Goal: Task Accomplishment & Management: Manage account settings

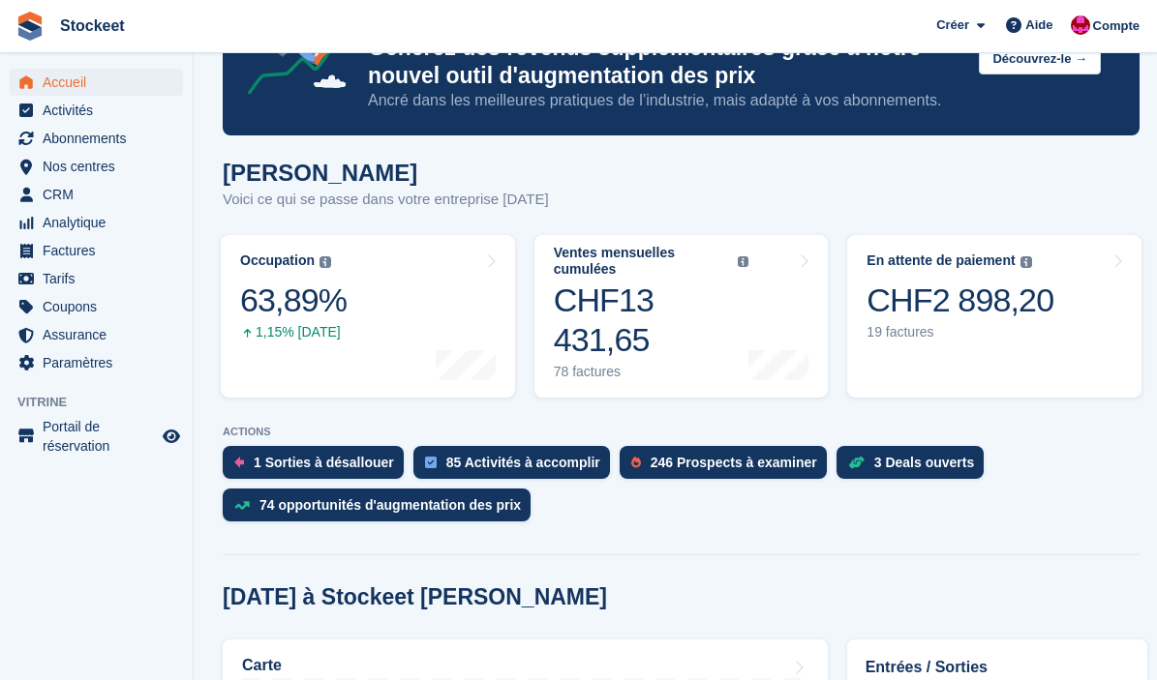
scroll to position [51, 0]
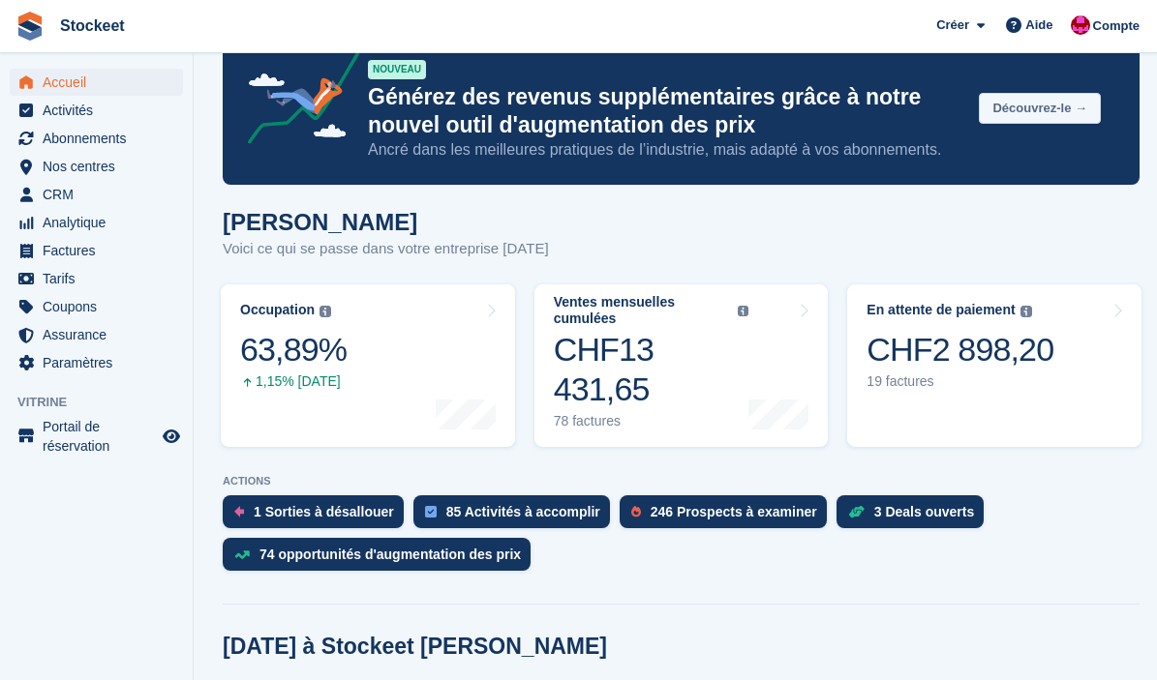
click at [1017, 119] on button "Découvrez-le →" at bounding box center [1040, 109] width 122 height 32
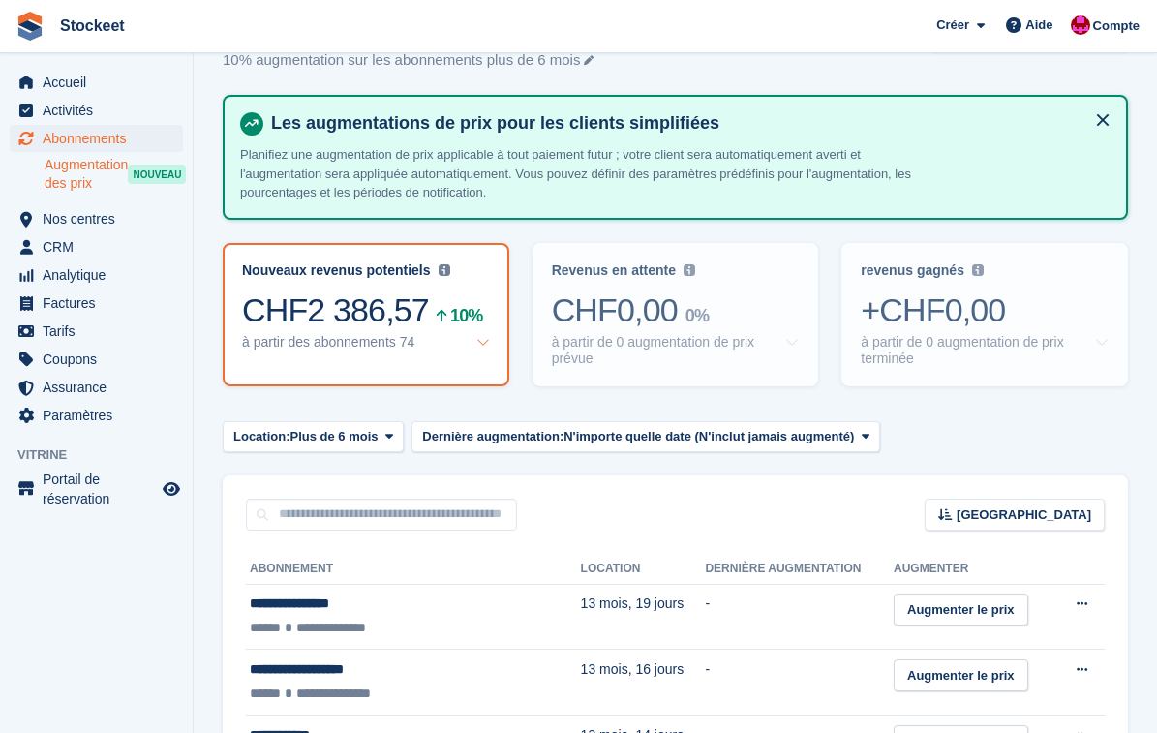
scroll to position [64, 0]
click at [95, 226] on span "Nos centres" at bounding box center [101, 218] width 116 height 27
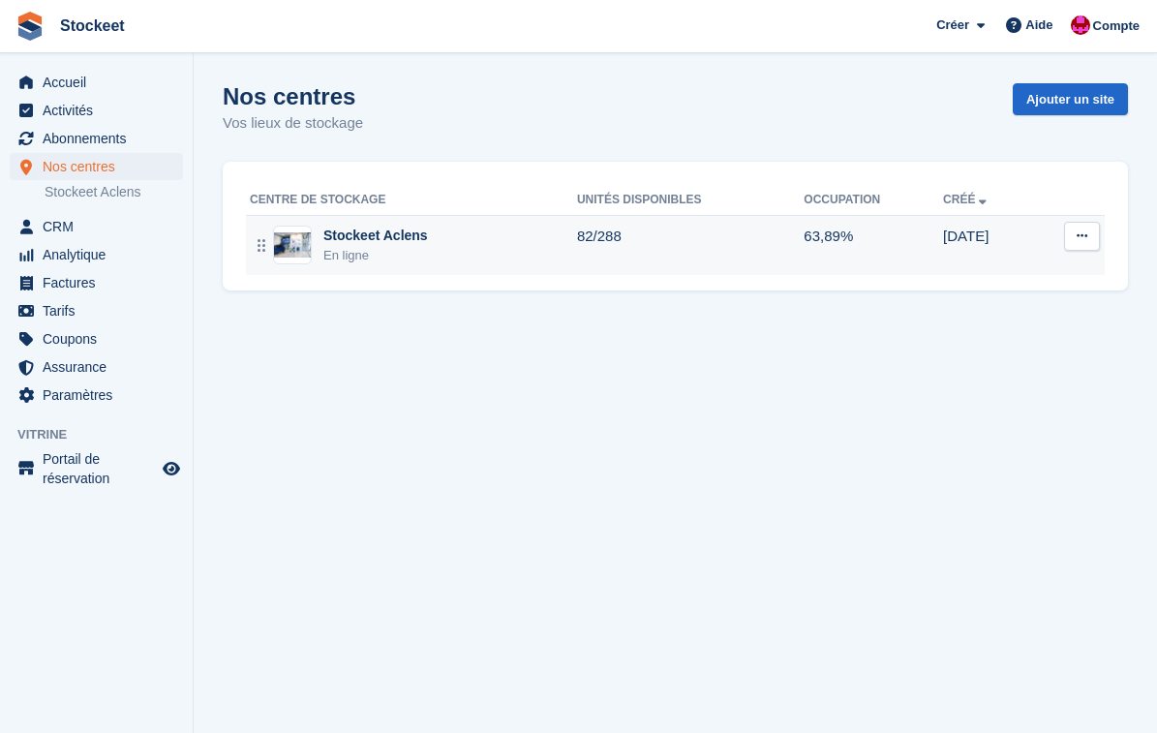
click at [428, 234] on div "Stockeet Aclens" at bounding box center [375, 236] width 105 height 20
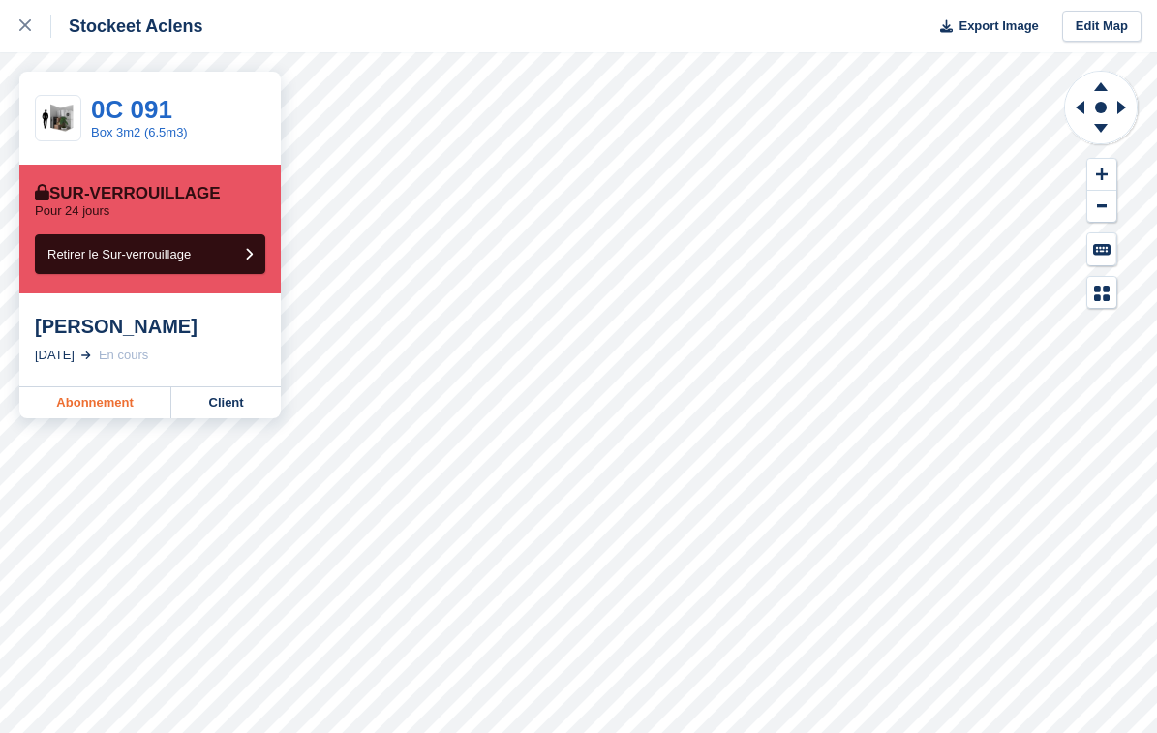
click at [99, 400] on link "Abonnement" at bounding box center [95, 402] width 152 height 31
click at [78, 391] on link "Abonnement" at bounding box center [95, 402] width 152 height 31
click at [88, 401] on link "Abonnement" at bounding box center [95, 402] width 152 height 31
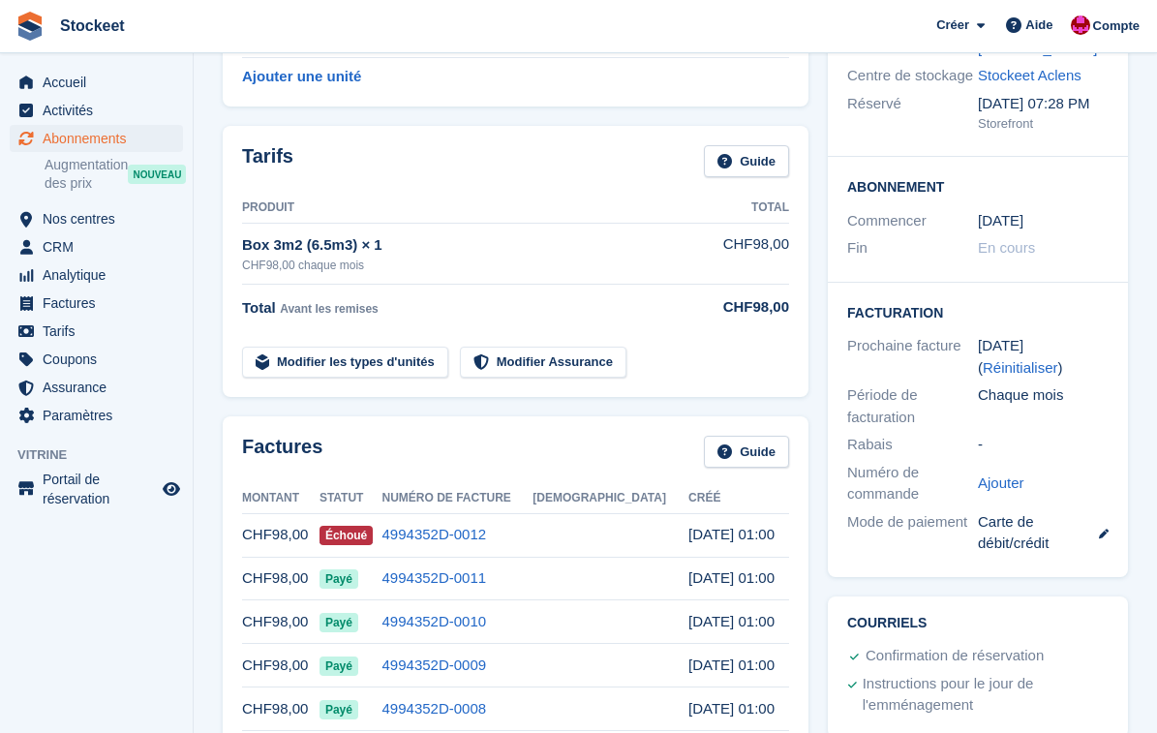
scroll to position [242, 0]
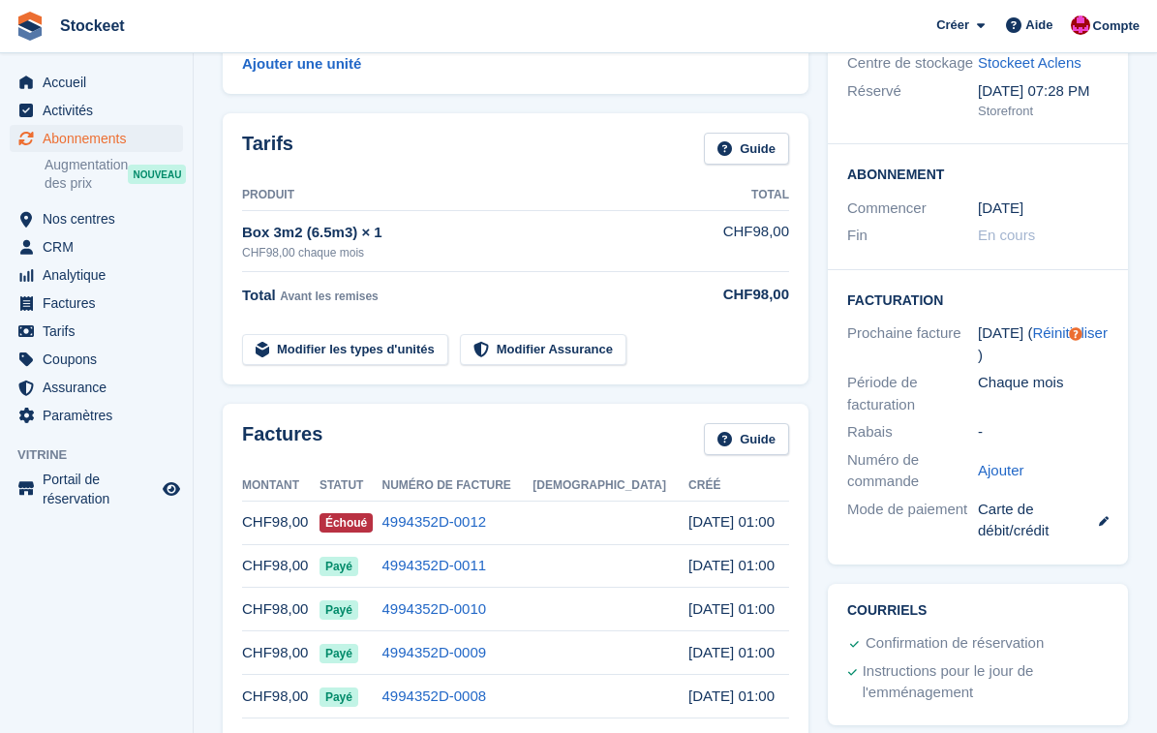
click at [496, 534] on td "4994352D-0012" at bounding box center [457, 522] width 151 height 44
click at [480, 513] on link "4994352D-0012" at bounding box center [434, 521] width 105 height 16
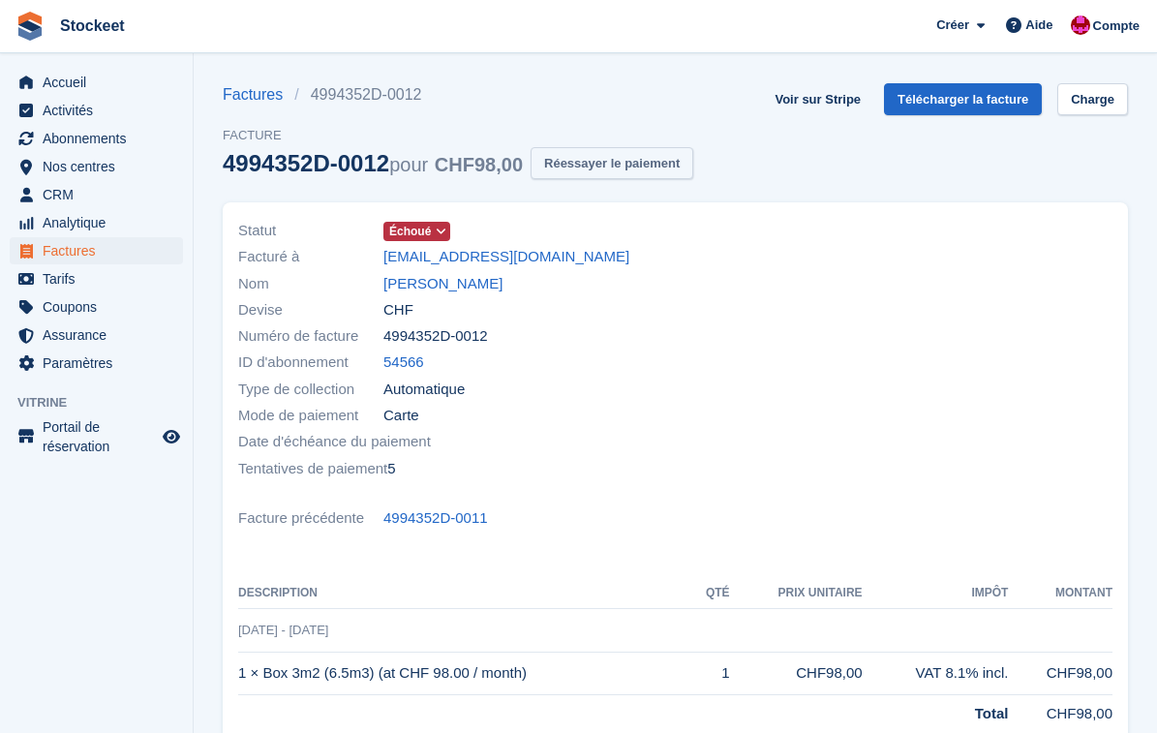
click at [637, 164] on button "Réessayer le paiement" at bounding box center [611, 163] width 163 height 32
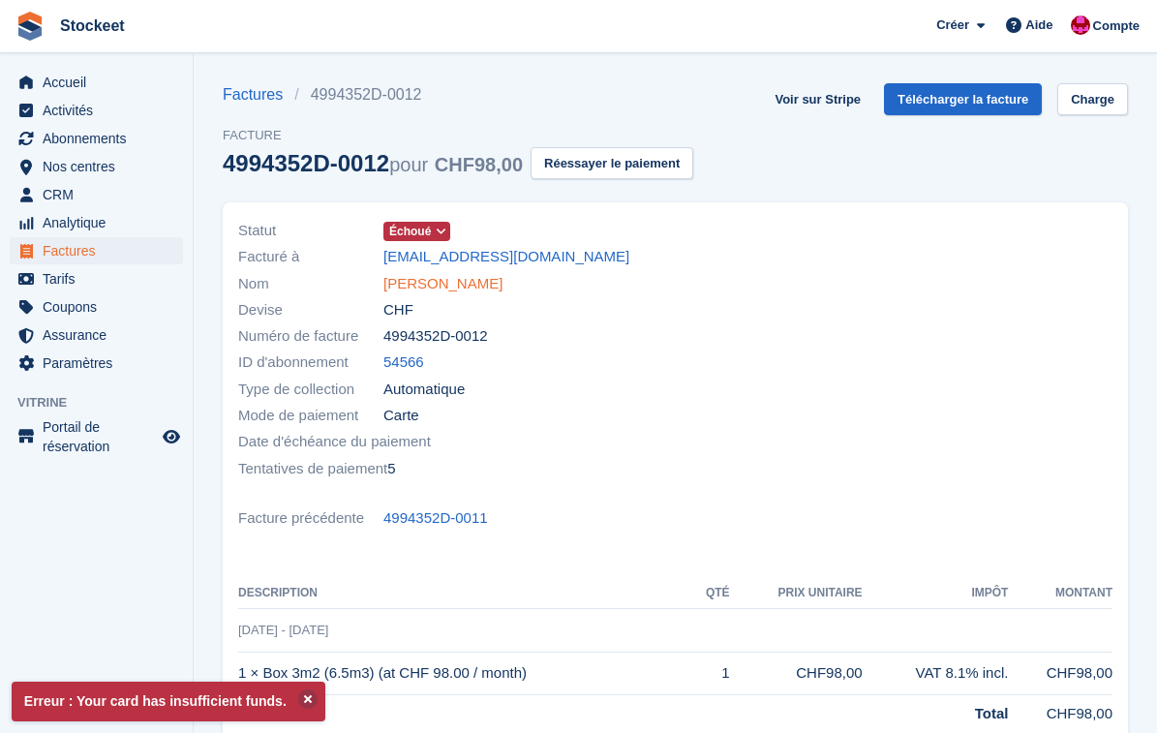
click at [442, 287] on link "Mehdi Bensalem" at bounding box center [442, 284] width 119 height 22
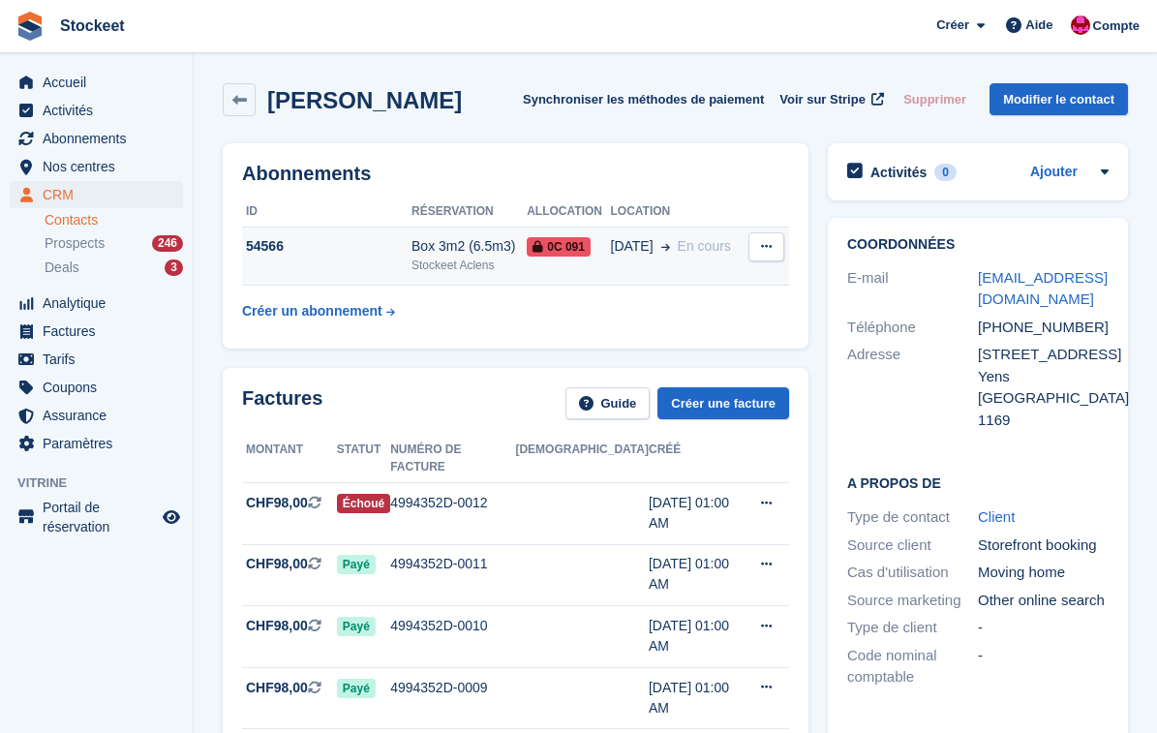
click at [396, 261] on td "54566" at bounding box center [326, 256] width 169 height 59
click at [342, 272] on td "54566" at bounding box center [326, 256] width 169 height 59
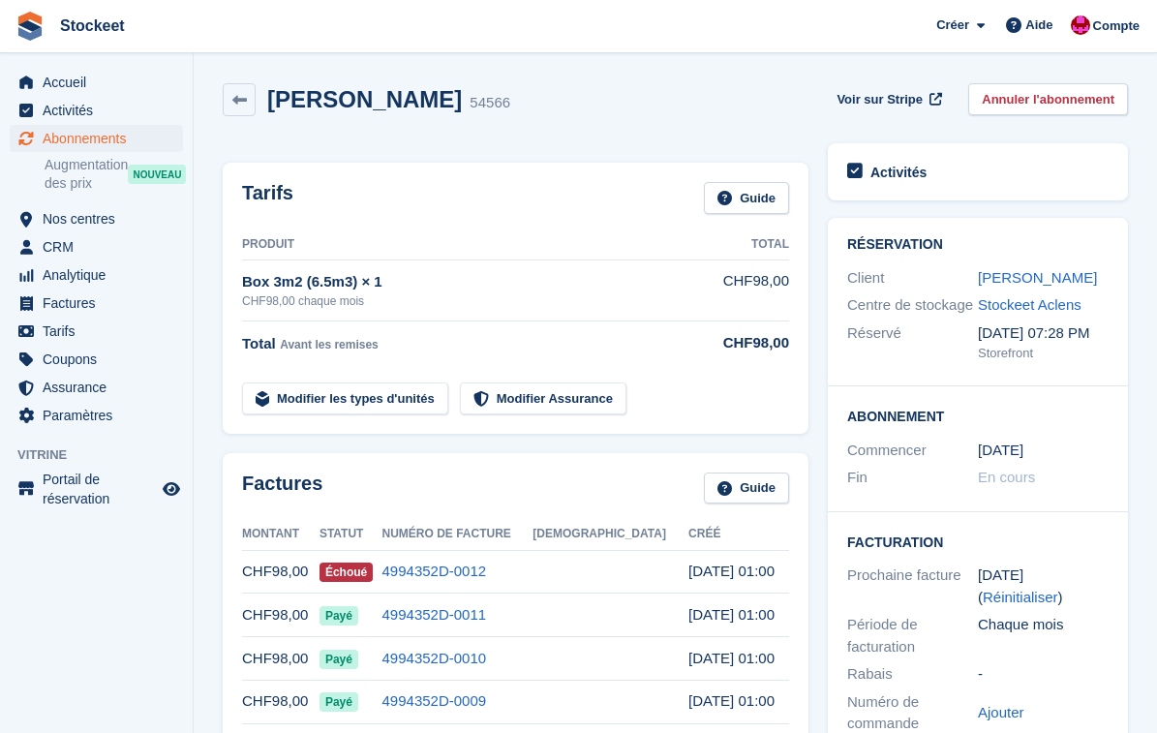
scroll to position [242, 0]
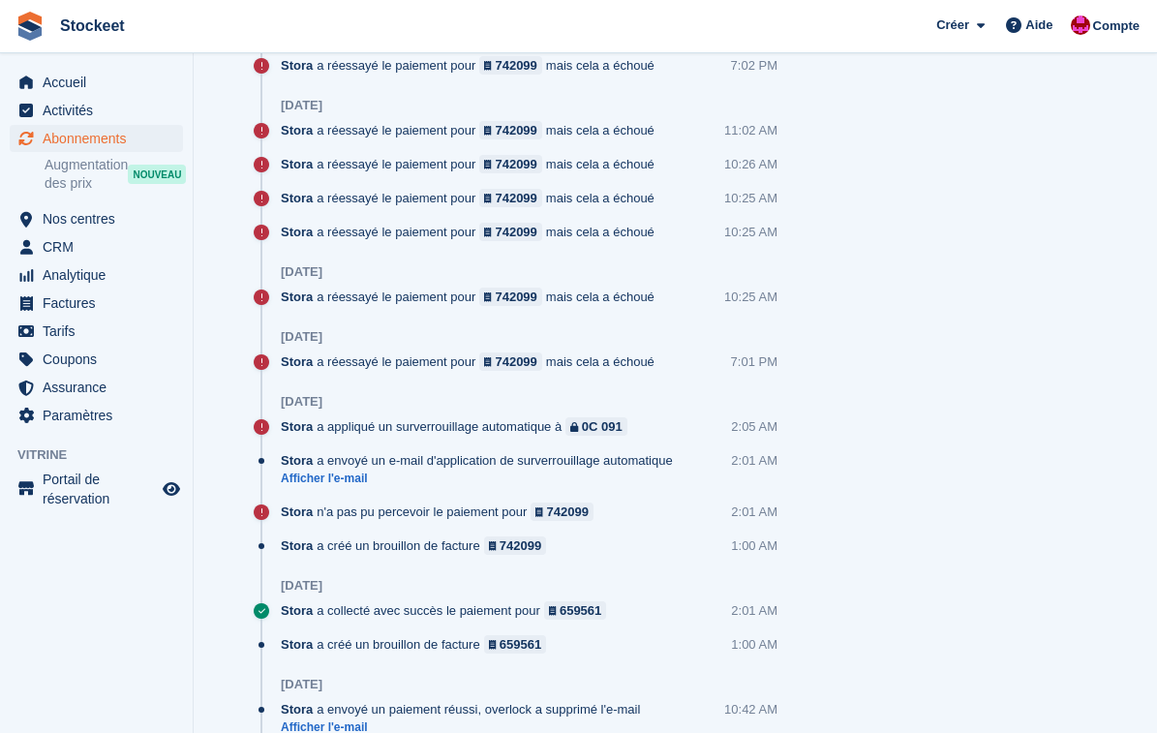
scroll to position [1483, 0]
click at [356, 480] on link "Afficher l'e-mail" at bounding box center [482, 477] width 402 height 16
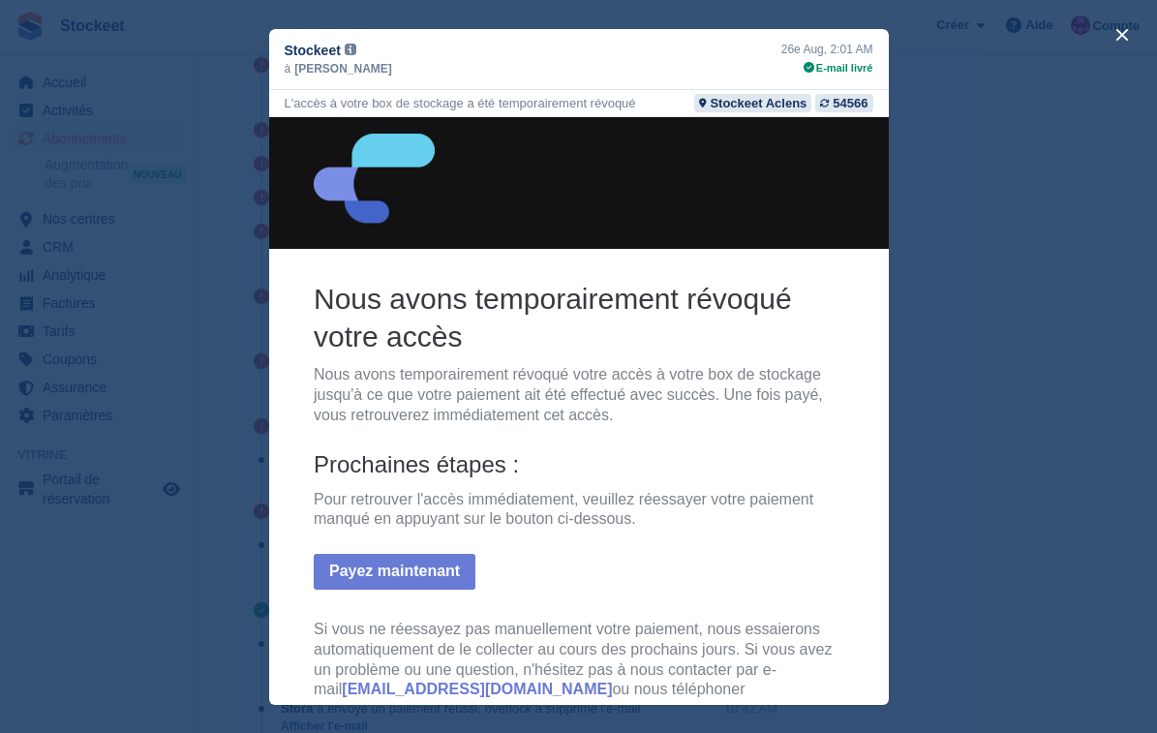
scroll to position [0, 0]
click at [1129, 45] on button "close" at bounding box center [1121, 34] width 31 height 31
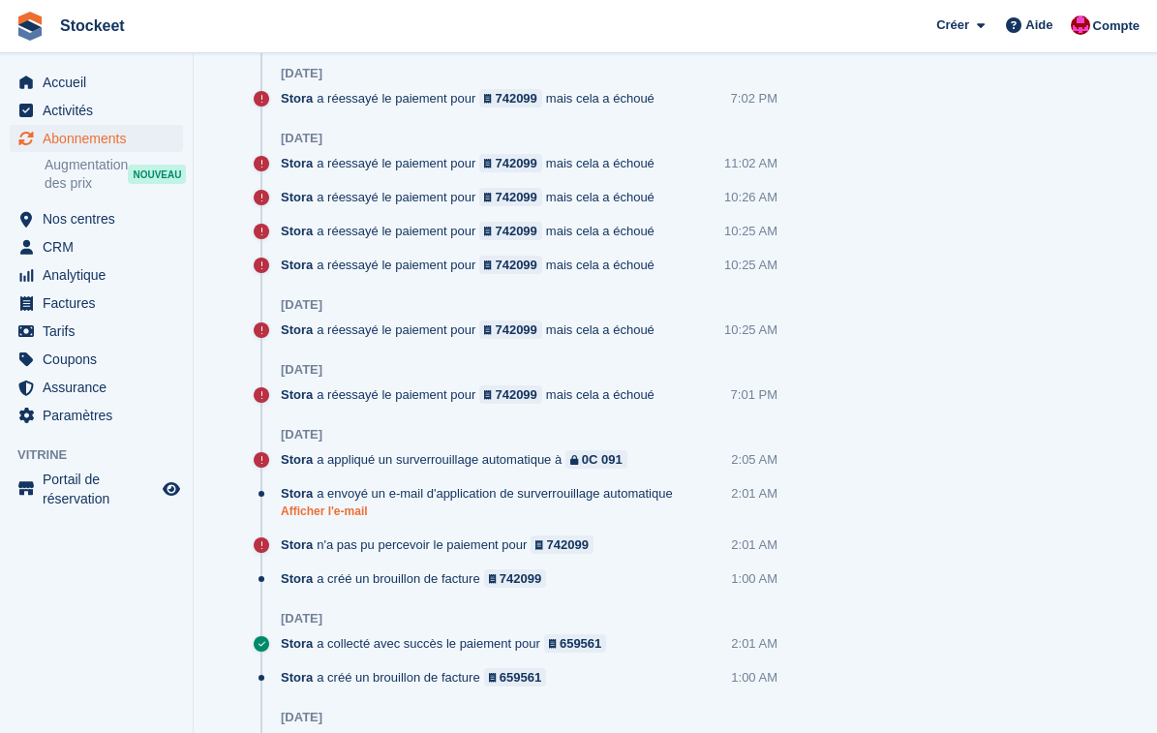
scroll to position [1448, 0]
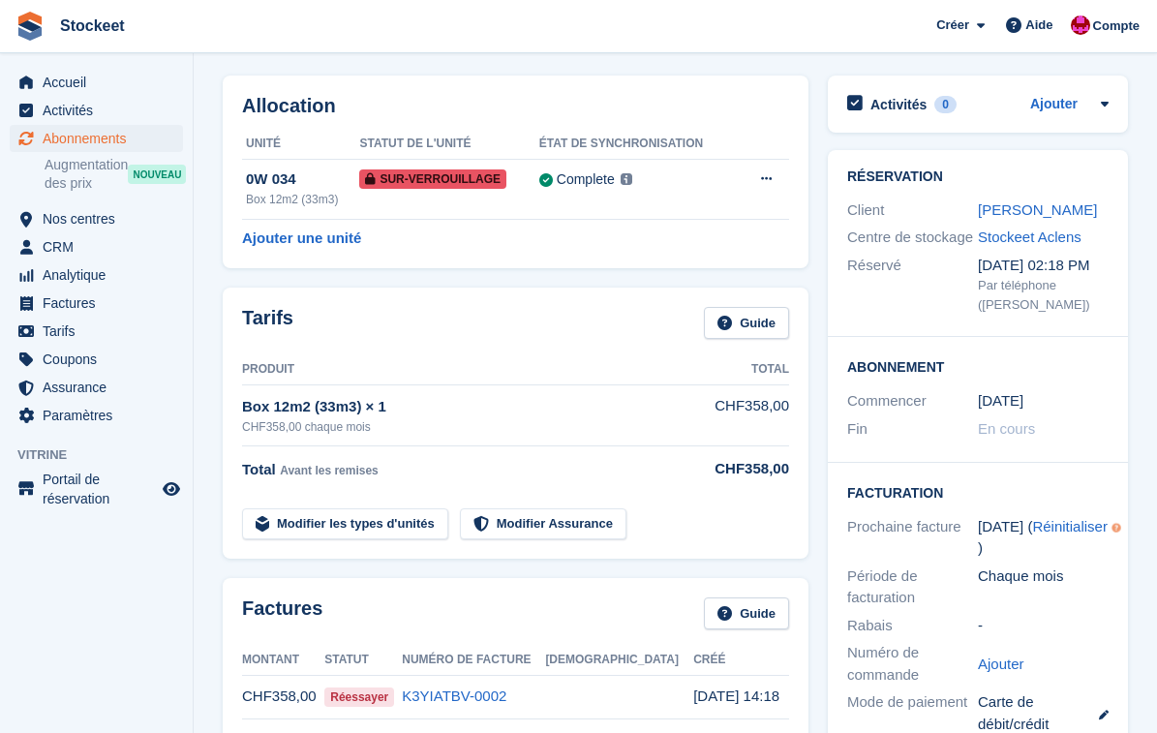
scroll to position [51, 0]
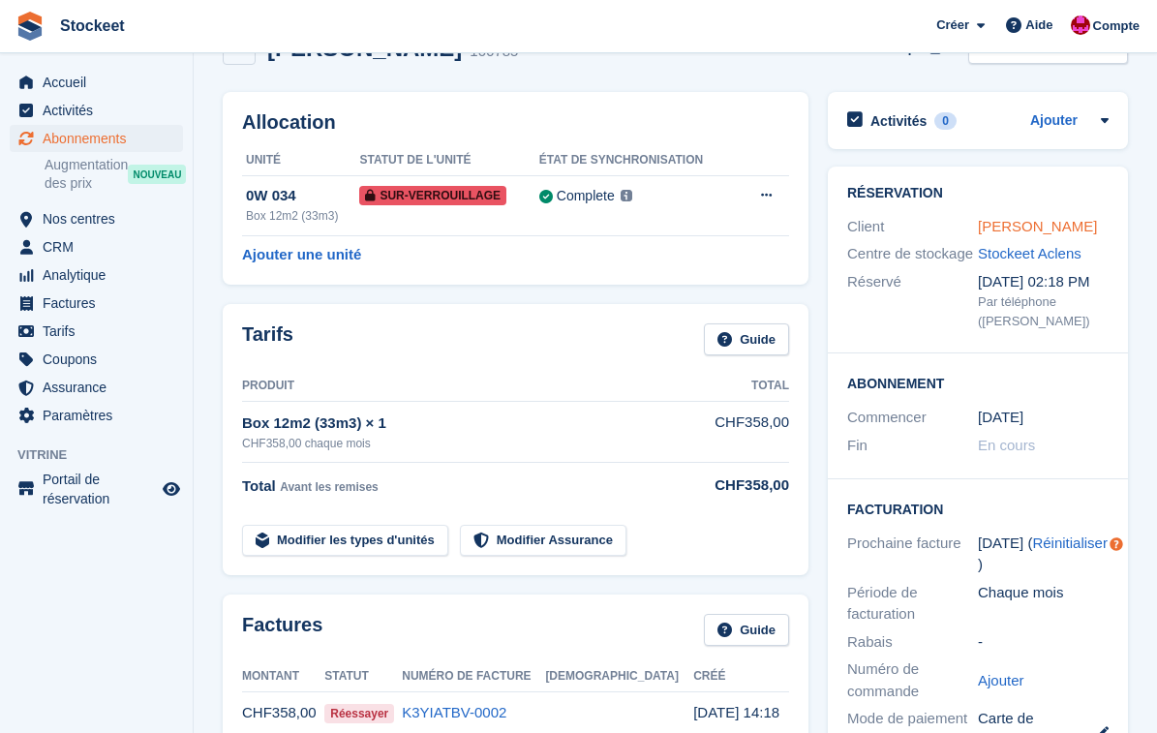
click at [1038, 223] on link "[PERSON_NAME]" at bounding box center [1037, 226] width 119 height 16
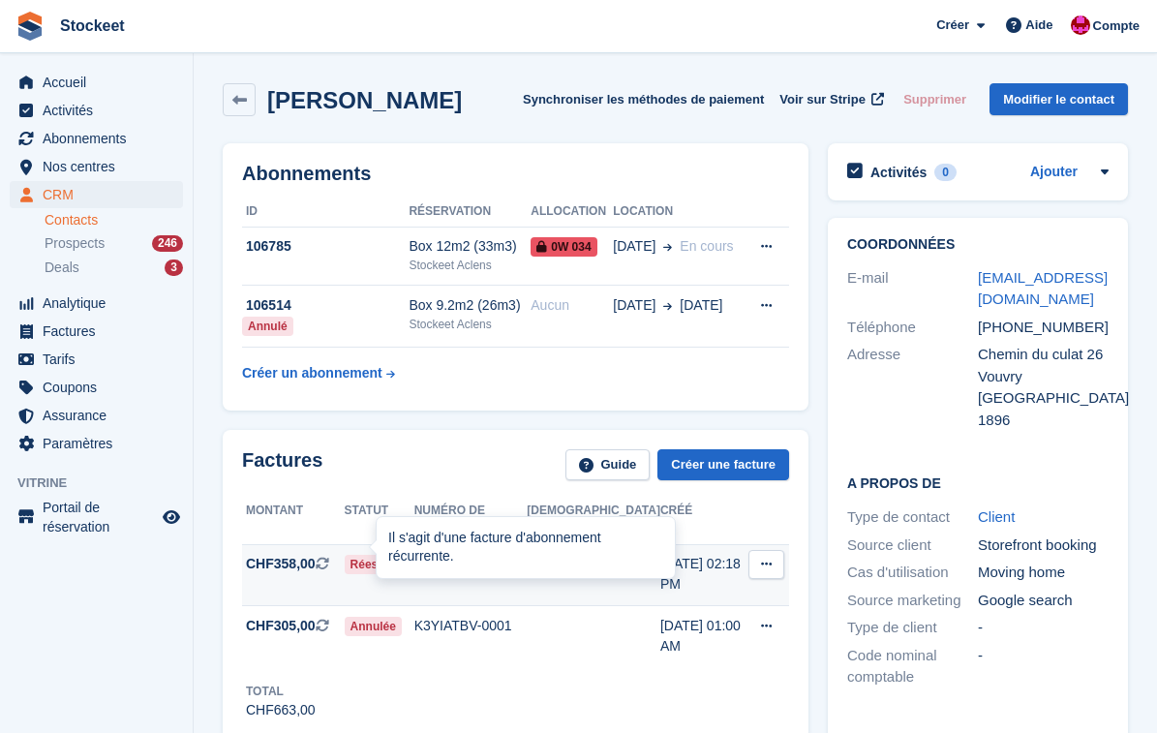
click at [329, 557] on icon at bounding box center [323, 564] width 14 height 14
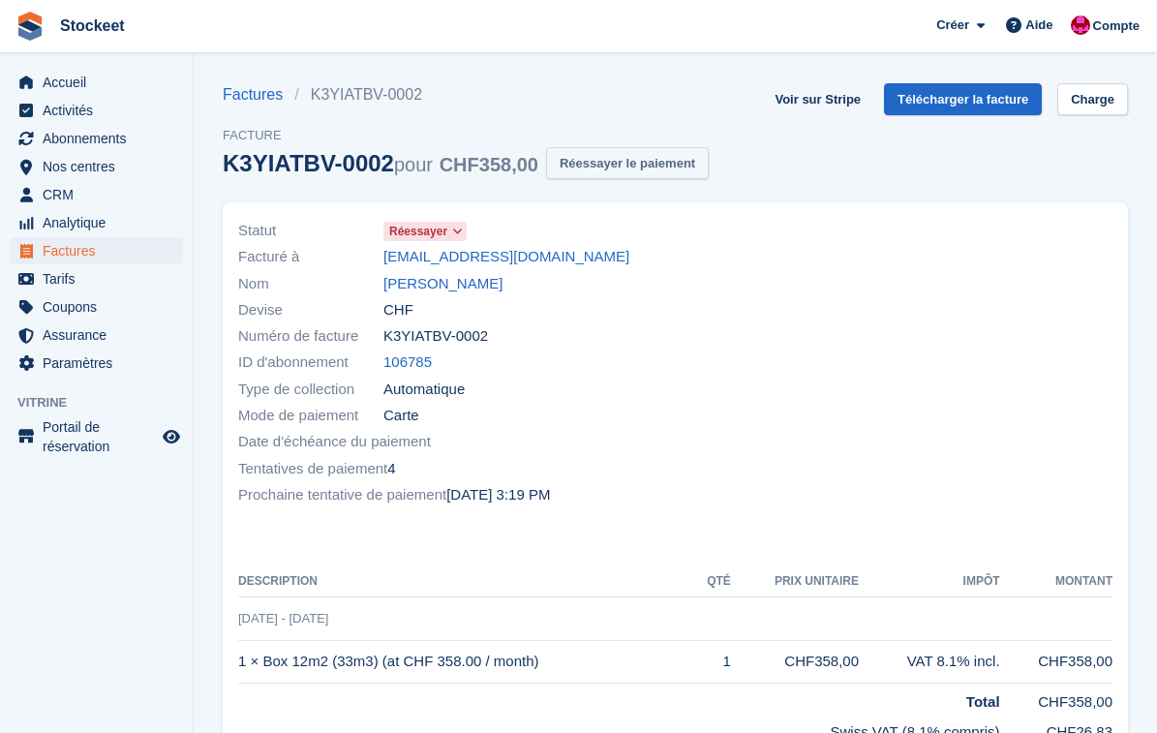
click at [646, 152] on button "Réessayer le paiement" at bounding box center [627, 163] width 163 height 32
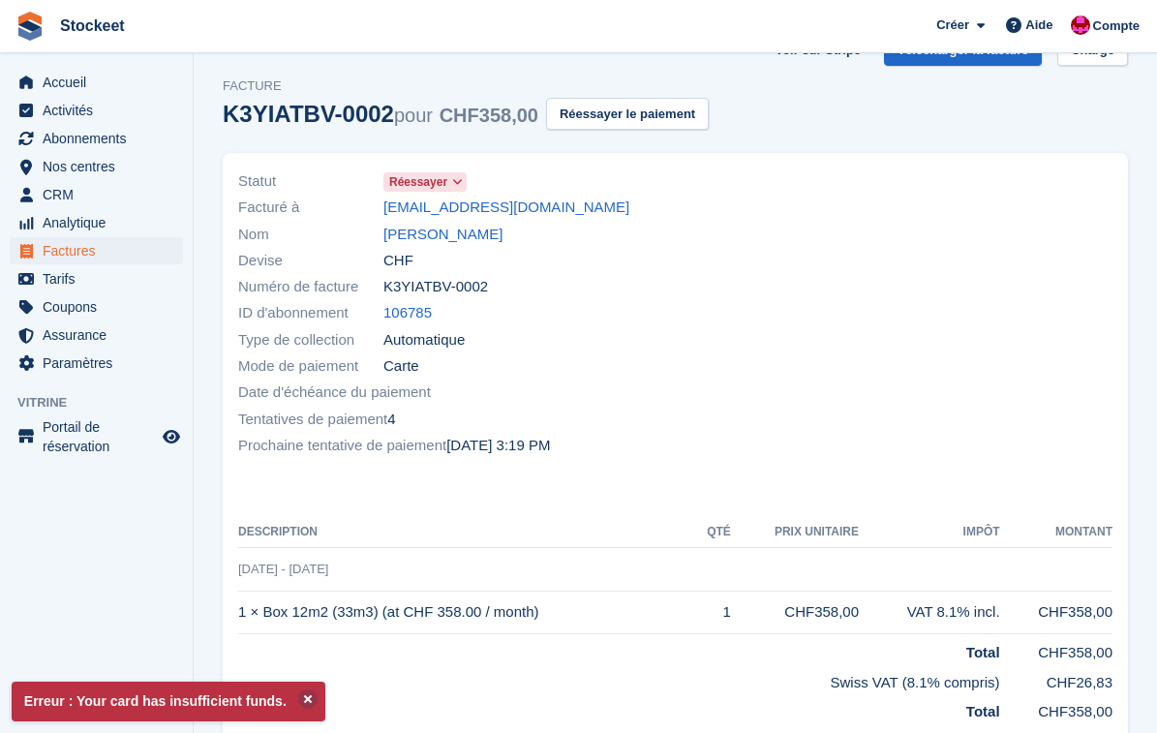
scroll to position [52, 0]
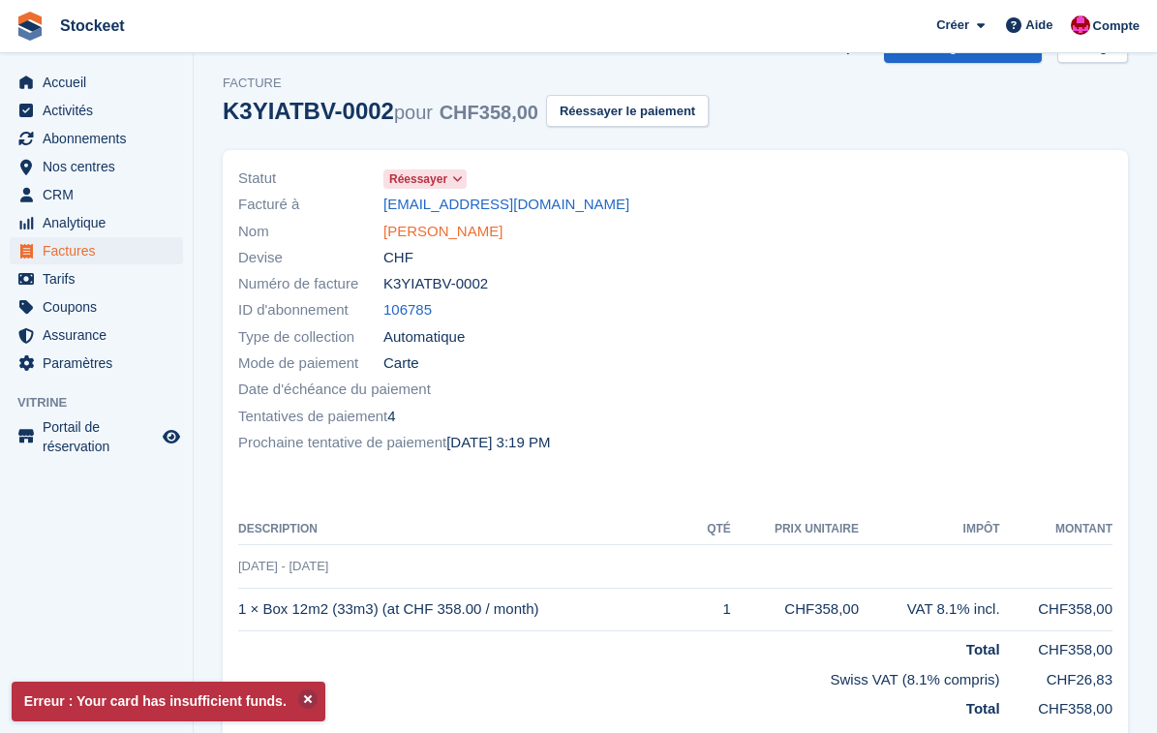
click at [436, 231] on link "[PERSON_NAME]" at bounding box center [442, 232] width 119 height 22
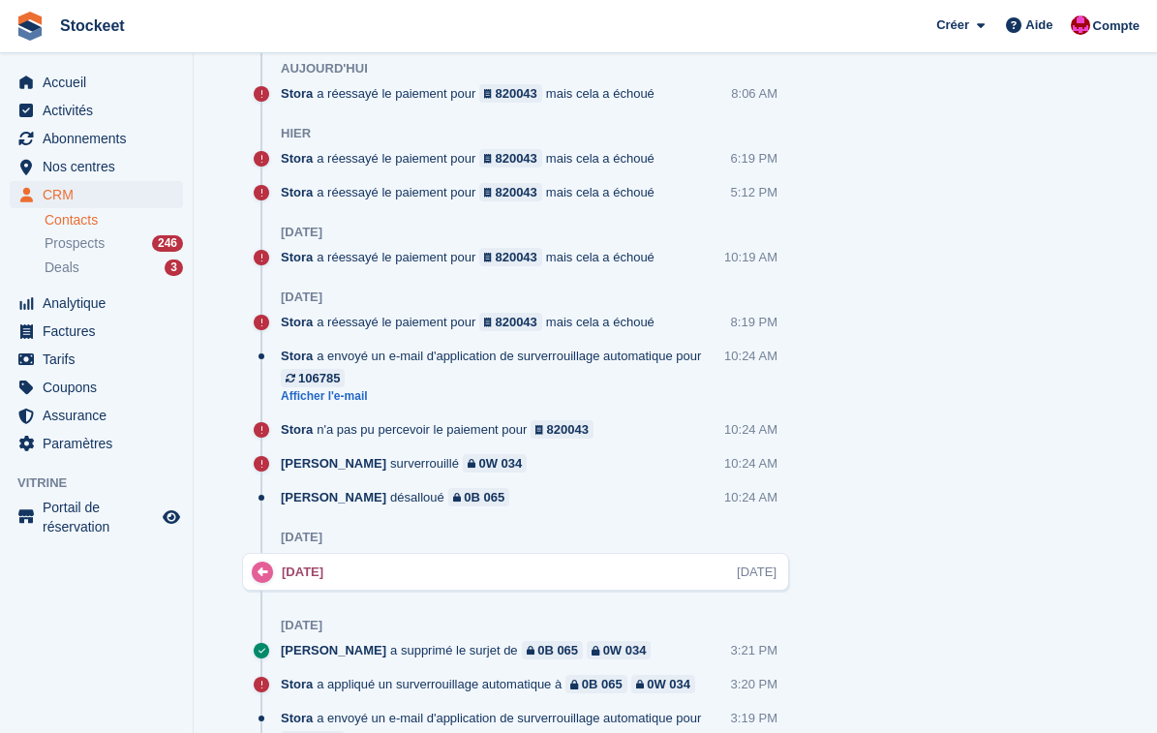
scroll to position [1213, 0]
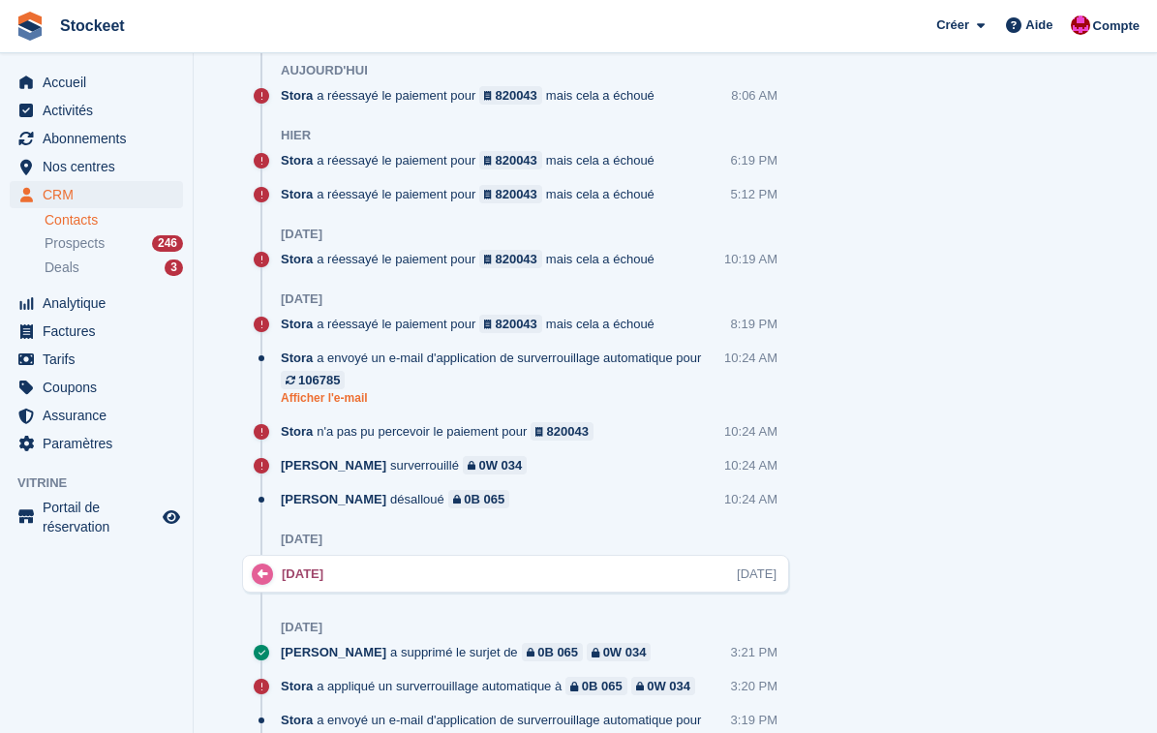
click at [328, 390] on link "Afficher l'e-mail" at bounding box center [502, 398] width 443 height 16
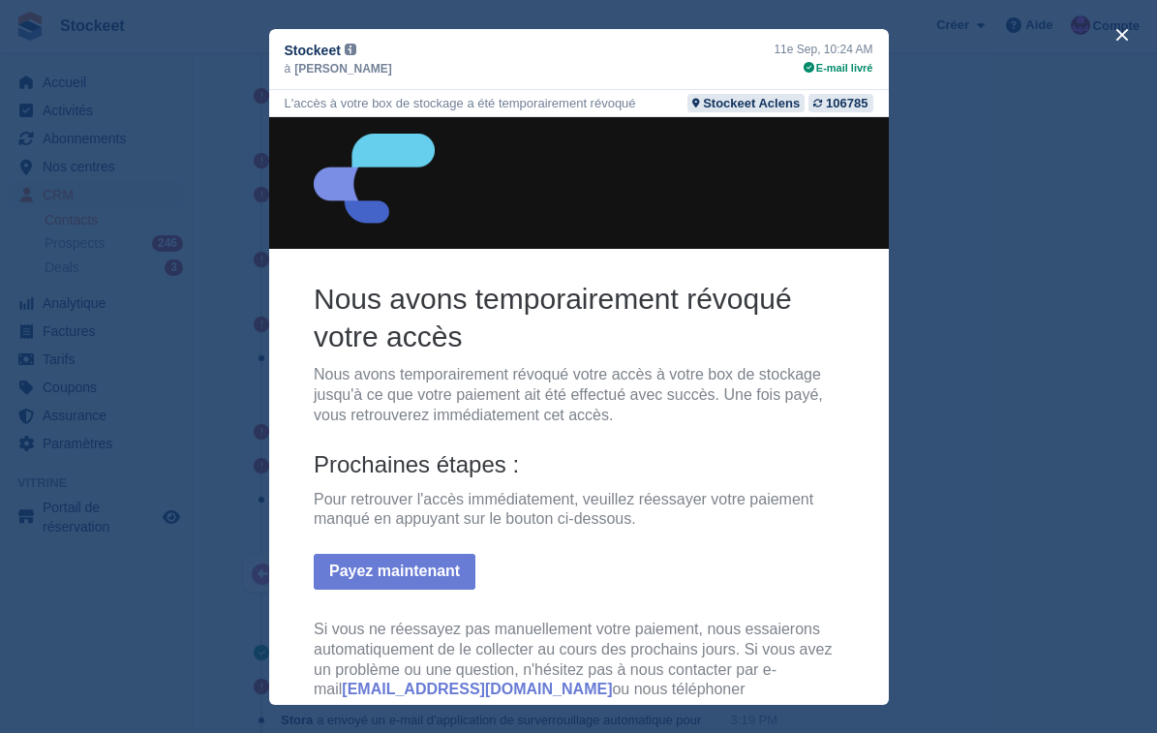
scroll to position [0, 0]
click at [1013, 361] on div "close" at bounding box center [578, 366] width 1157 height 733
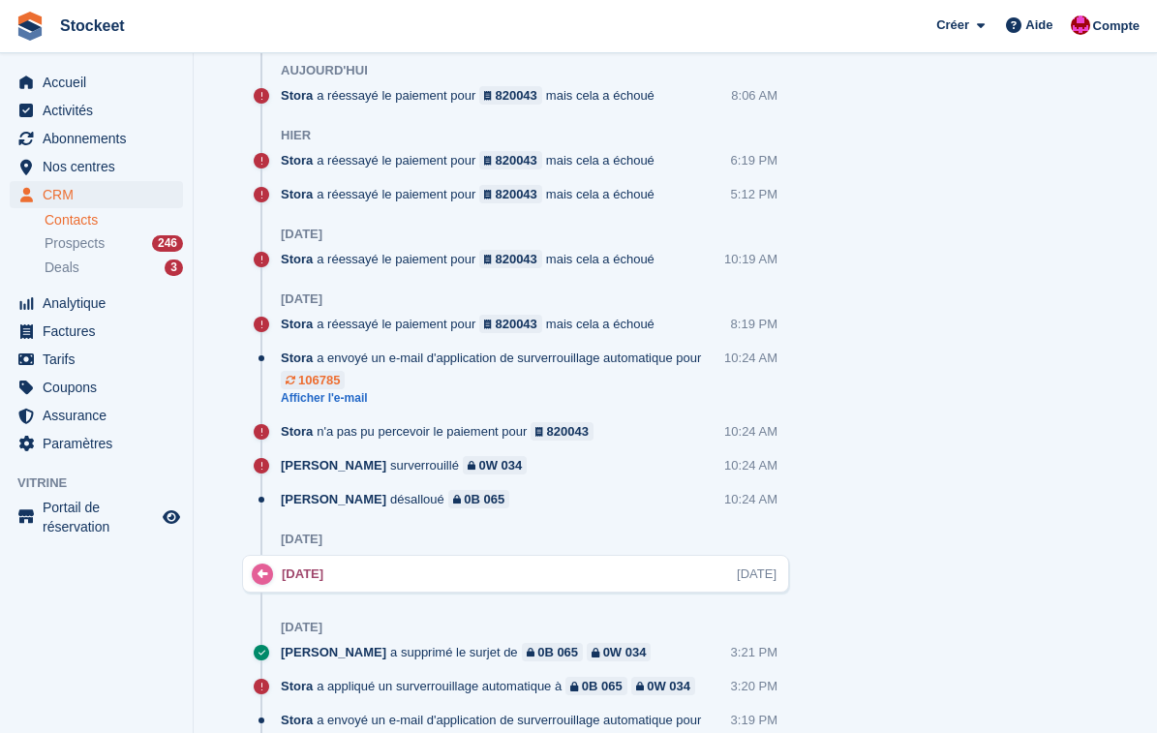
click at [314, 371] on div "106785" at bounding box center [319, 380] width 42 height 18
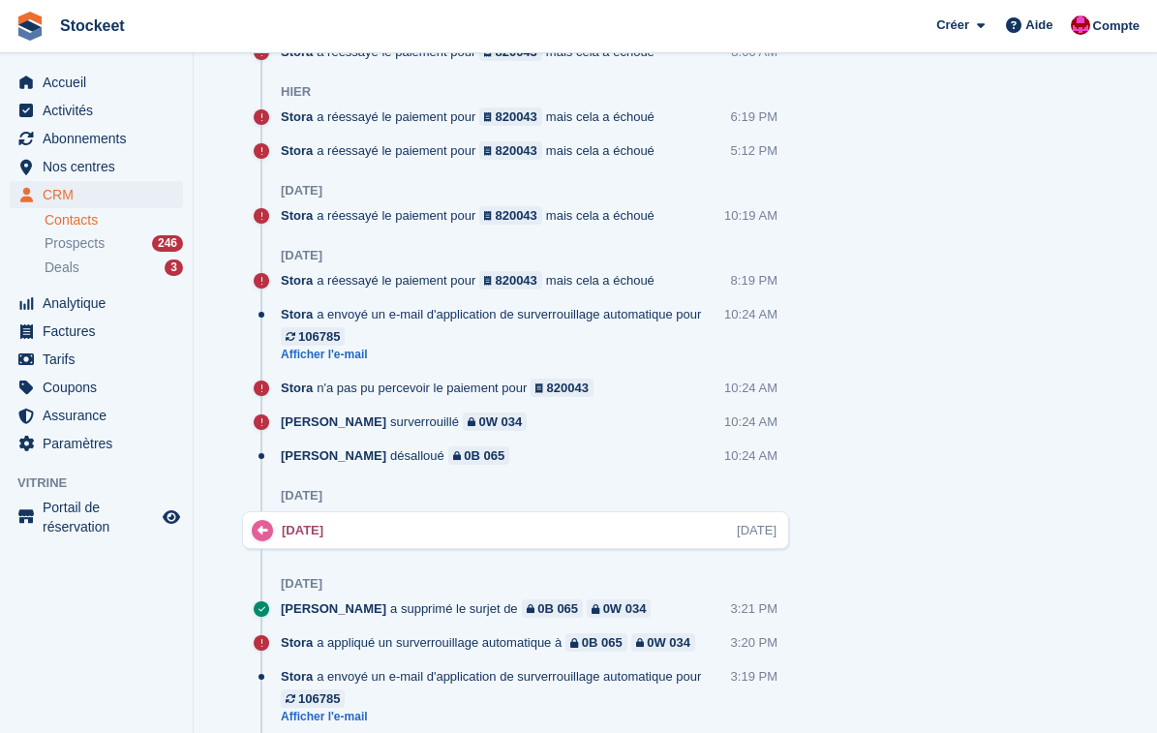
scroll to position [1232, 0]
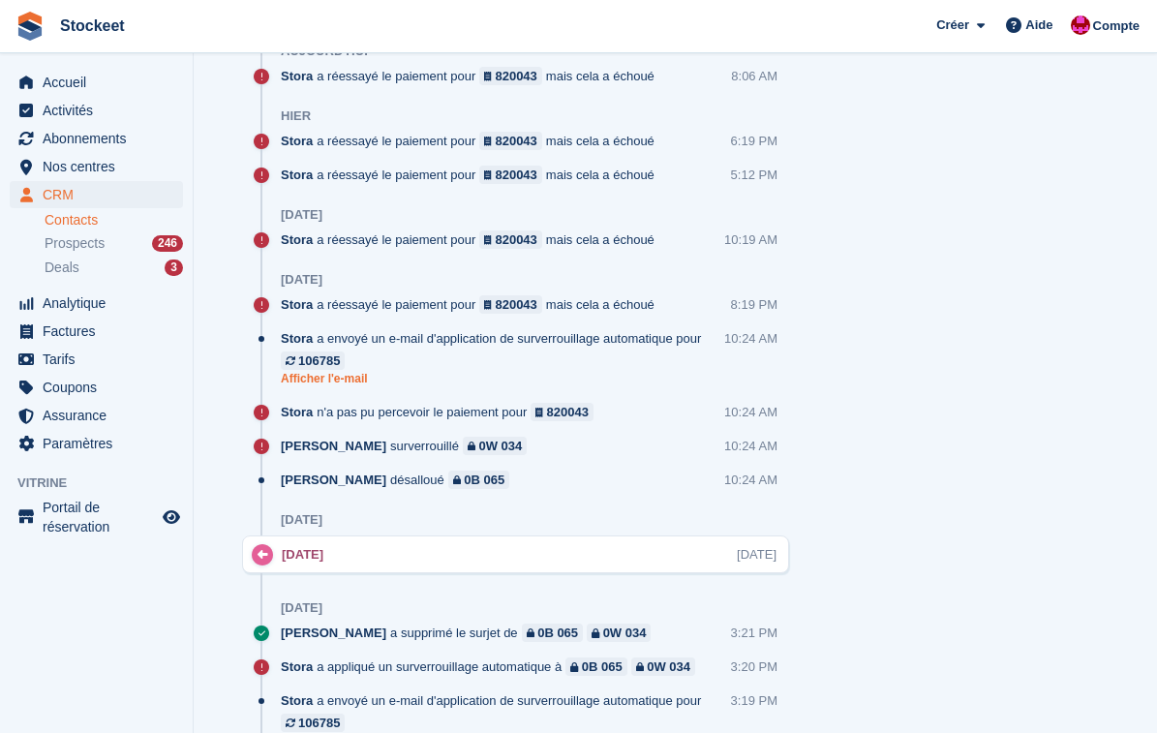
click at [320, 371] on link "Afficher l'e-mail" at bounding box center [502, 379] width 443 height 16
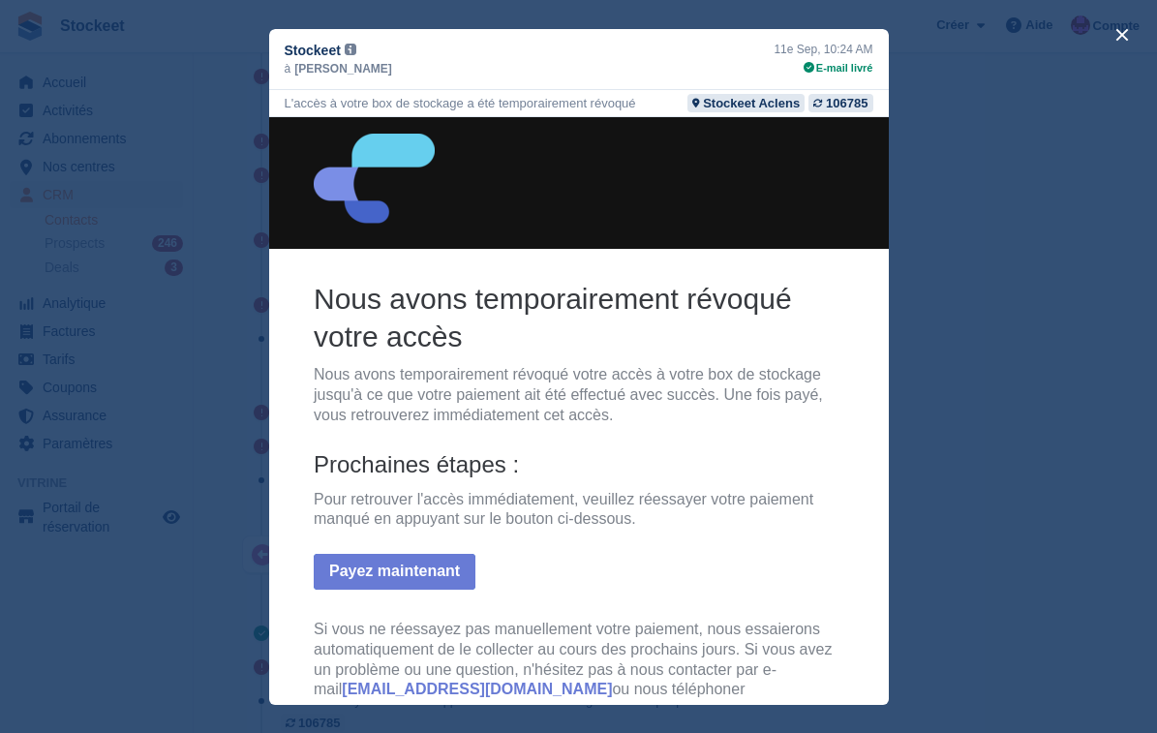
scroll to position [0, 0]
click at [1127, 37] on button "close" at bounding box center [1121, 34] width 31 height 31
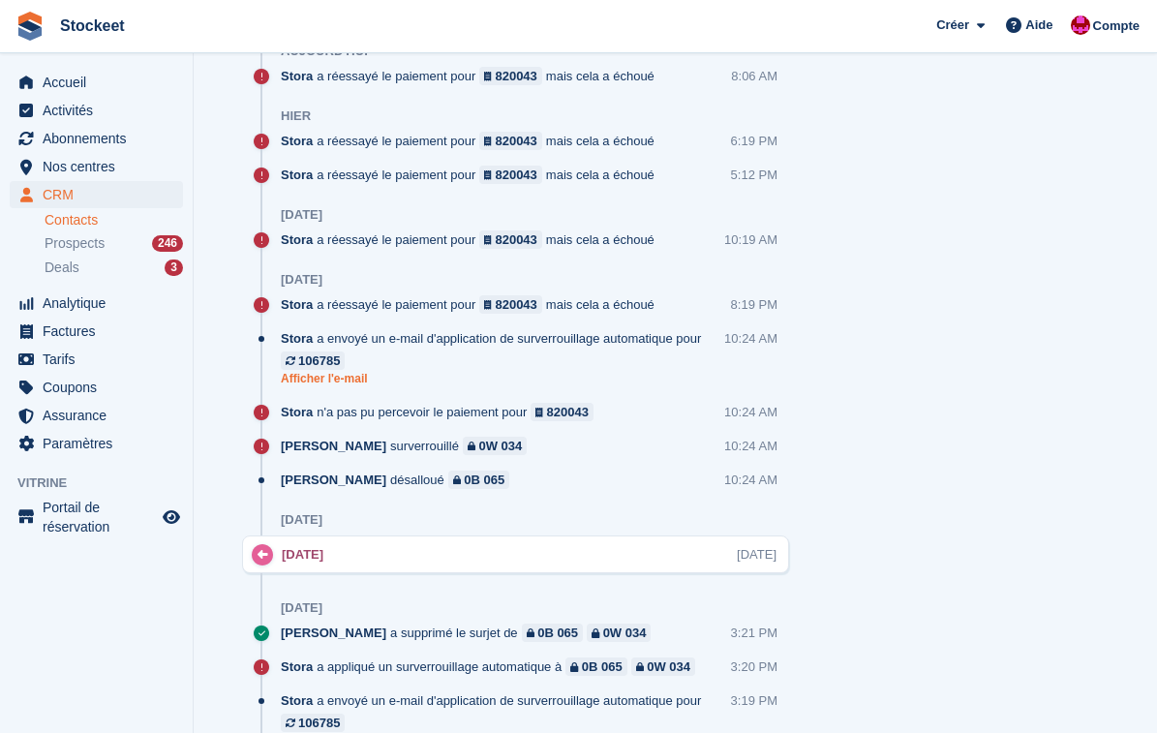
click at [315, 371] on link "Afficher l'e-mail" at bounding box center [502, 379] width 443 height 16
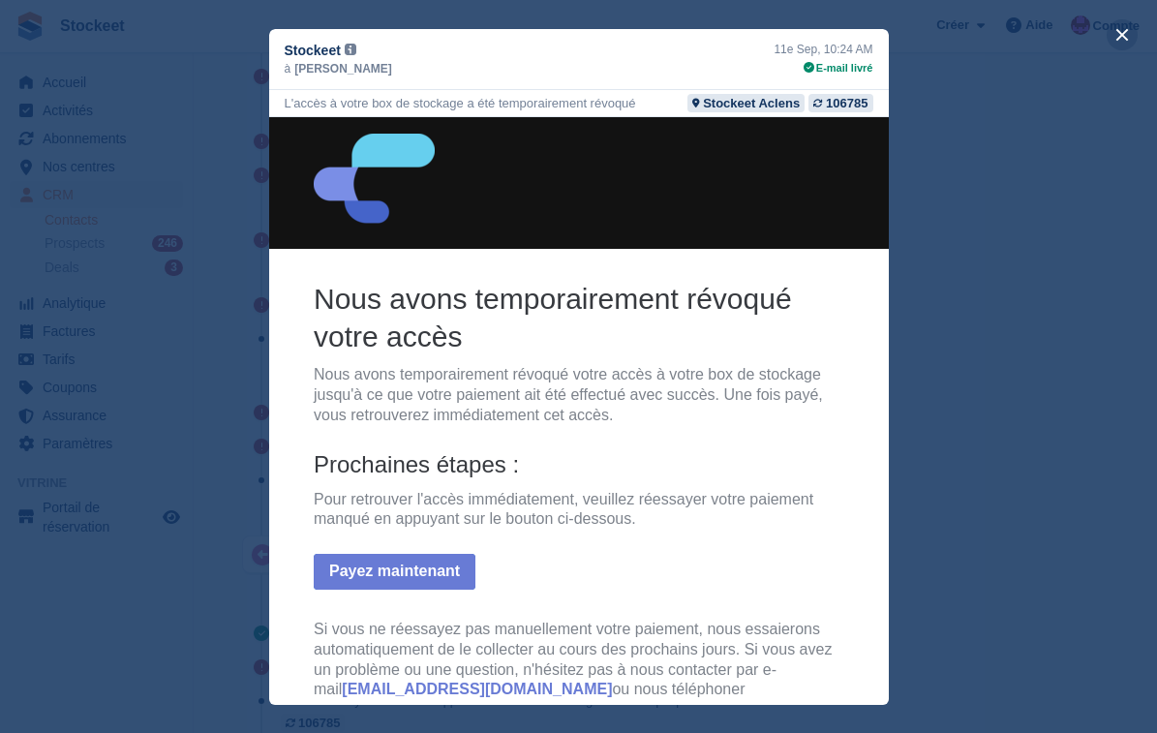
click at [1120, 39] on button "close" at bounding box center [1121, 34] width 31 height 31
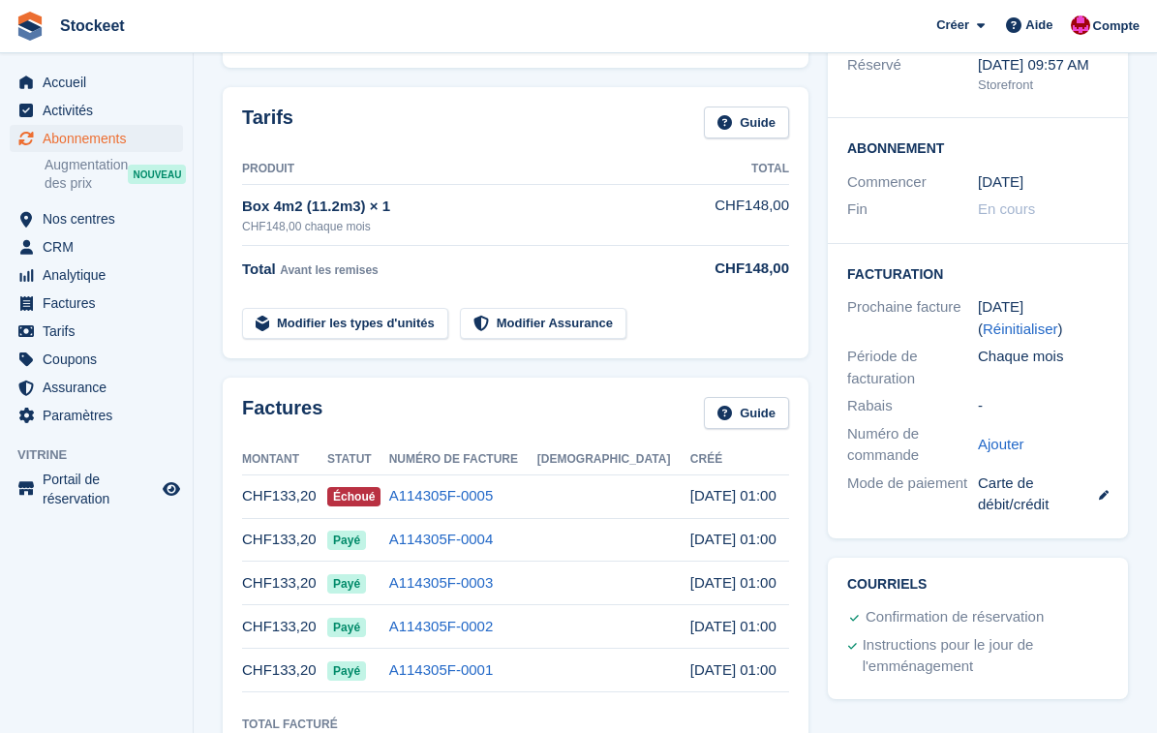
scroll to position [294, 0]
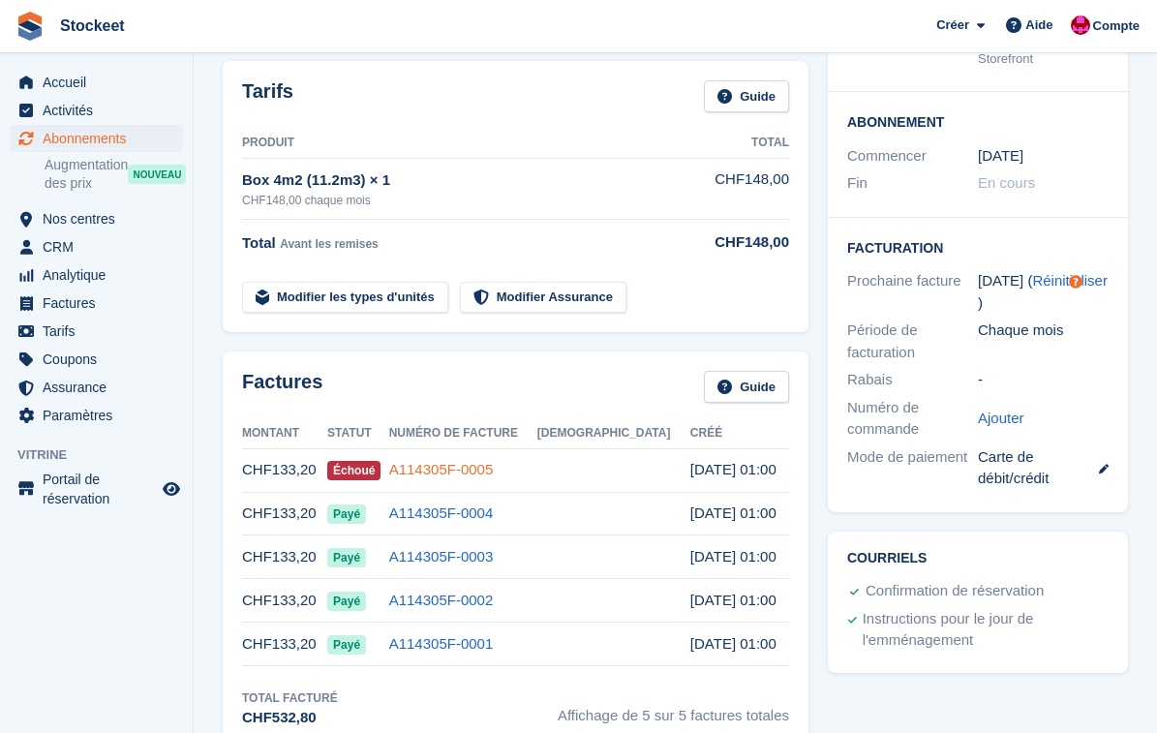
click at [487, 474] on link "A114305F-0005" at bounding box center [441, 469] width 105 height 16
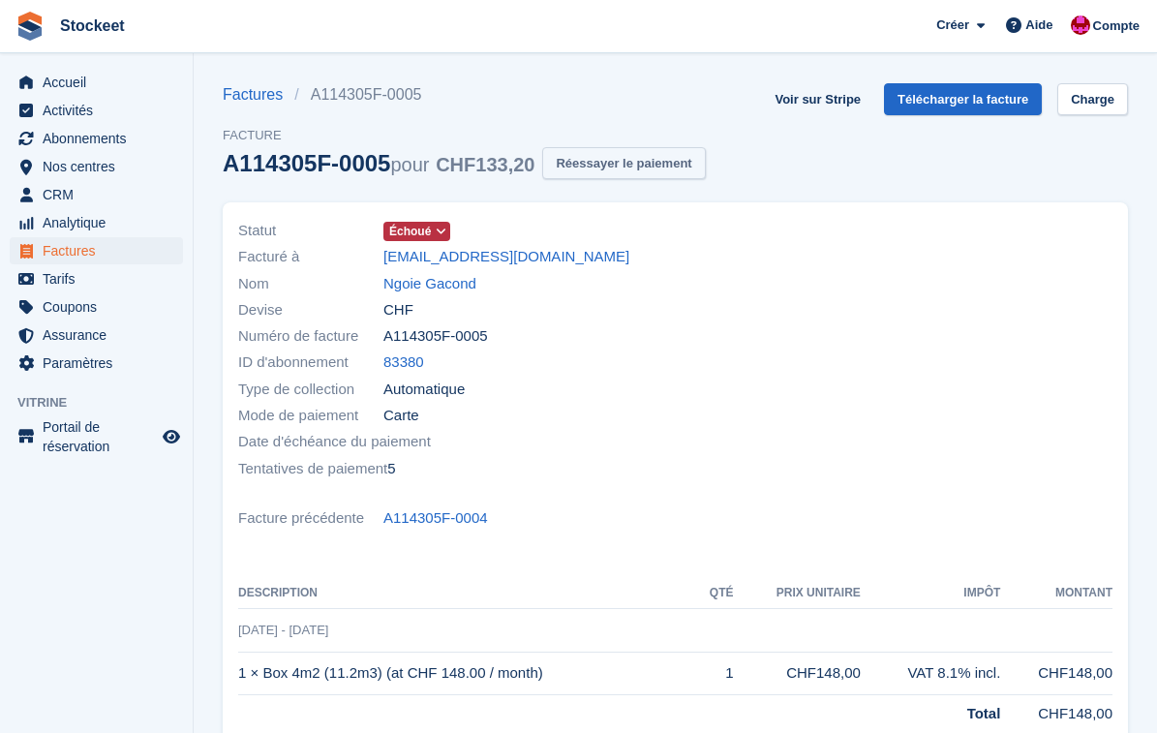
click at [654, 157] on button "Réessayer le paiement" at bounding box center [623, 163] width 163 height 32
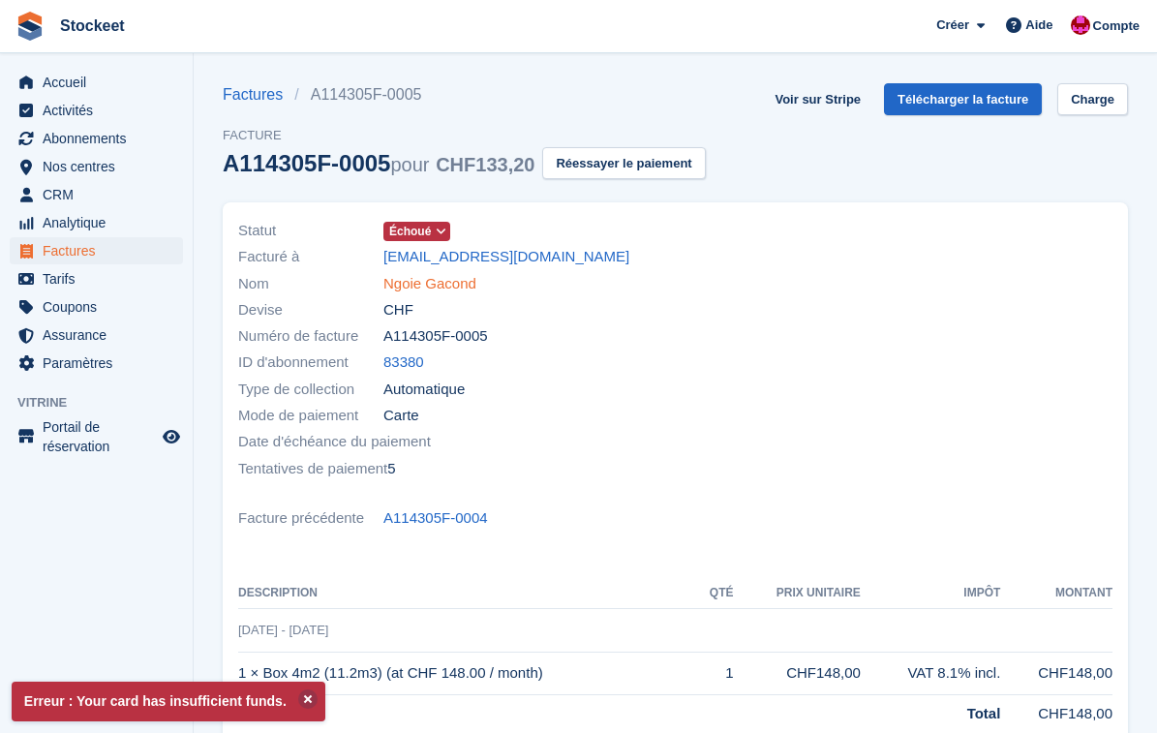
click at [457, 282] on link "Ngoie Gacond" at bounding box center [429, 284] width 93 height 22
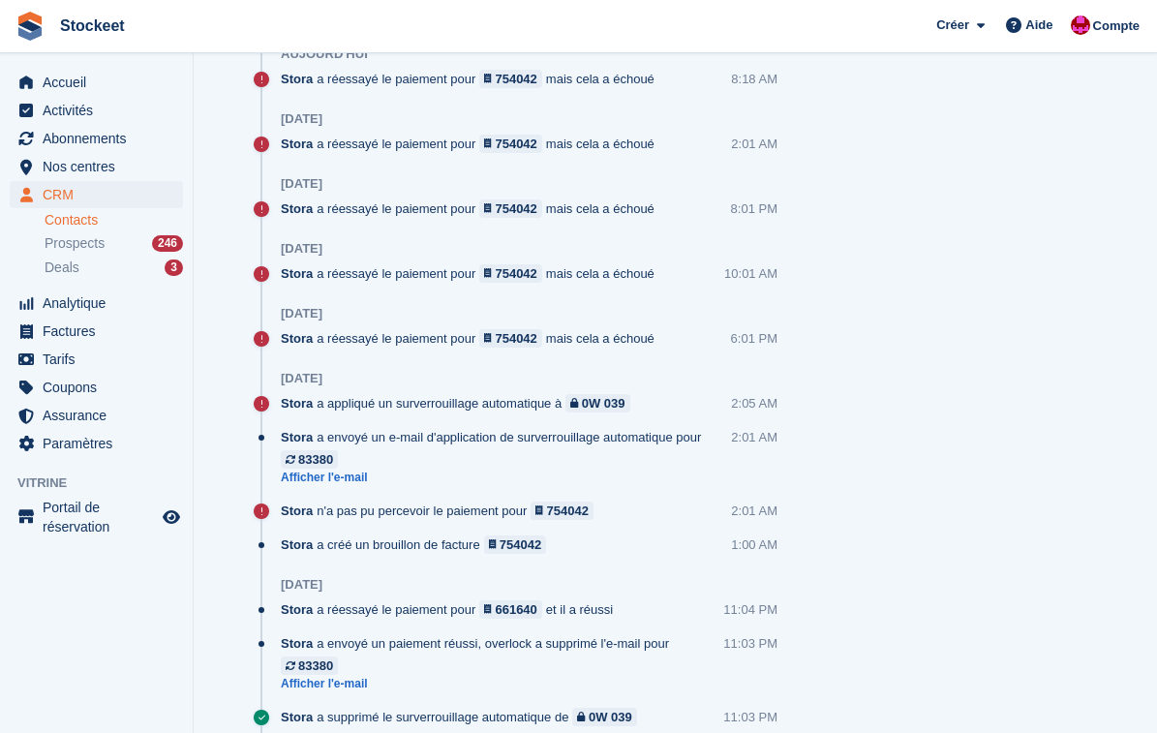
scroll to position [1387, 0]
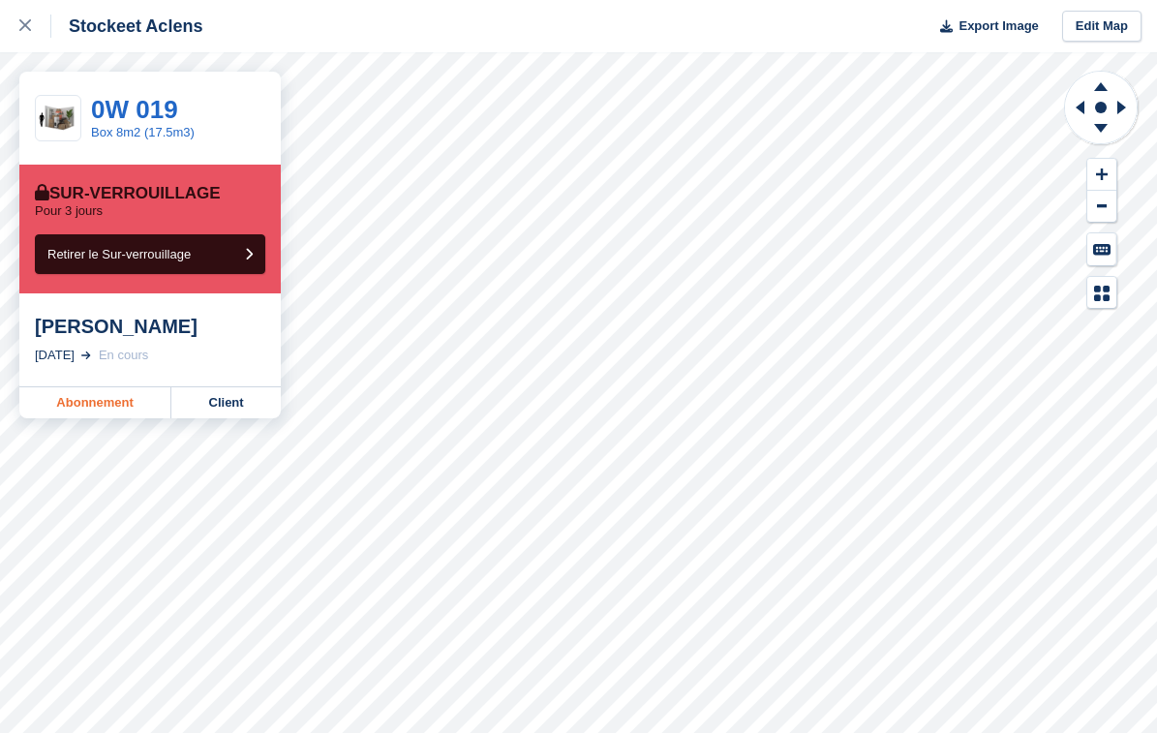
click at [68, 398] on link "Abonnement" at bounding box center [95, 402] width 152 height 31
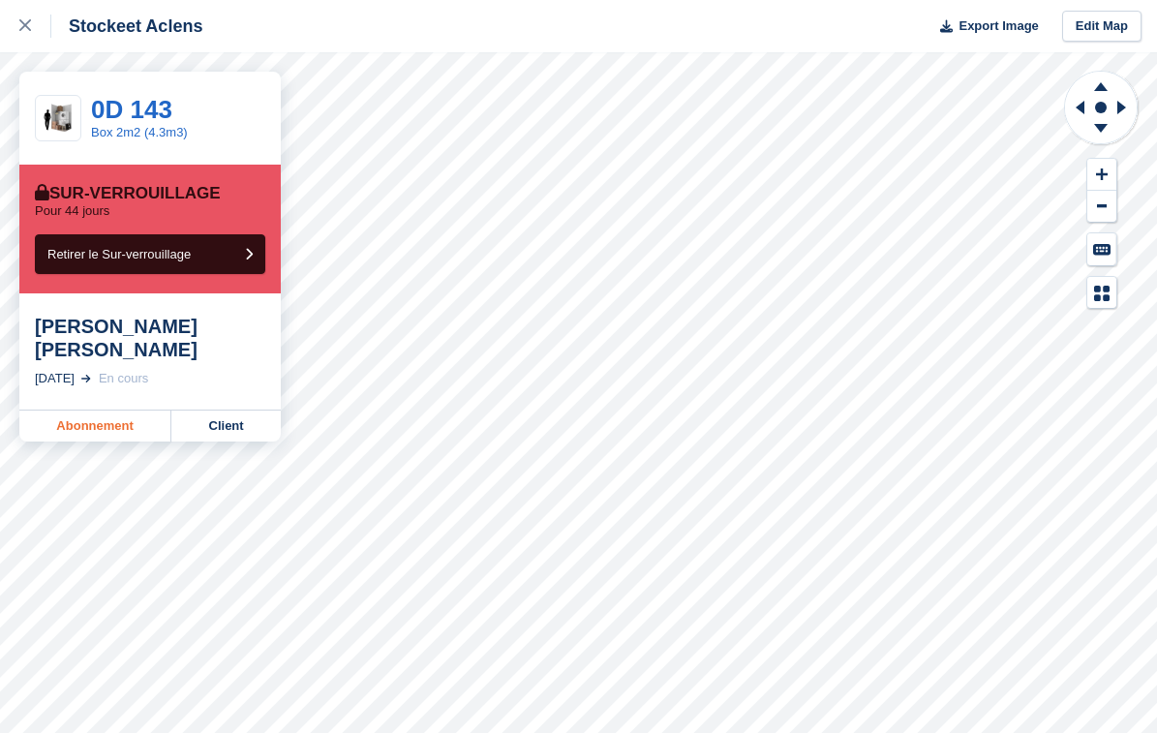
click at [72, 410] on link "Abonnement" at bounding box center [95, 425] width 152 height 31
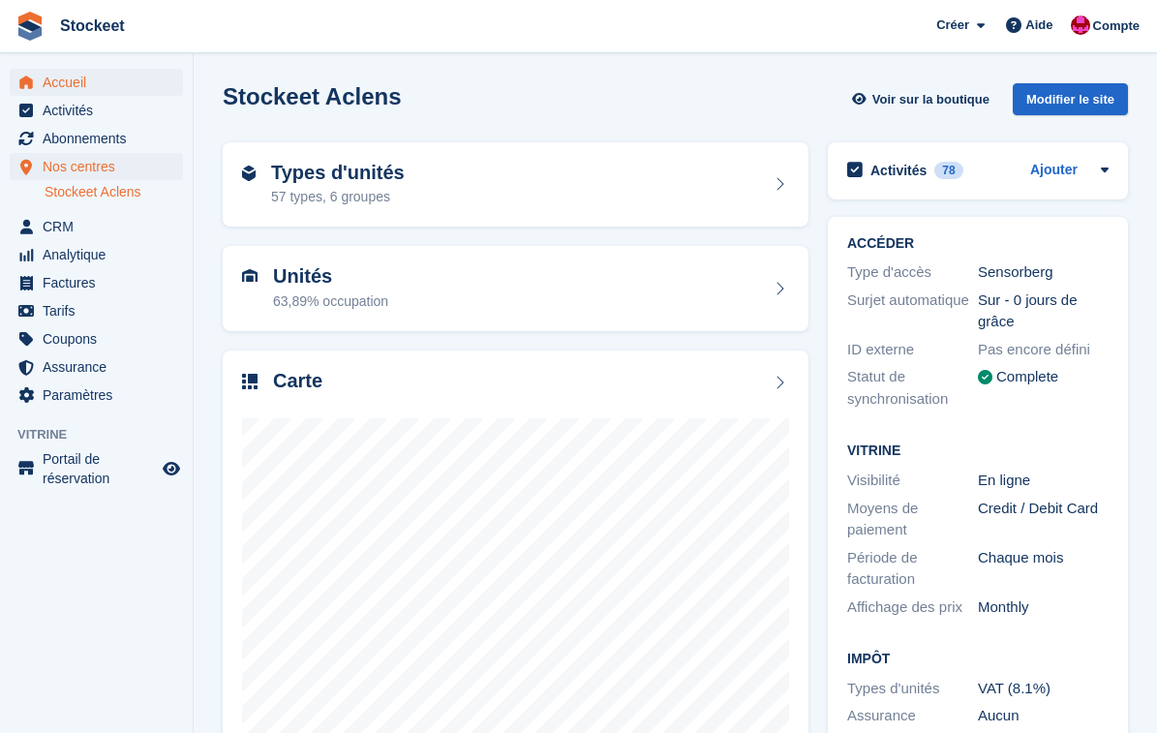
click at [88, 79] on span "Accueil" at bounding box center [101, 82] width 116 height 27
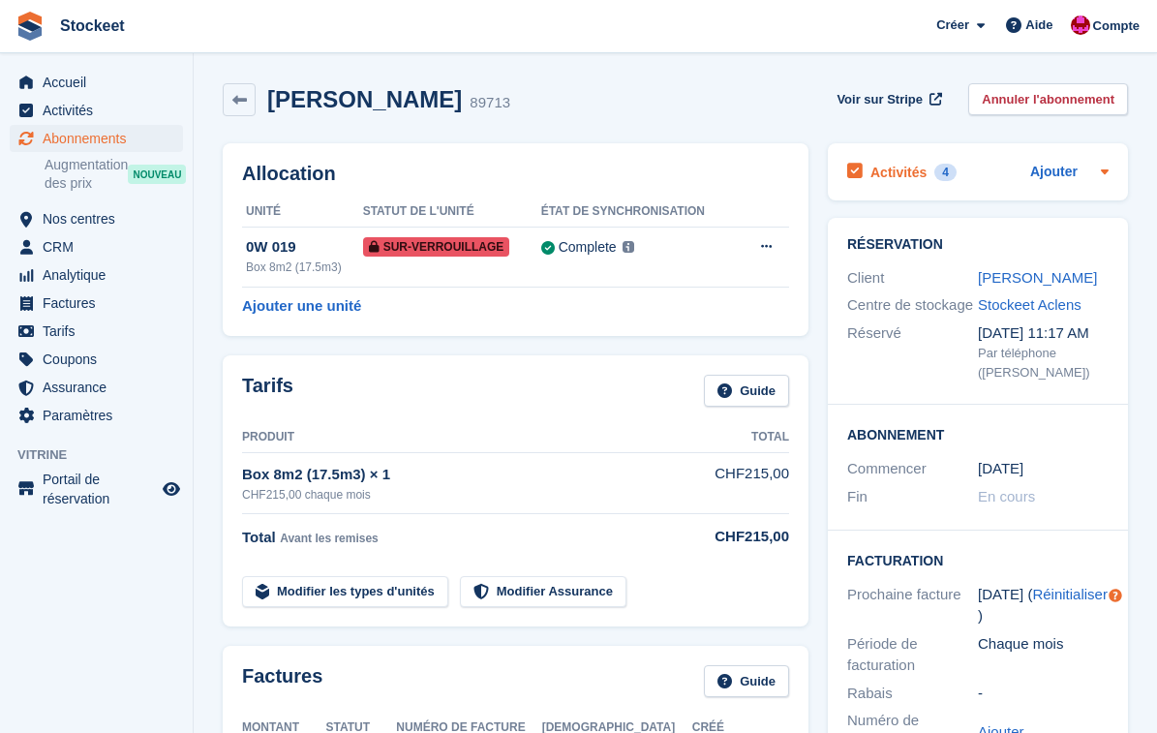
click at [891, 174] on h2 "Activités" at bounding box center [898, 172] width 56 height 17
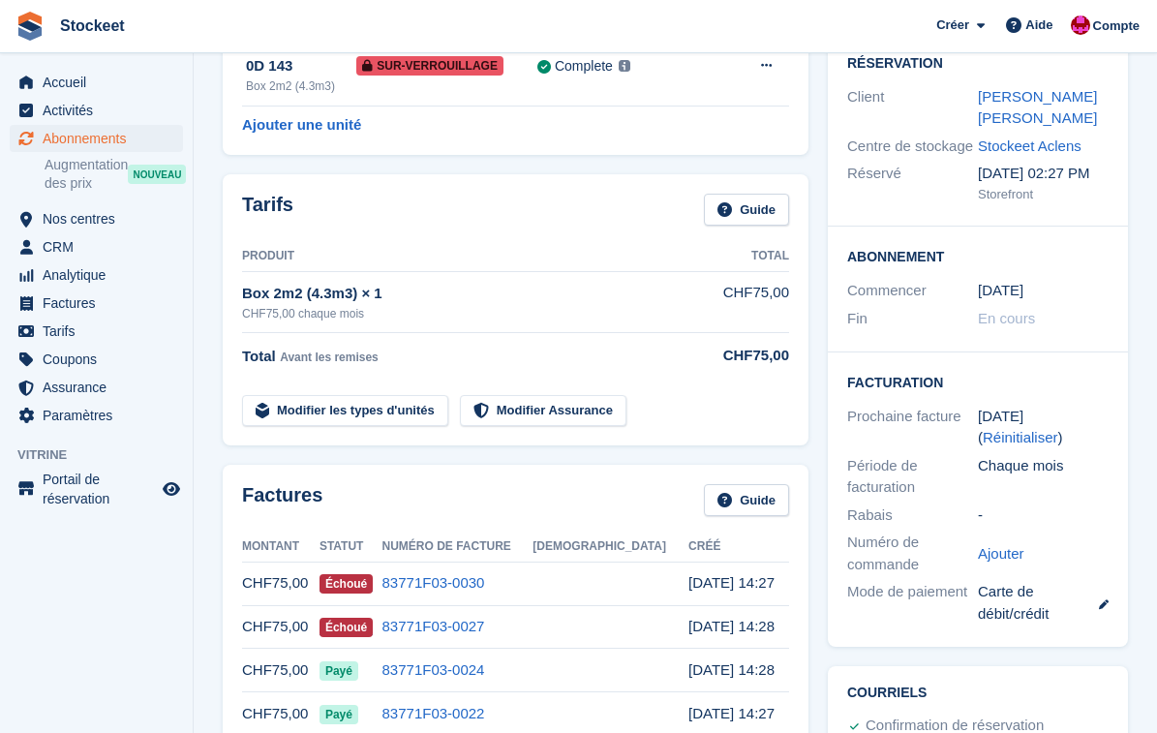
scroll to position [318, 0]
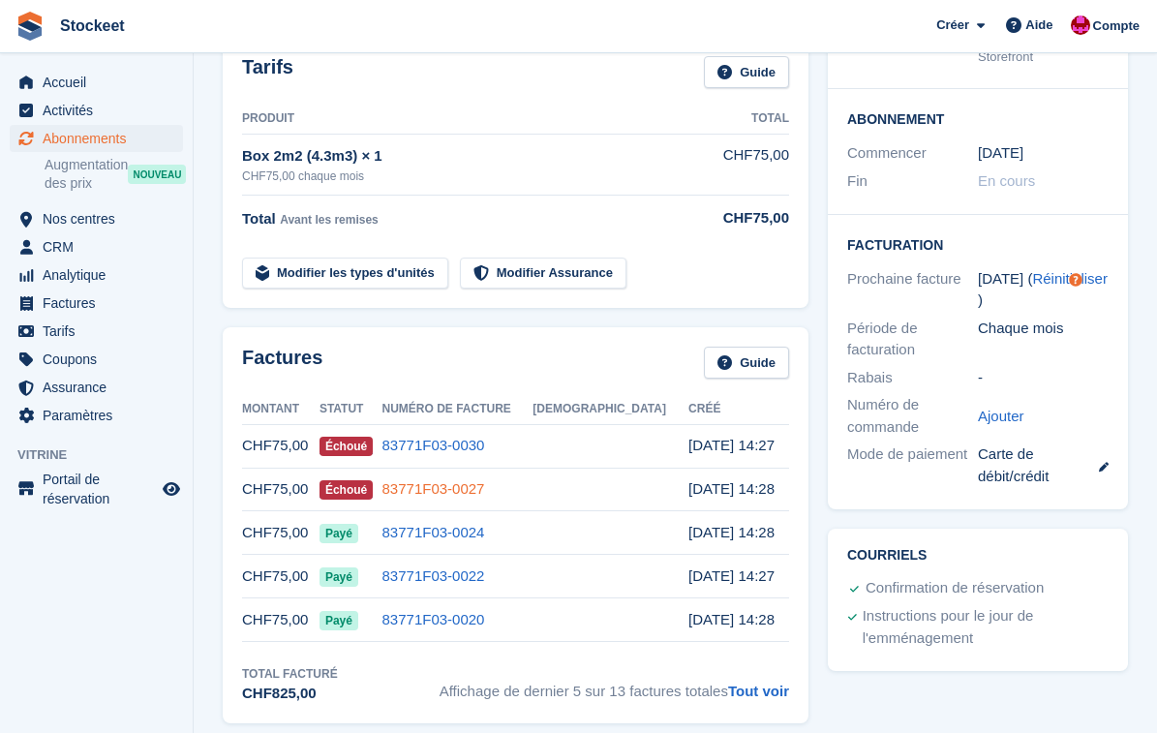
click at [479, 484] on link "83771F03-0027" at bounding box center [433, 488] width 103 height 16
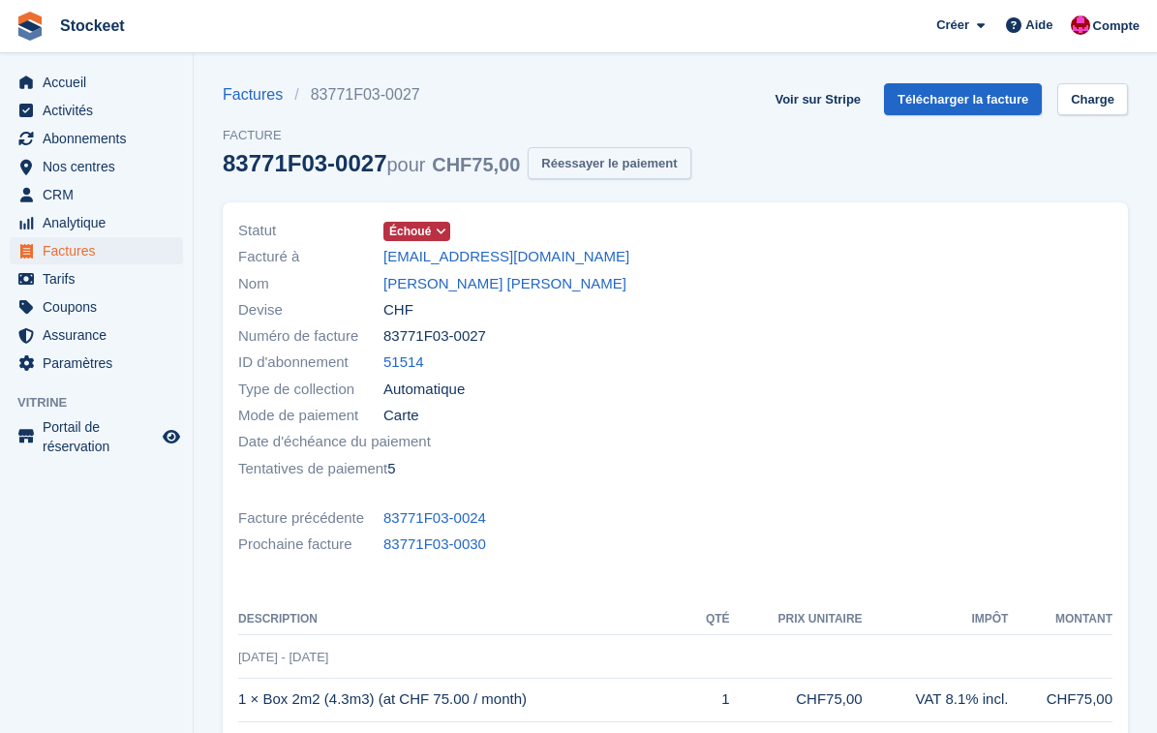
click at [644, 161] on button "Réessayer le paiement" at bounding box center [609, 163] width 163 height 32
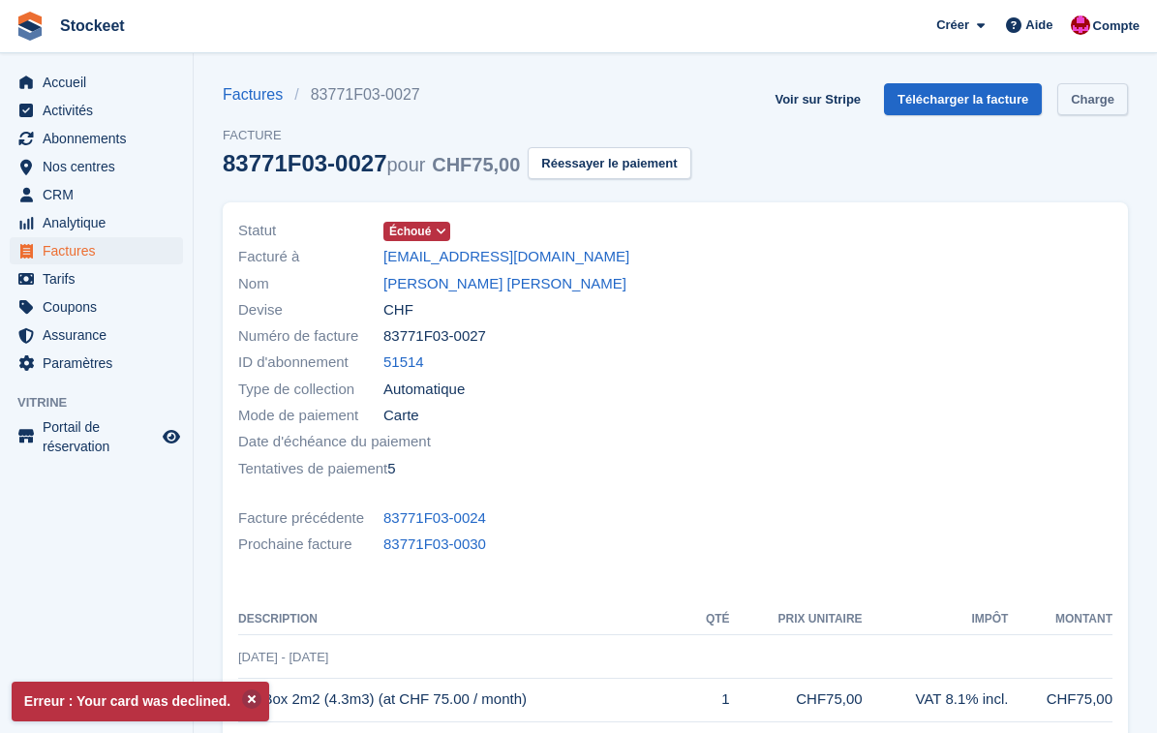
click at [1104, 103] on link "Charge" at bounding box center [1092, 99] width 71 height 32
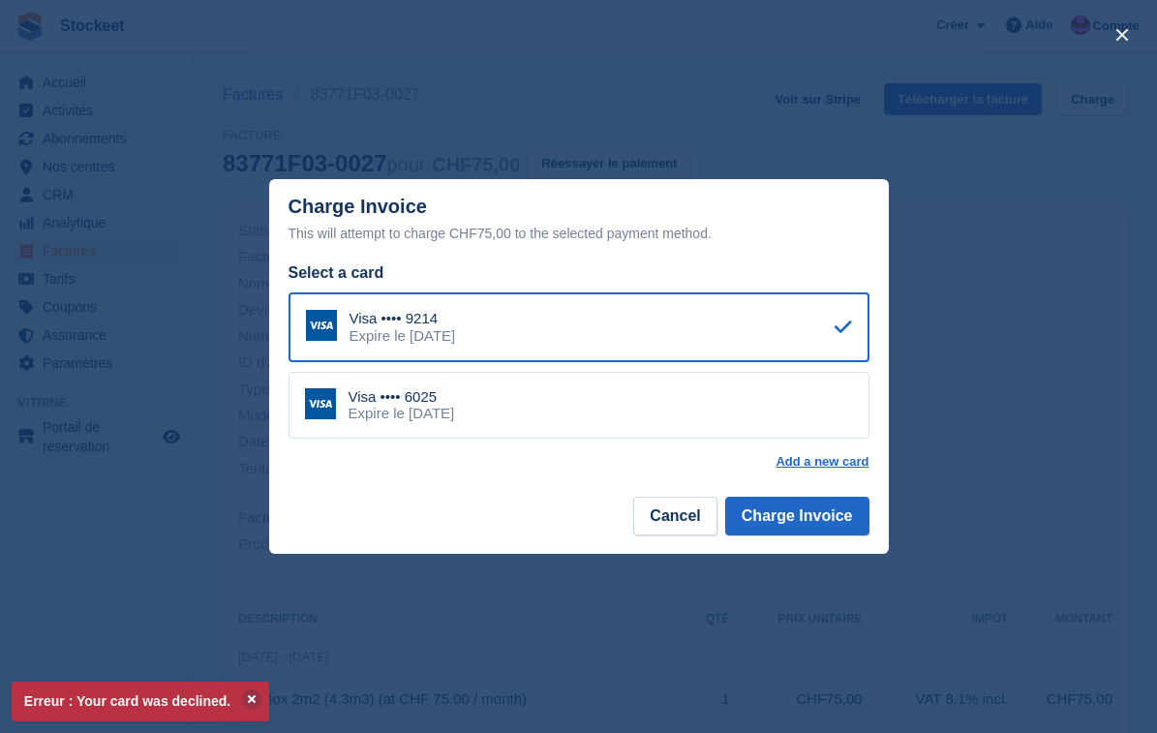
click at [573, 378] on div "Visa •••• 6025 Expire le [DATE]" at bounding box center [578, 406] width 581 height 68
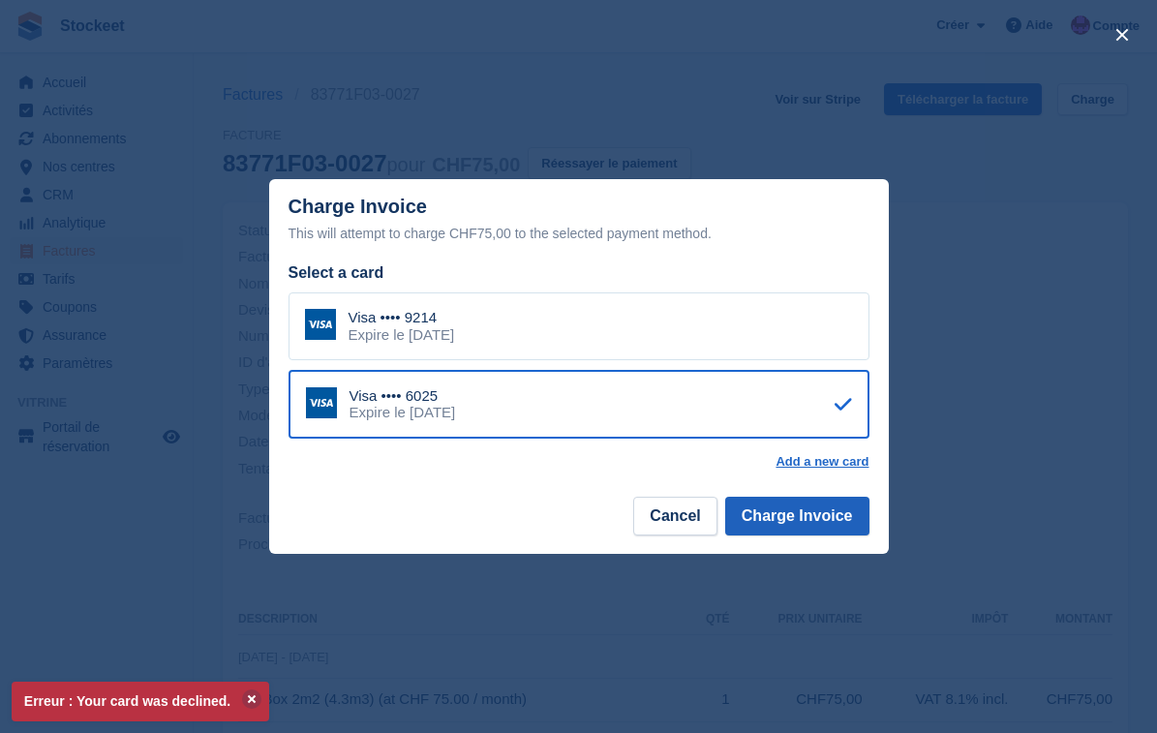
click at [791, 516] on button "Charge Invoice" at bounding box center [797, 516] width 144 height 39
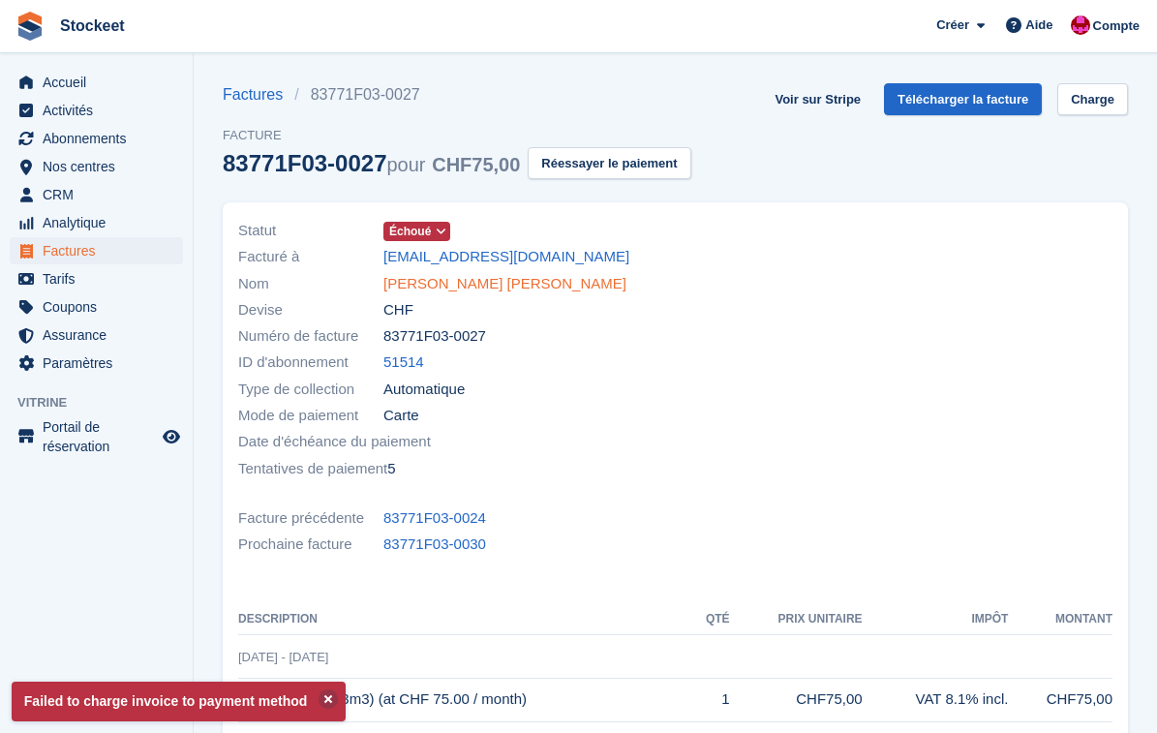
click at [459, 284] on link "[PERSON_NAME] [PERSON_NAME]" at bounding box center [504, 284] width 243 height 22
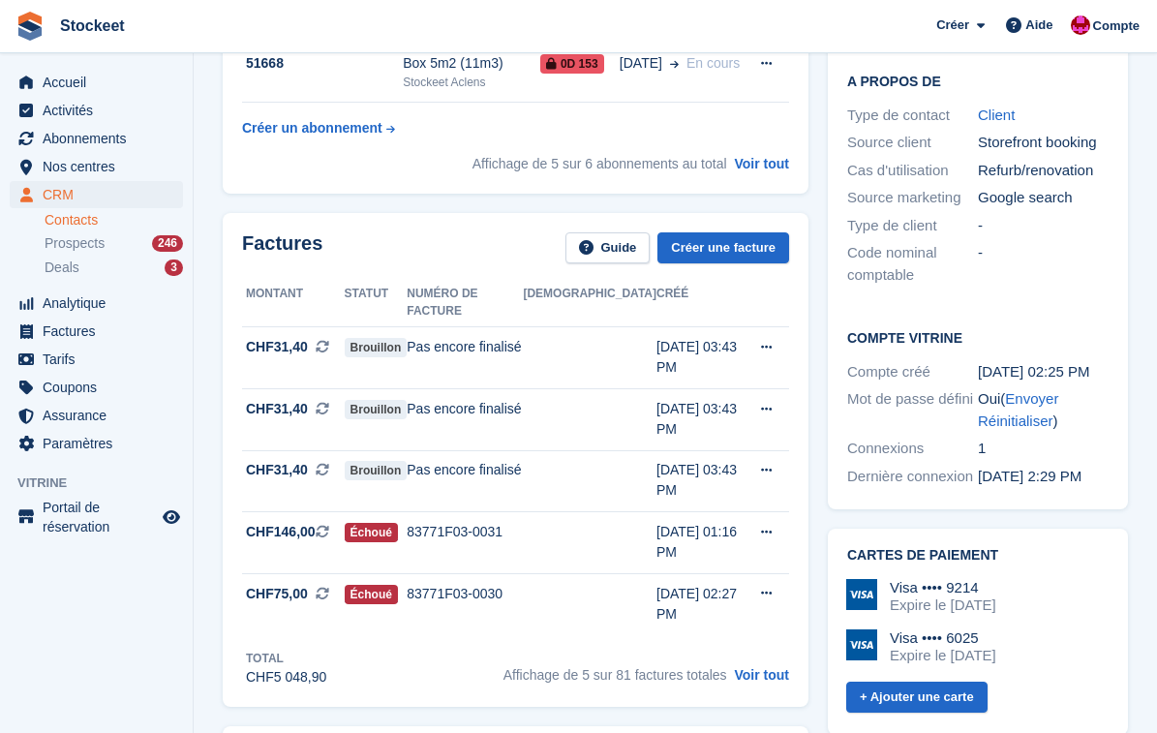
scroll to position [469, 0]
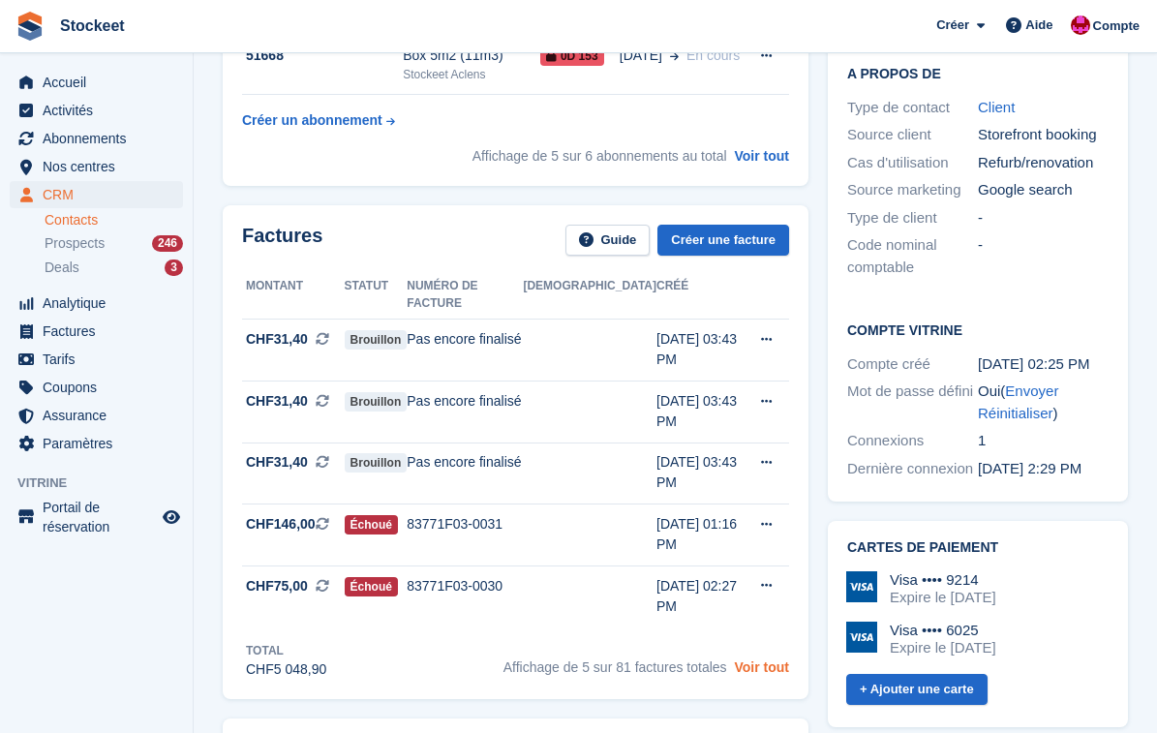
click at [761, 659] on link "Voir tout" at bounding box center [761, 666] width 55 height 15
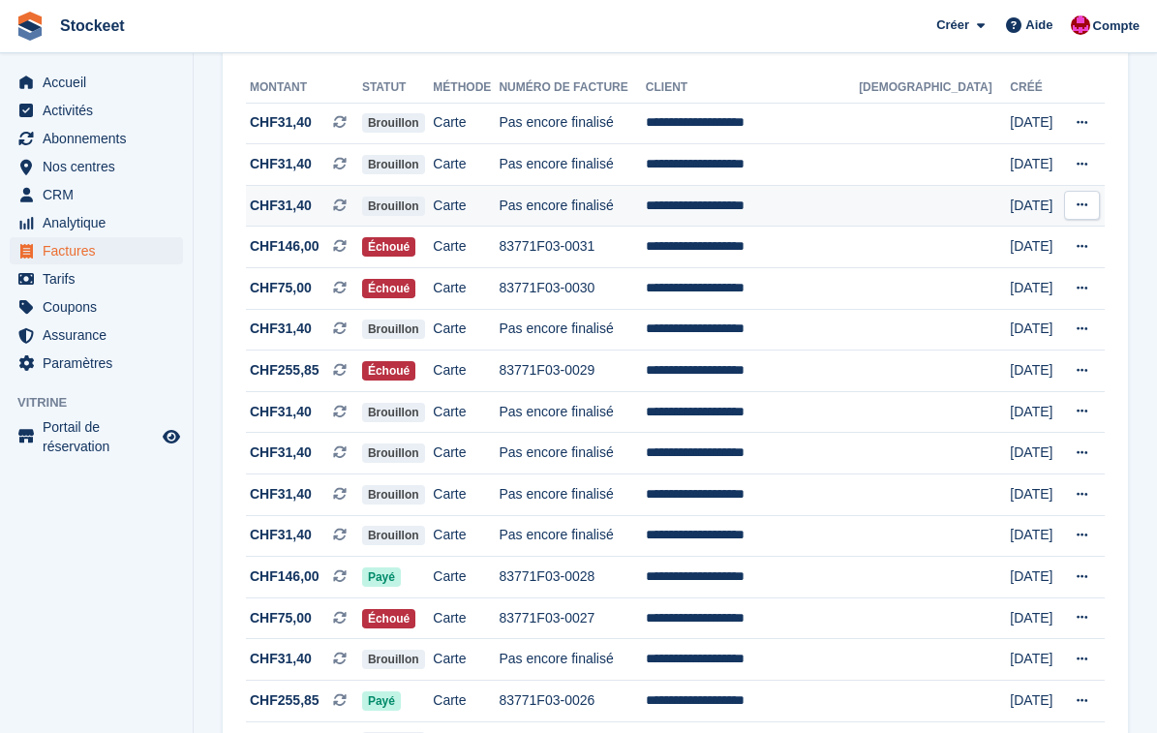
scroll to position [204, 0]
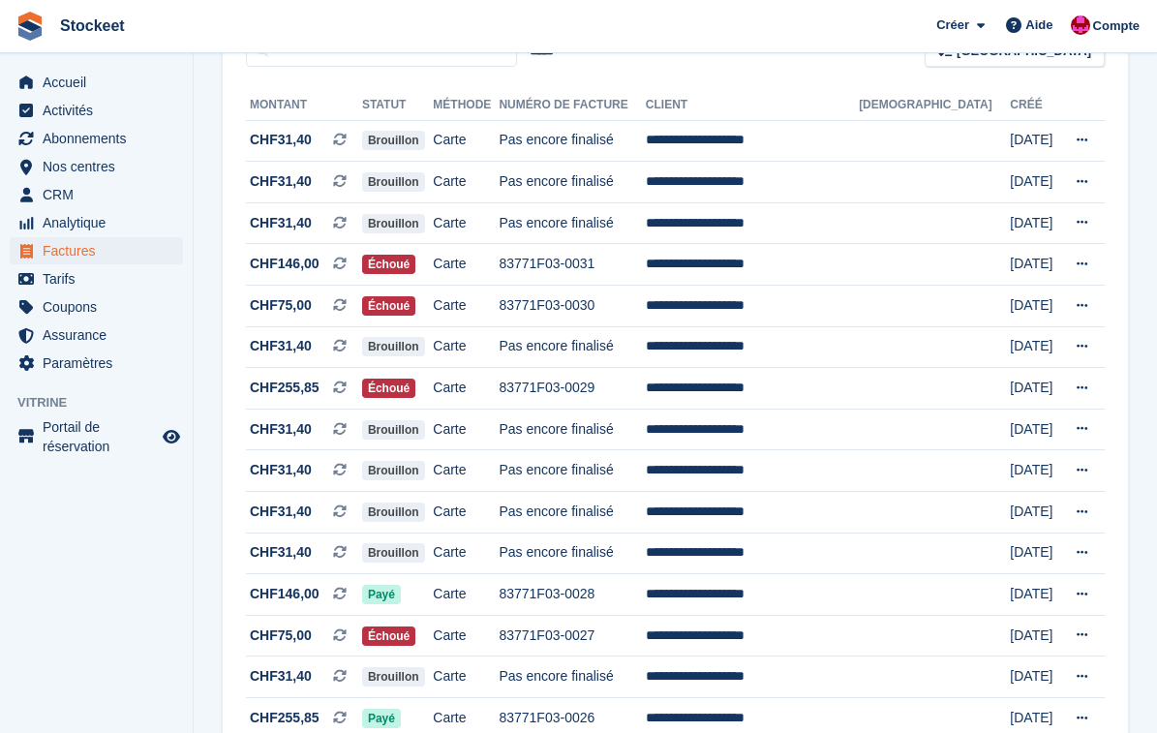
scroll to position [469, 0]
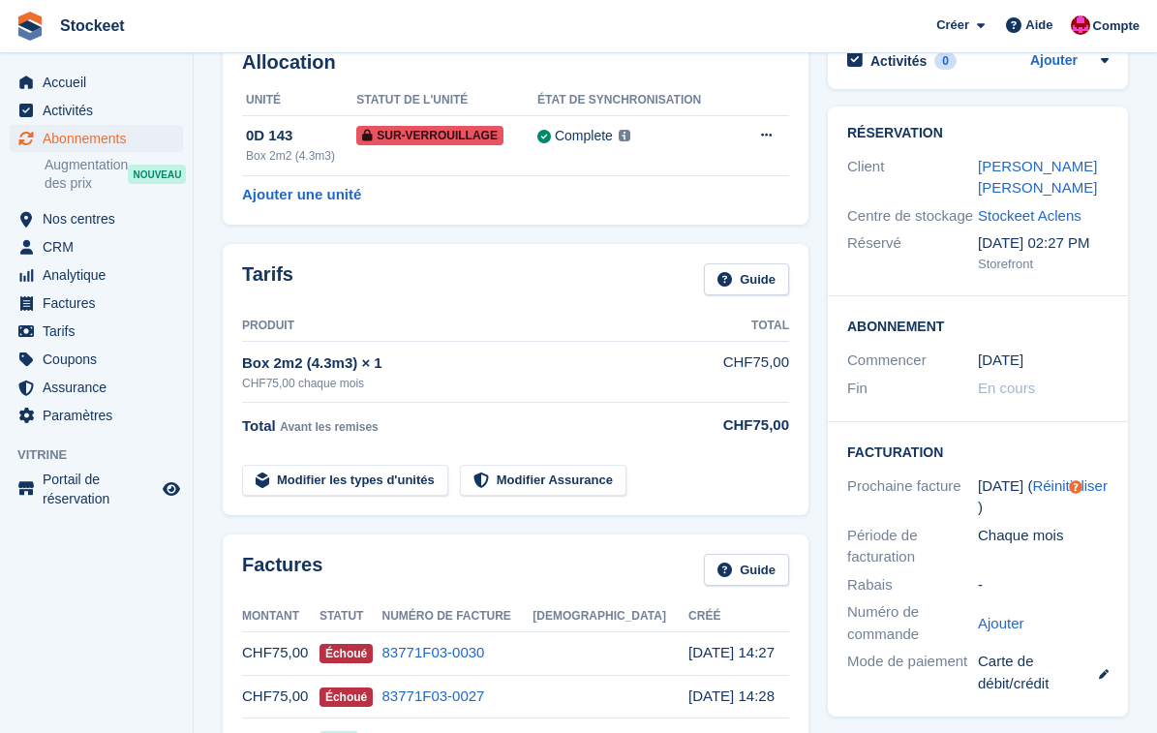
scroll to position [110, 0]
click at [1010, 175] on div "[PERSON_NAME] [PERSON_NAME]" at bounding box center [1043, 179] width 131 height 44
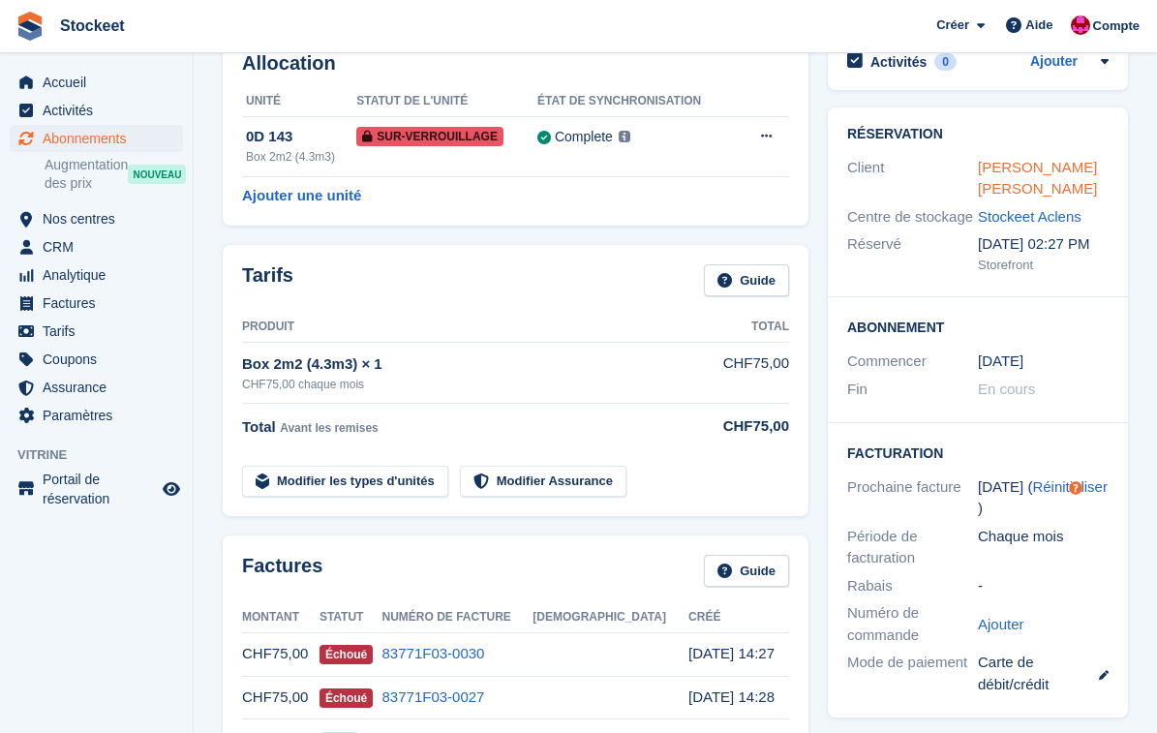
click at [996, 170] on link "stephanie zinga Aebi" at bounding box center [1037, 178] width 119 height 39
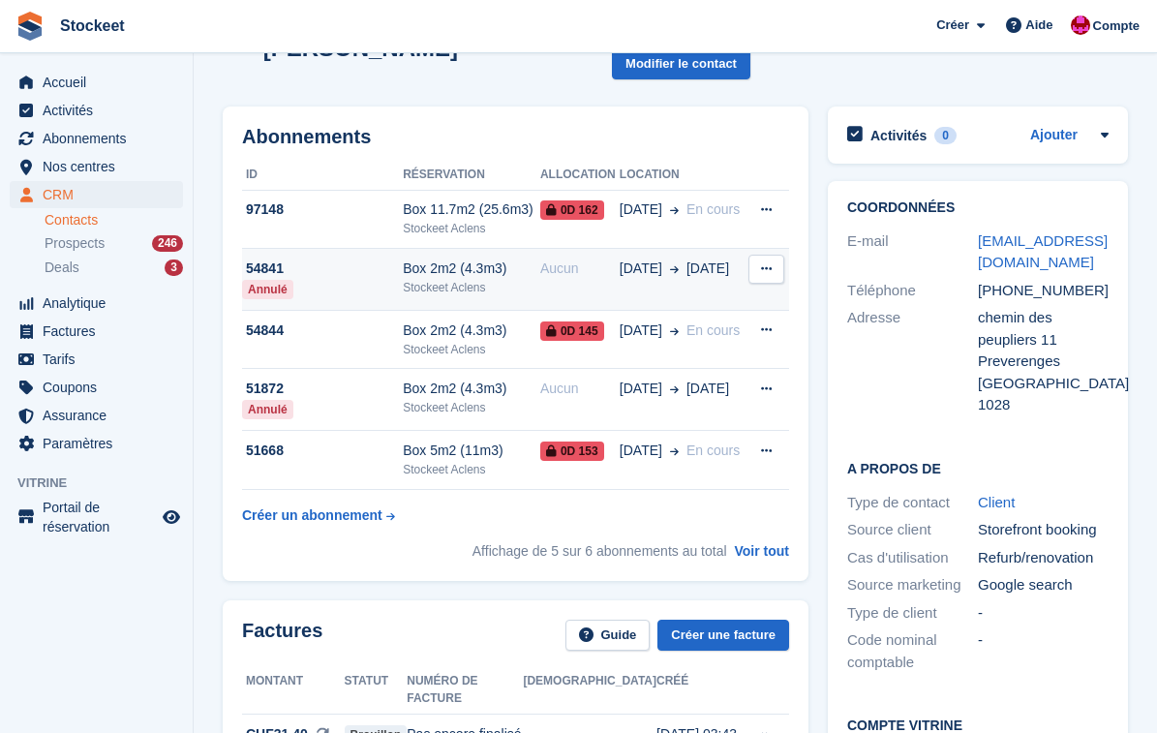
scroll to position [82, 0]
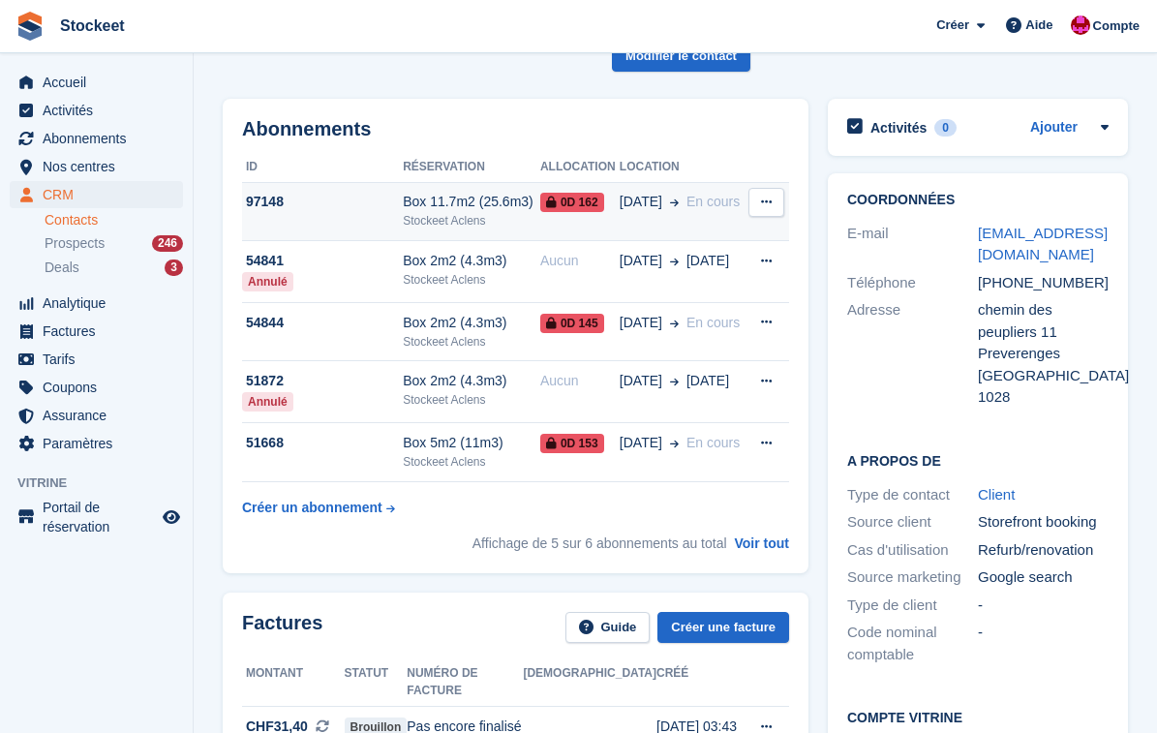
click at [343, 182] on td "97148" at bounding box center [322, 211] width 161 height 59
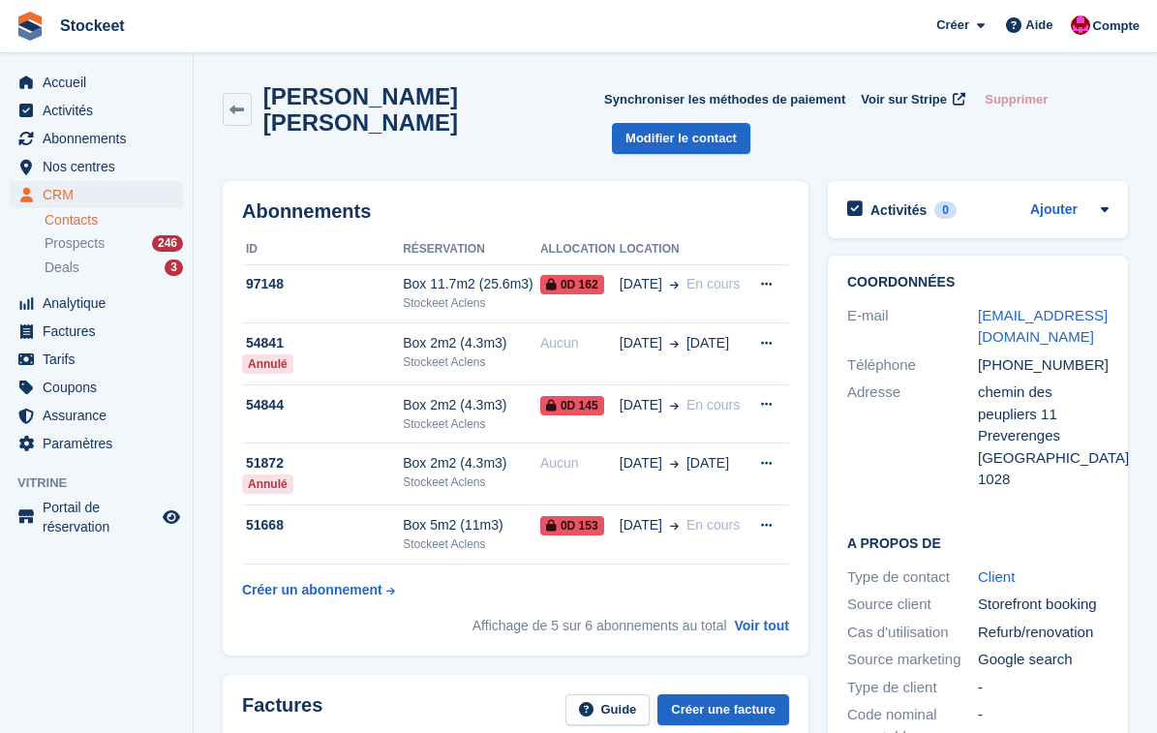
scroll to position [0, 0]
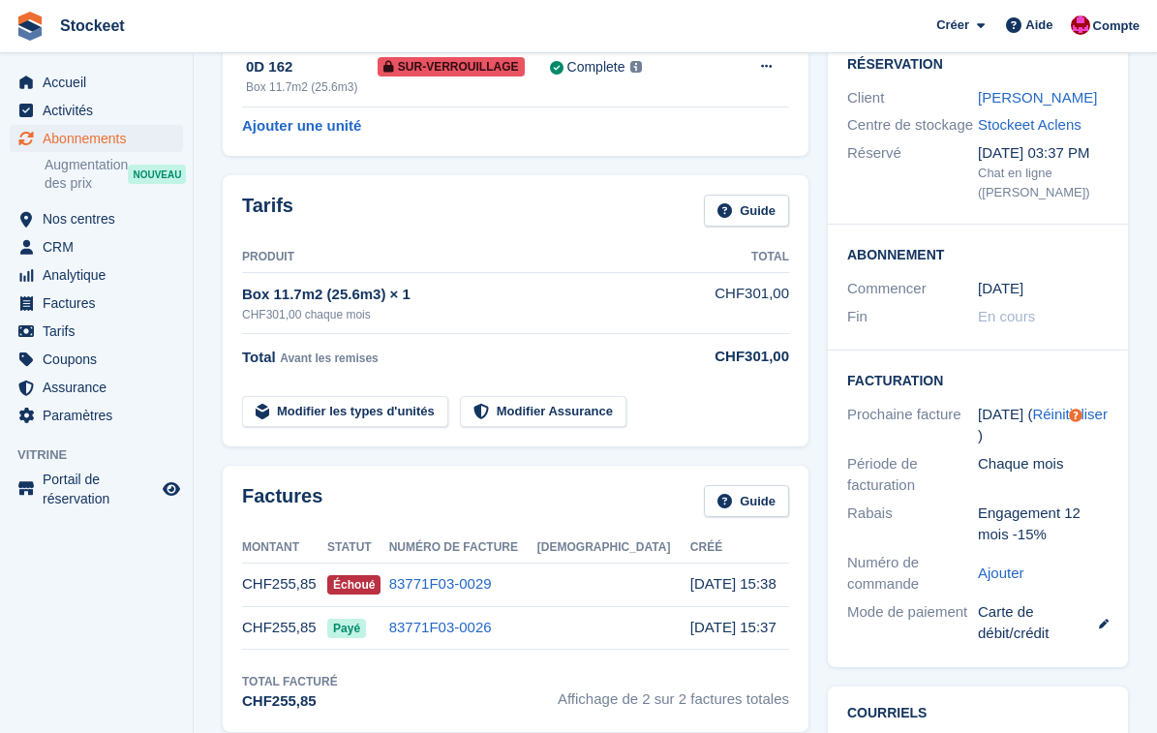
scroll to position [169, 0]
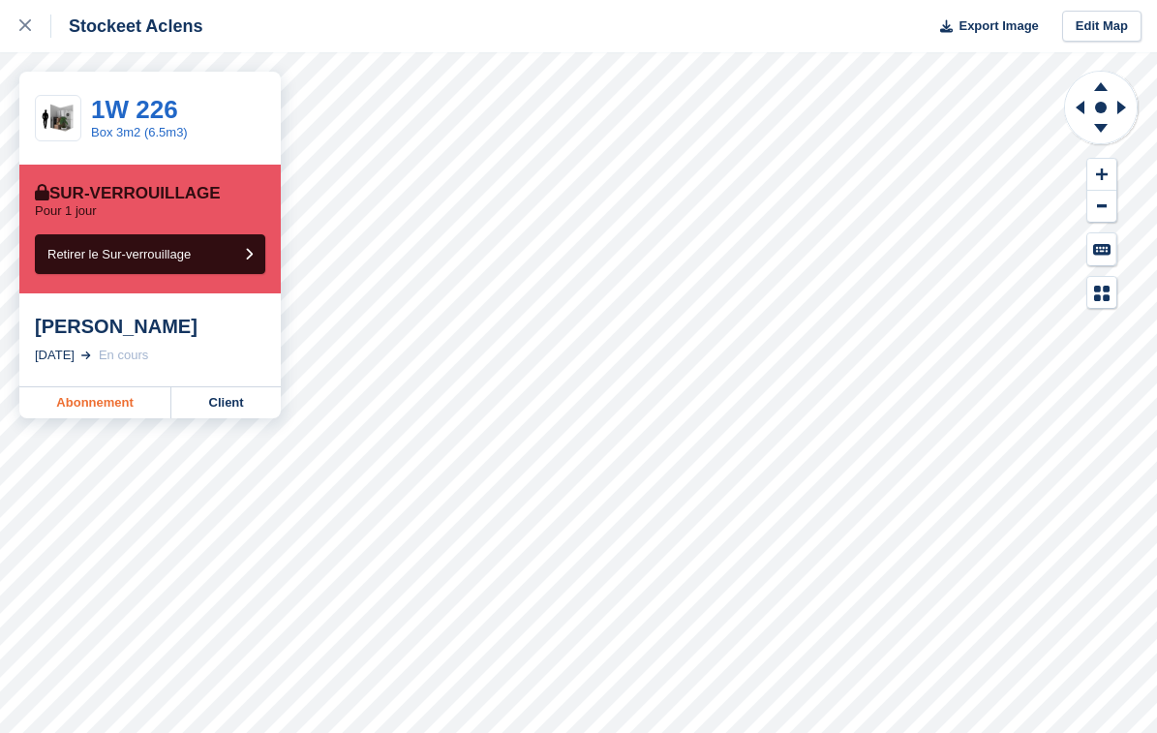
click at [92, 405] on link "Abonnement" at bounding box center [95, 402] width 152 height 31
click at [83, 404] on link "Abonnement" at bounding box center [95, 402] width 152 height 31
click at [124, 402] on link "Abonnement" at bounding box center [95, 402] width 152 height 31
click at [106, 410] on link "Abonnement" at bounding box center [95, 402] width 152 height 31
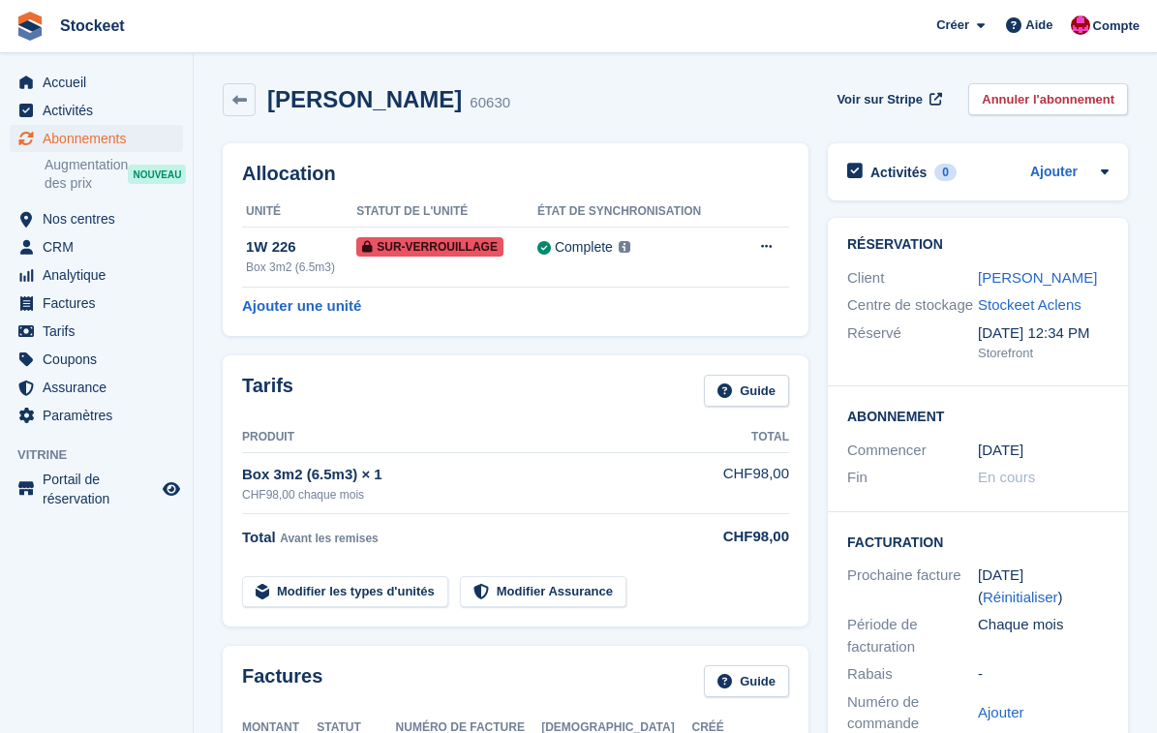
scroll to position [144, 0]
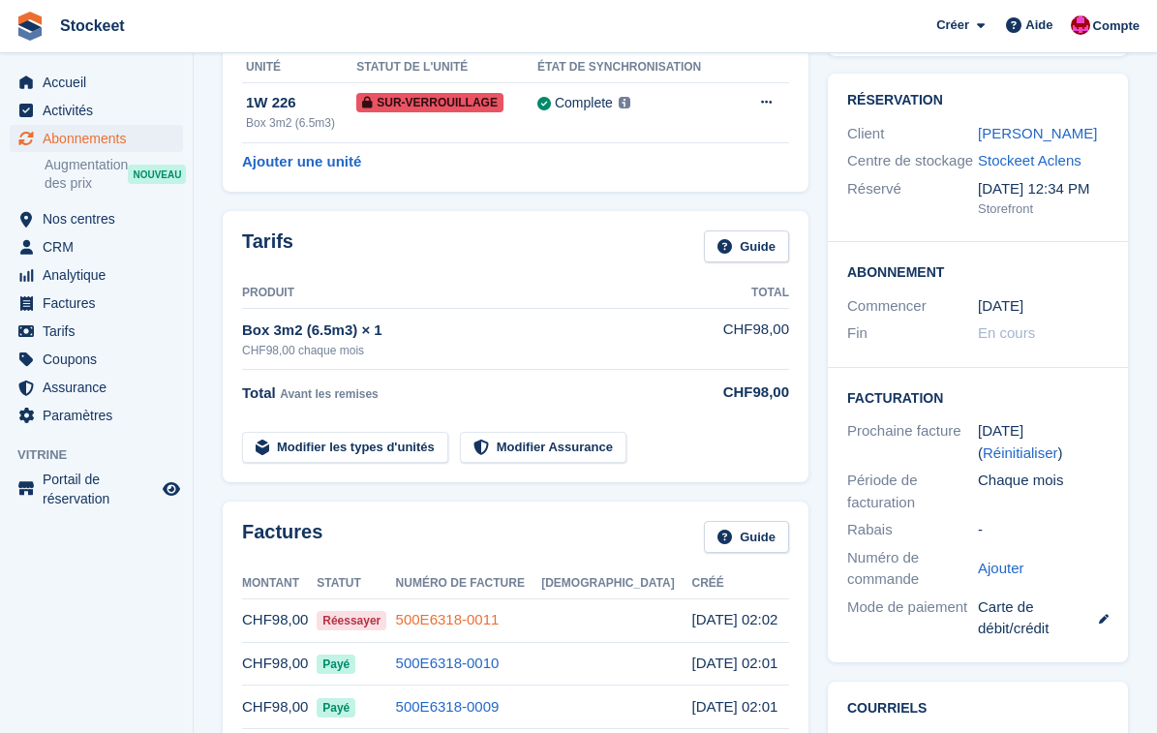
click at [499, 620] on link "500E6318-0011" at bounding box center [448, 619] width 104 height 16
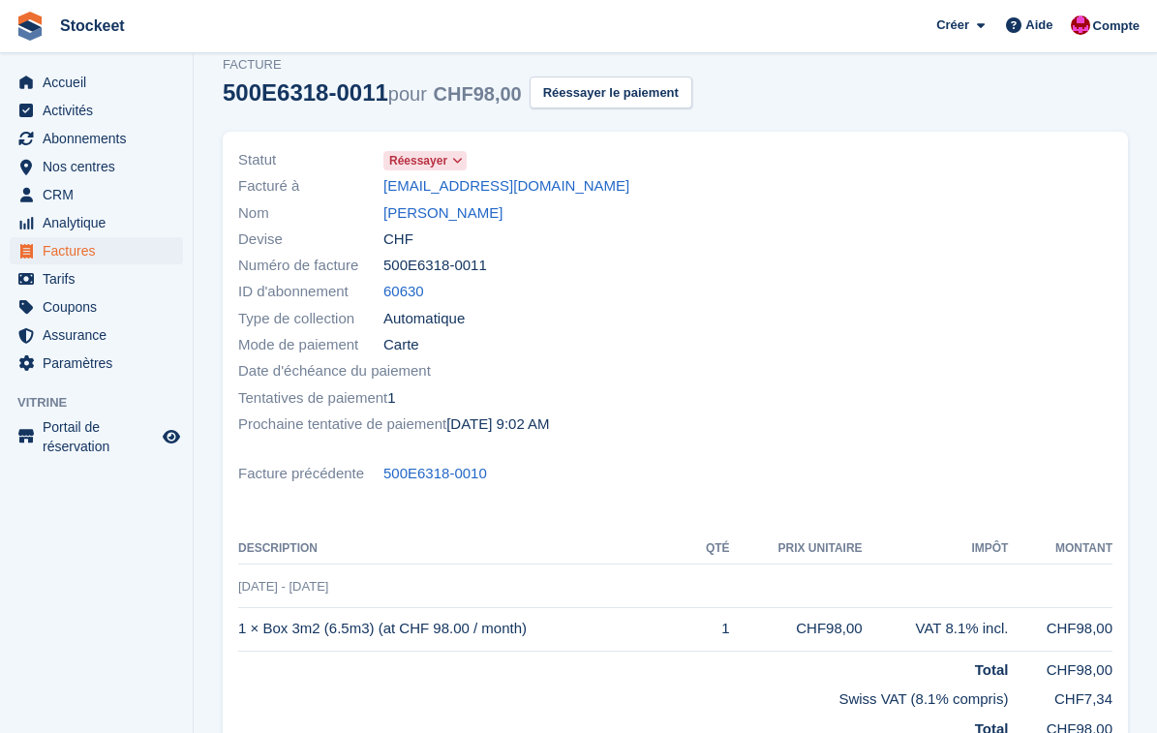
scroll to position [67, 0]
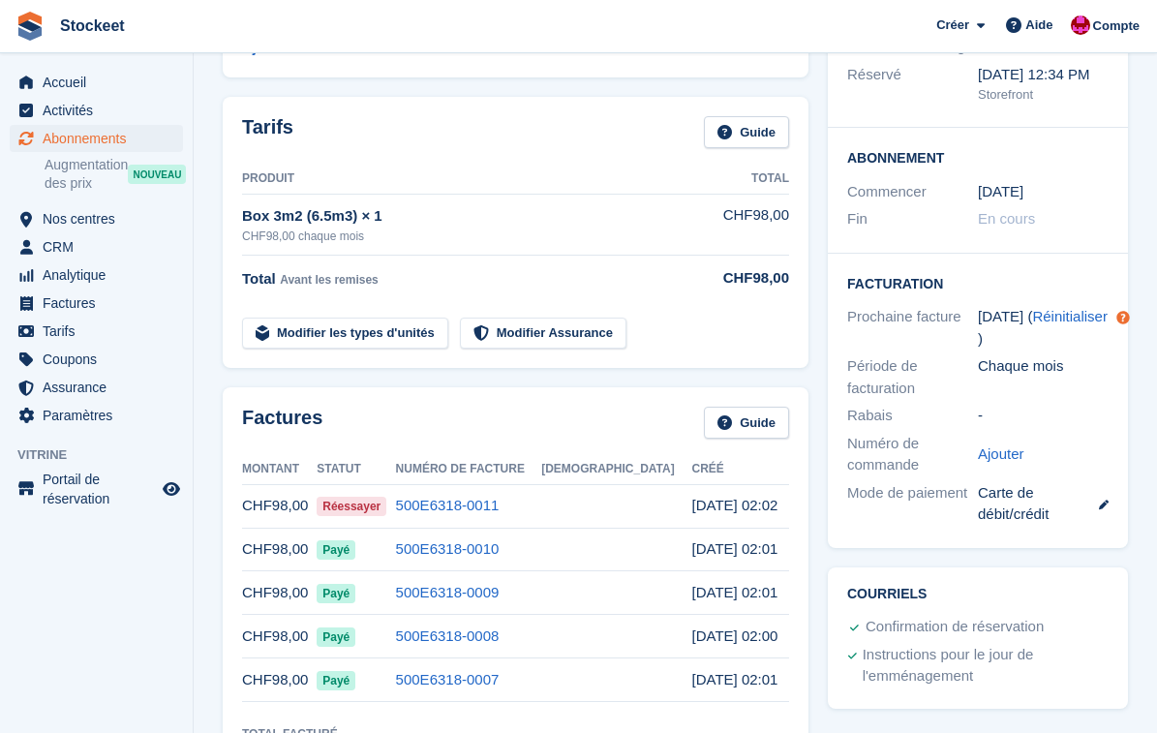
scroll to position [266, 0]
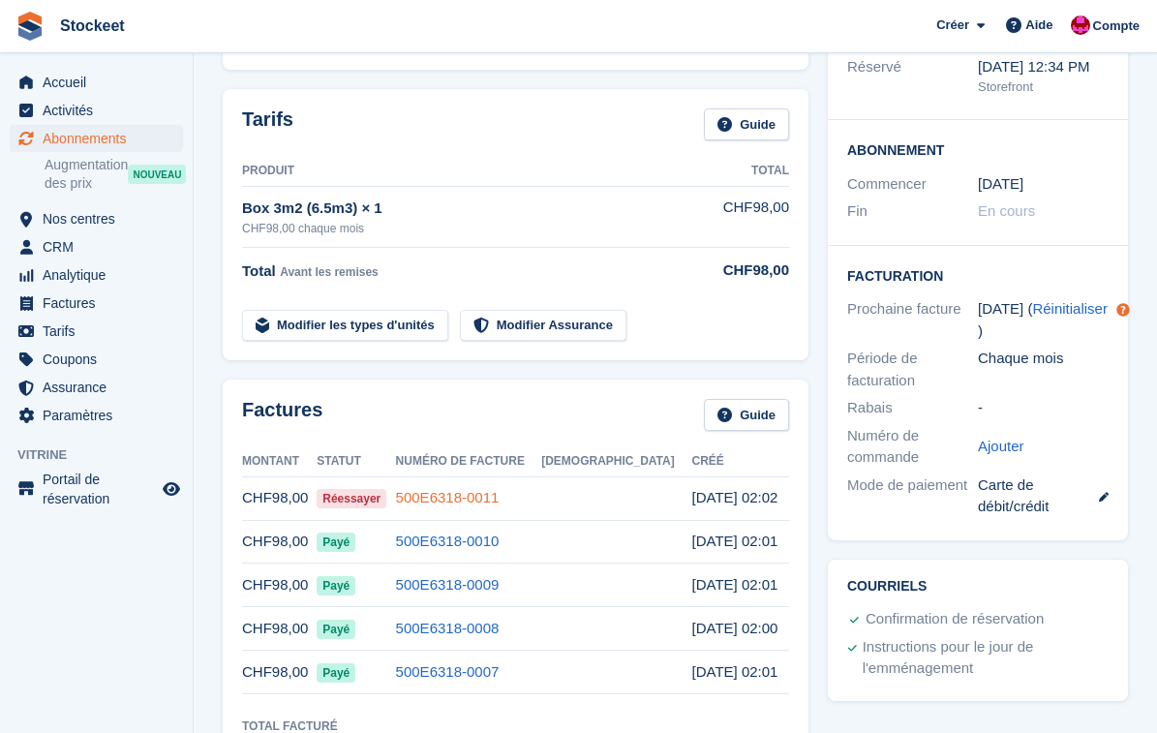
click at [494, 493] on link "500E6318-0011" at bounding box center [448, 497] width 104 height 16
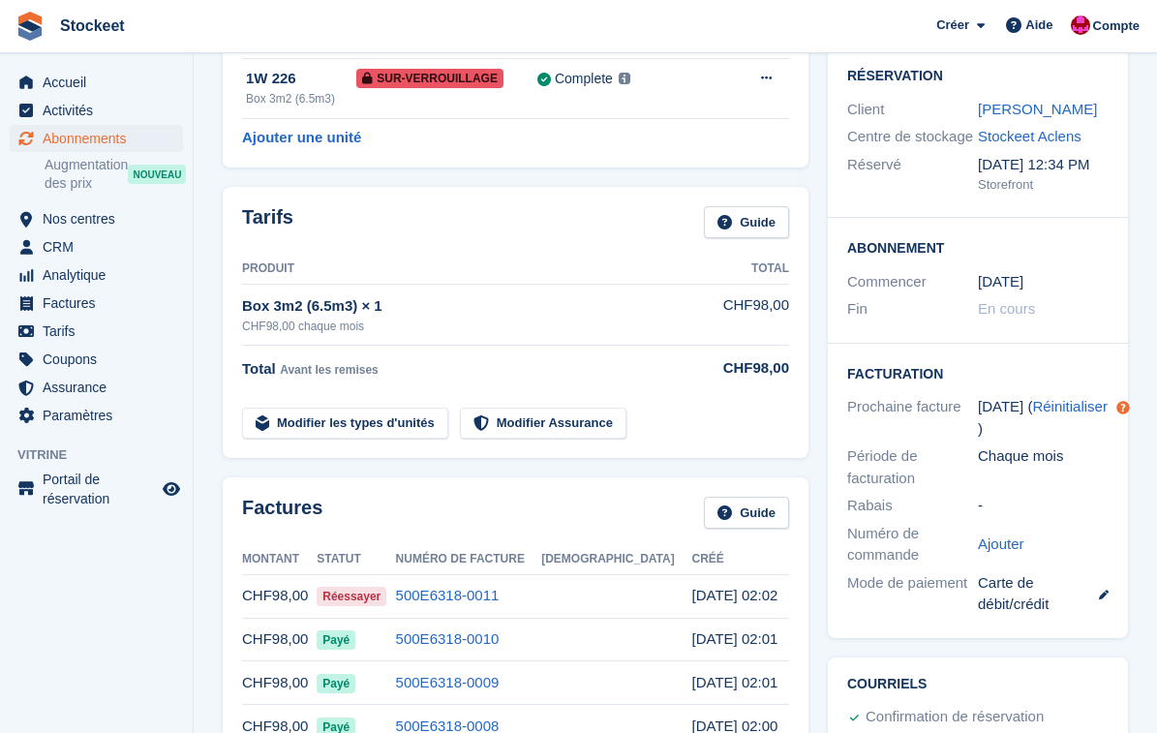
scroll to position [199, 0]
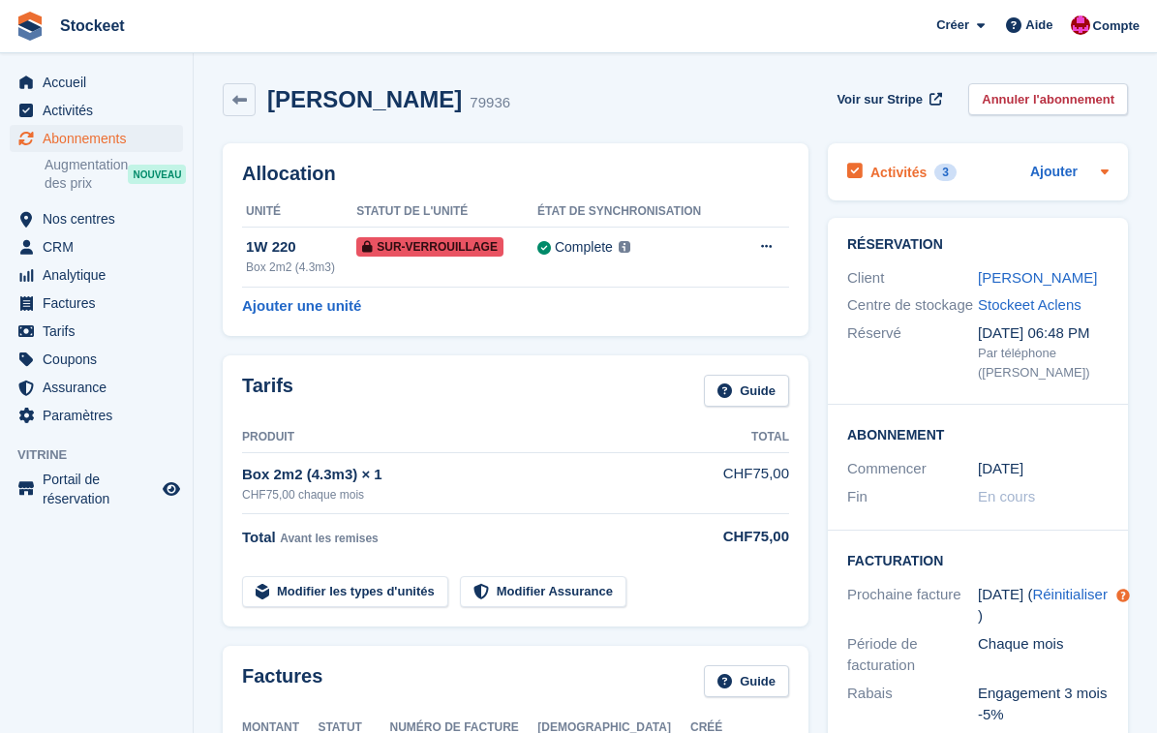
click at [901, 172] on h2 "Activités" at bounding box center [898, 172] width 56 height 17
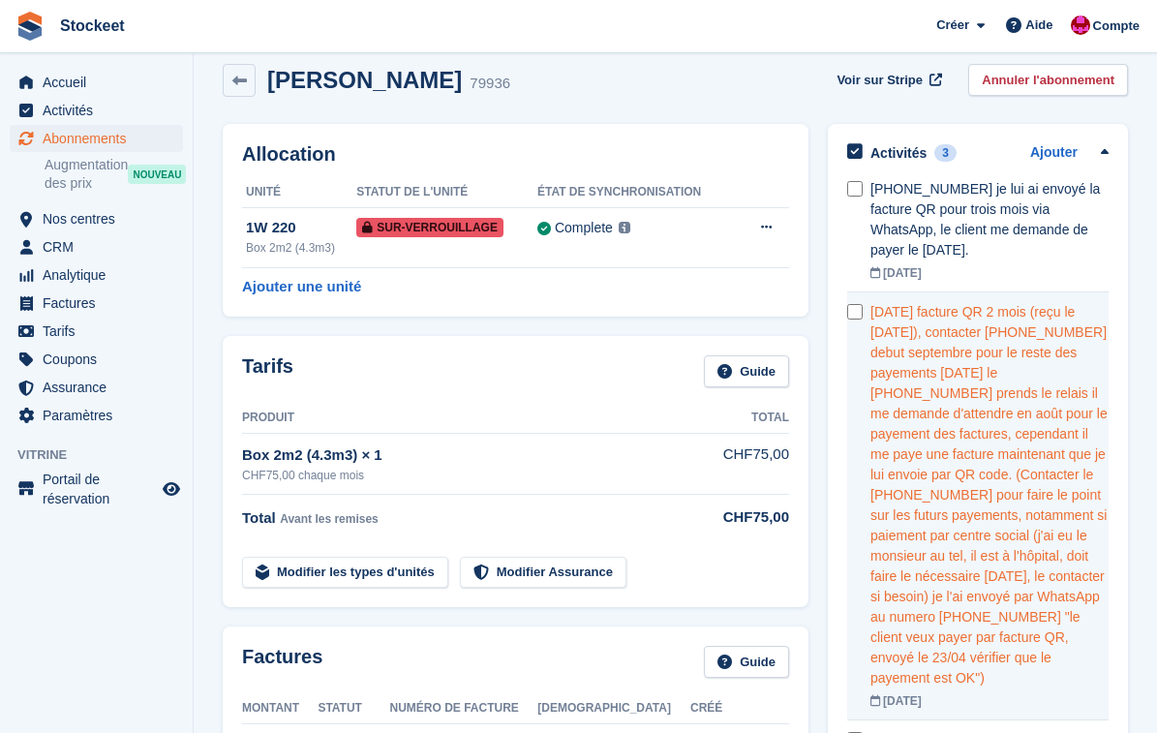
scroll to position [1, 0]
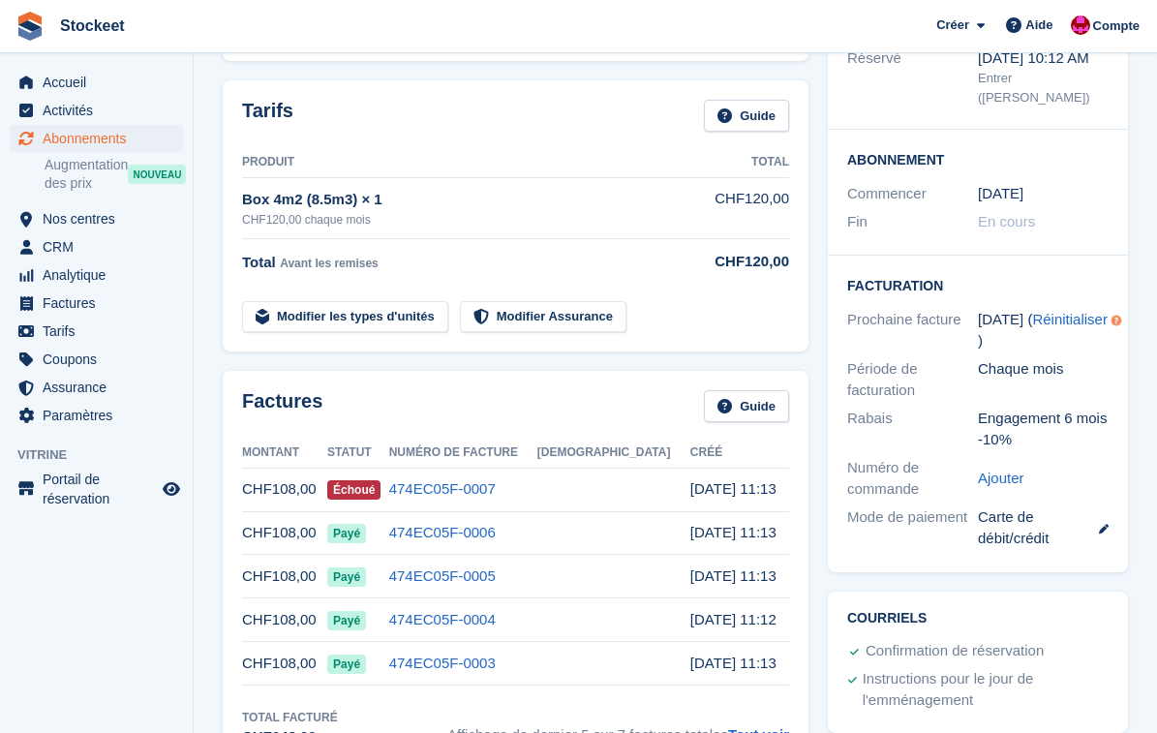
scroll to position [277, 0]
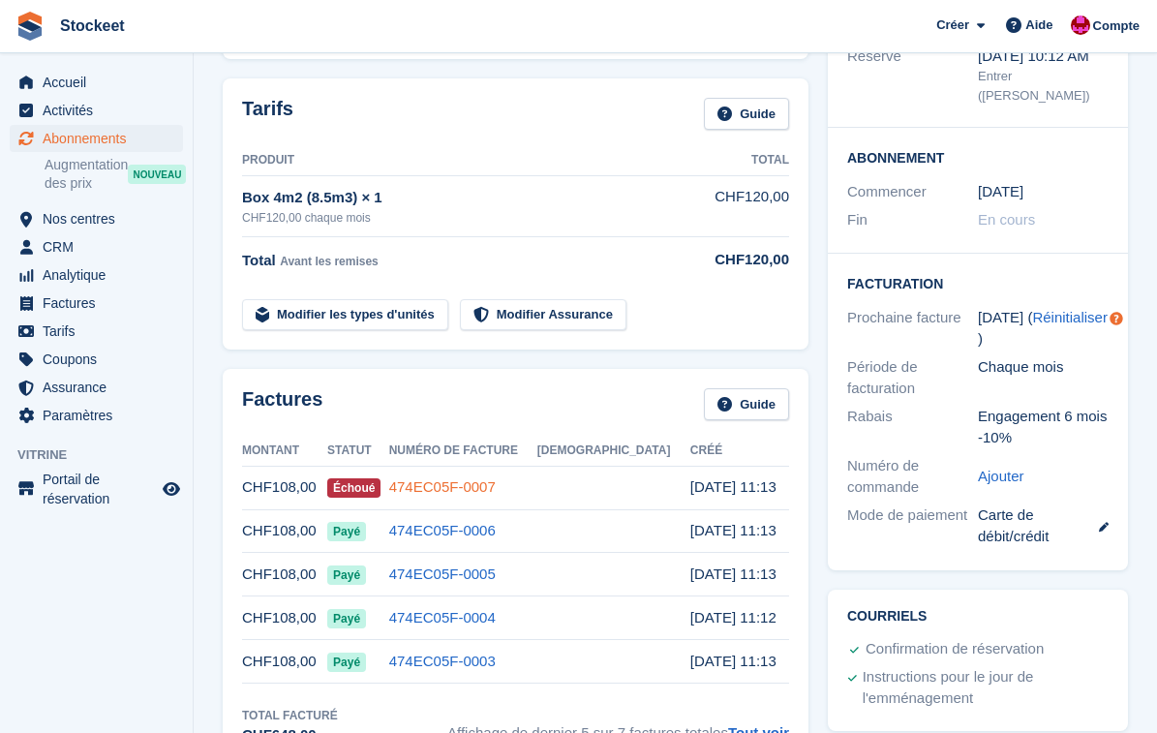
click at [496, 486] on link "474EC05F-0007" at bounding box center [442, 486] width 106 height 16
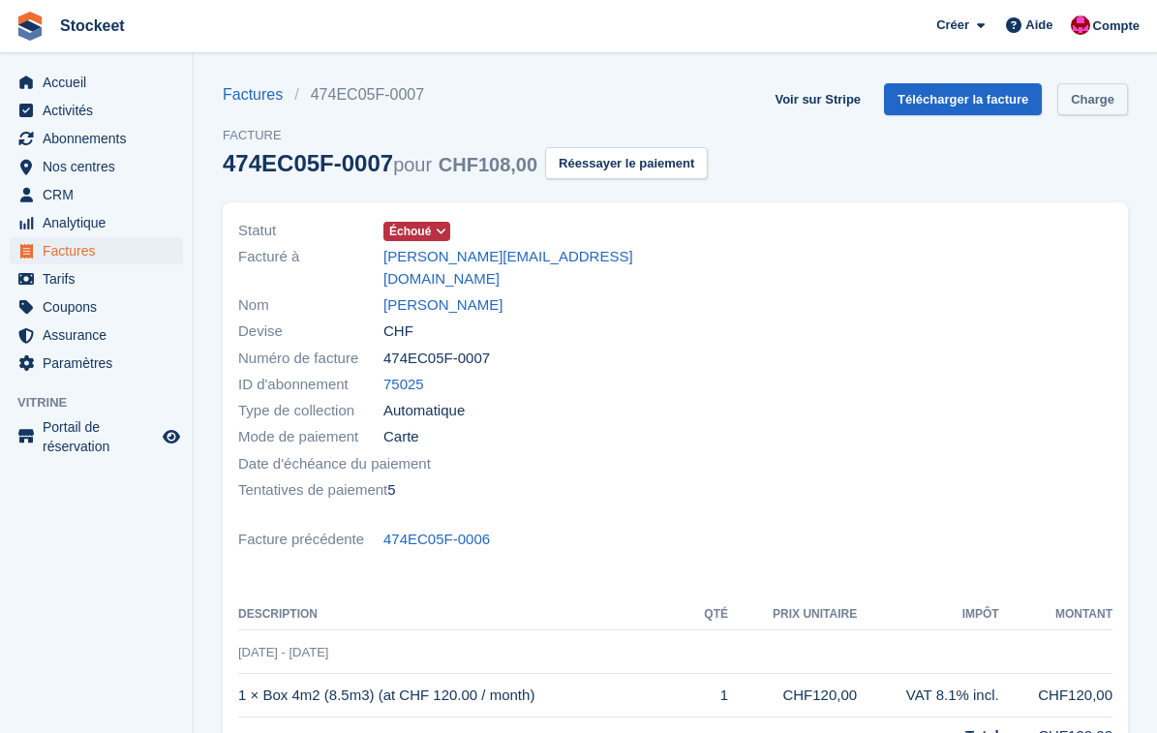
click at [1097, 100] on link "Charge" at bounding box center [1092, 99] width 71 height 32
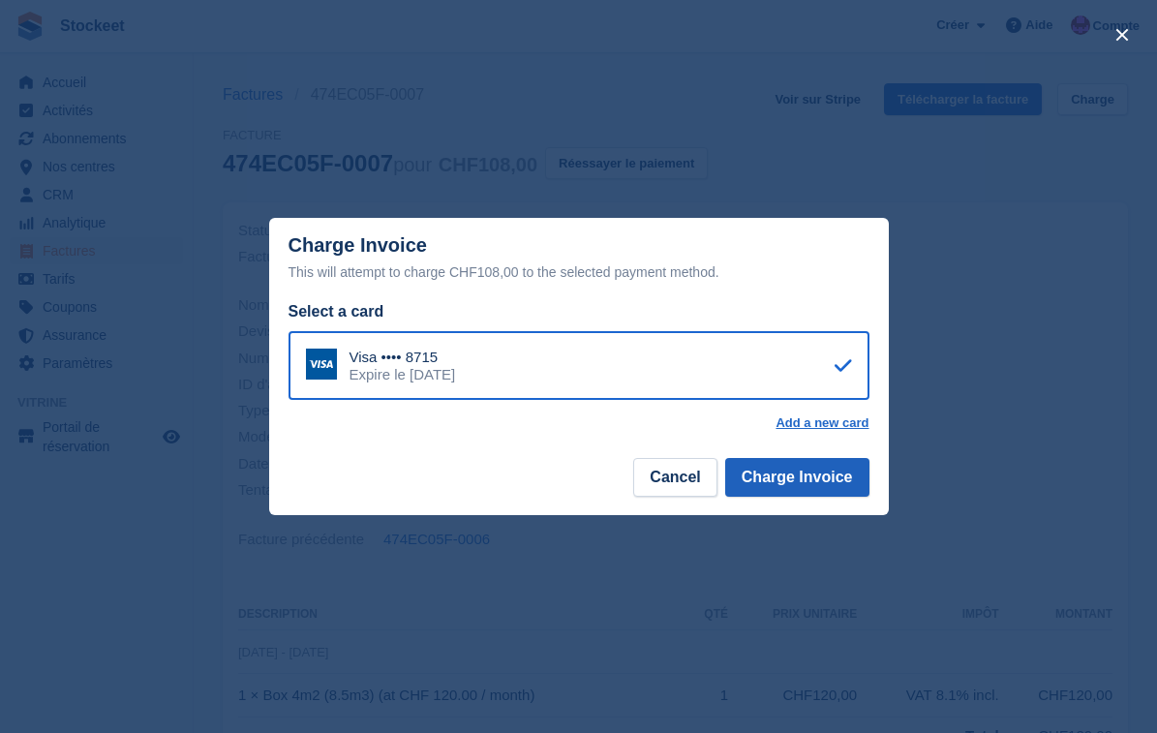
click at [814, 490] on button "Charge Invoice" at bounding box center [797, 477] width 144 height 39
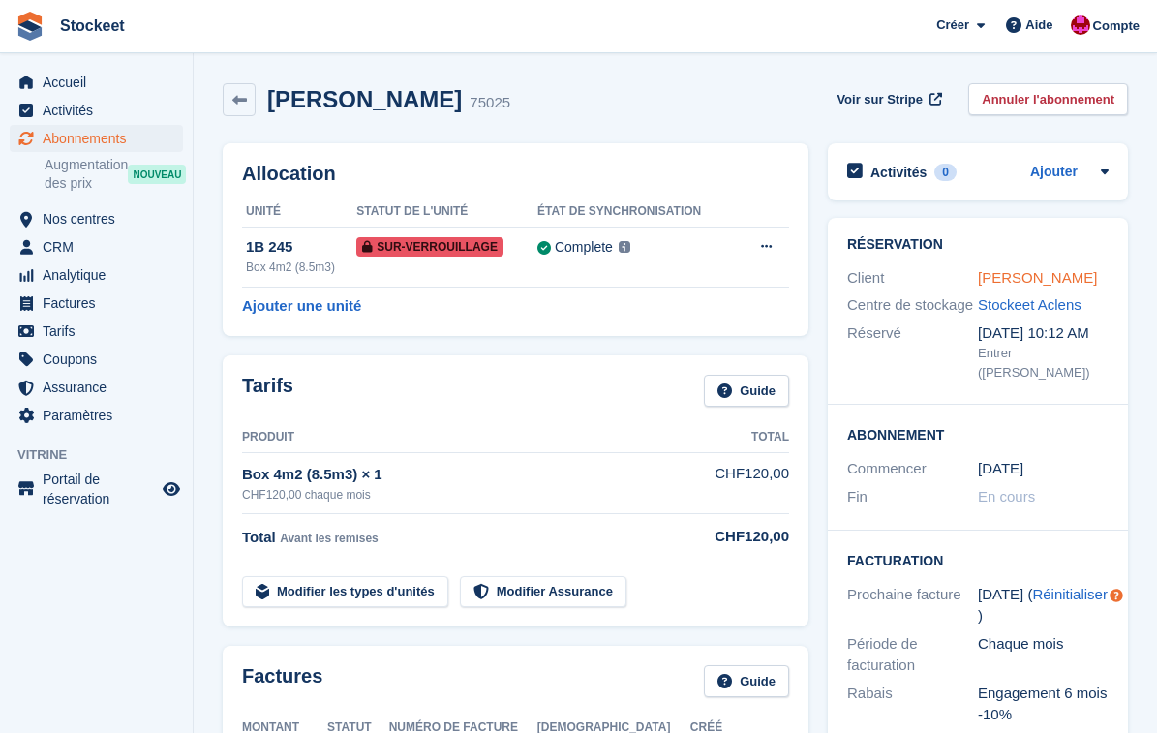
click at [1010, 281] on link "Philippe Brunet" at bounding box center [1037, 277] width 119 height 16
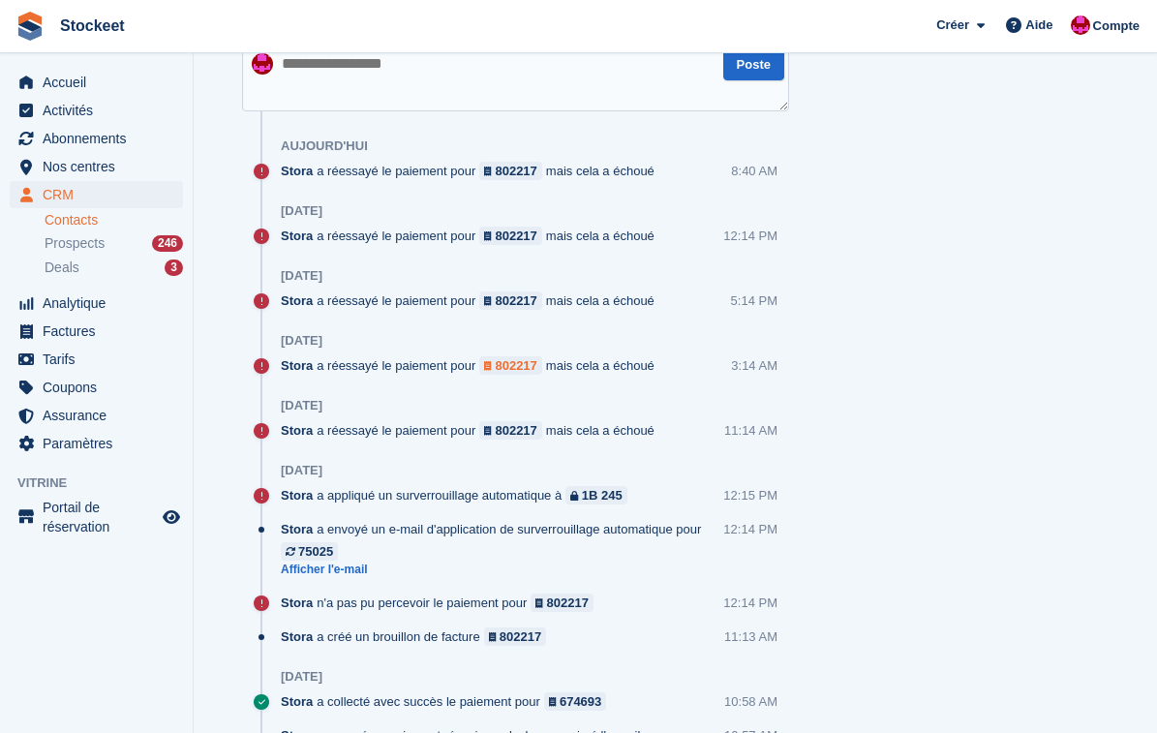
scroll to position [1262, 0]
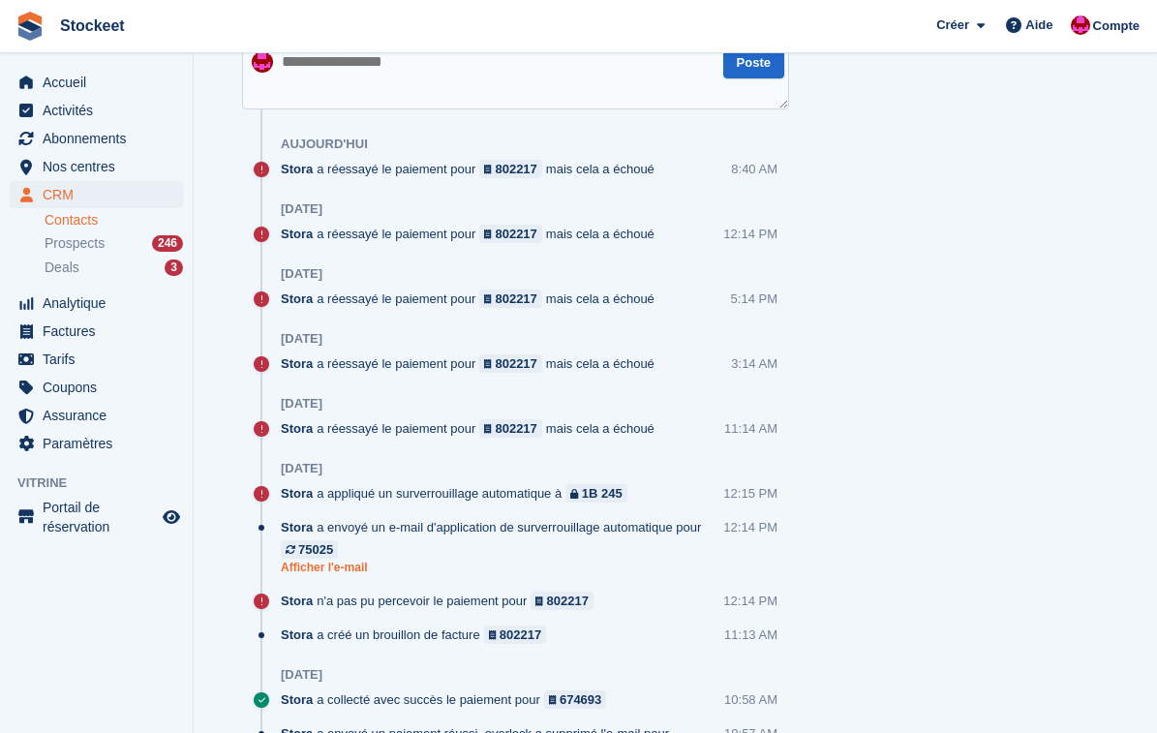
click at [349, 559] on link "Afficher l'e-mail" at bounding box center [502, 567] width 442 height 16
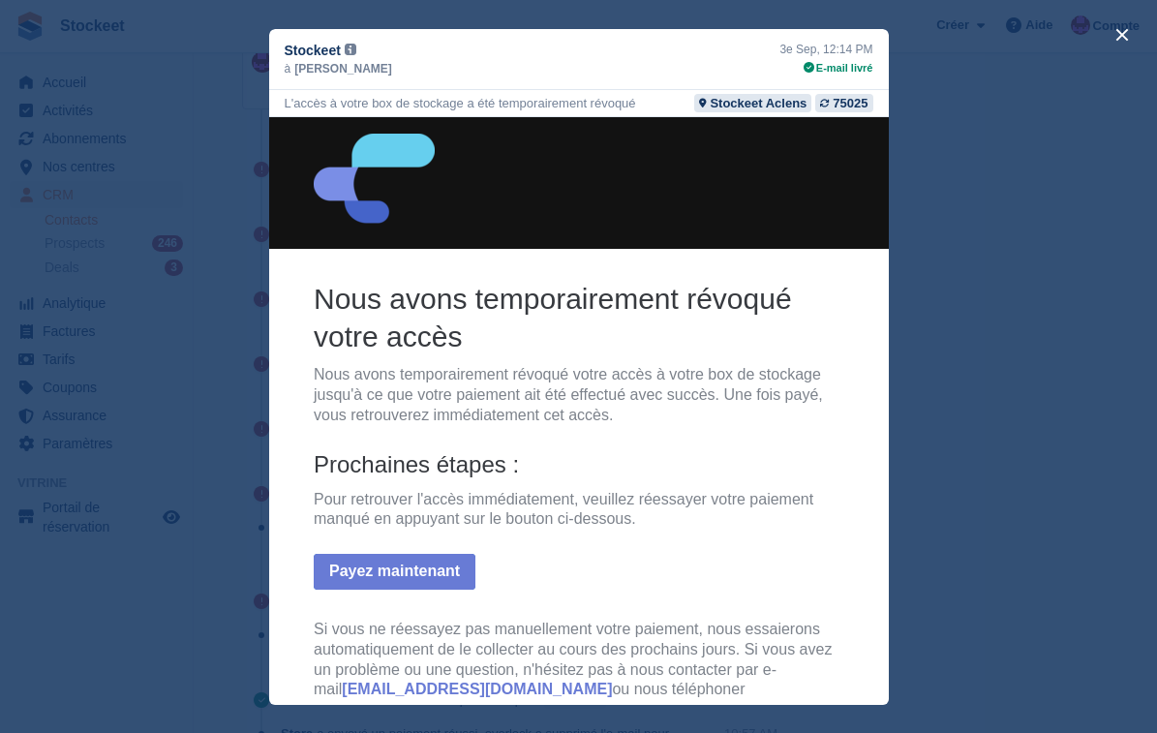
scroll to position [0, 0]
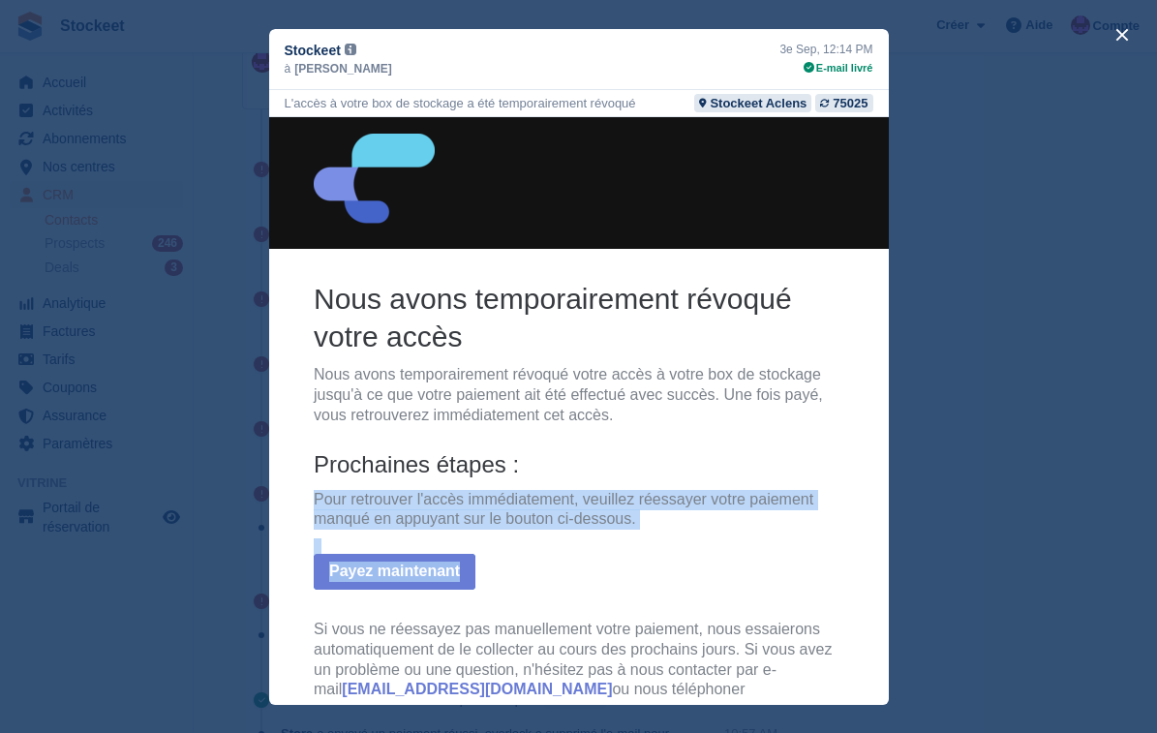
click at [342, 477] on th "Nous avons temporairement révoqué votre accès Nous avons temporairement révoqué…" at bounding box center [578, 504] width 530 height 450
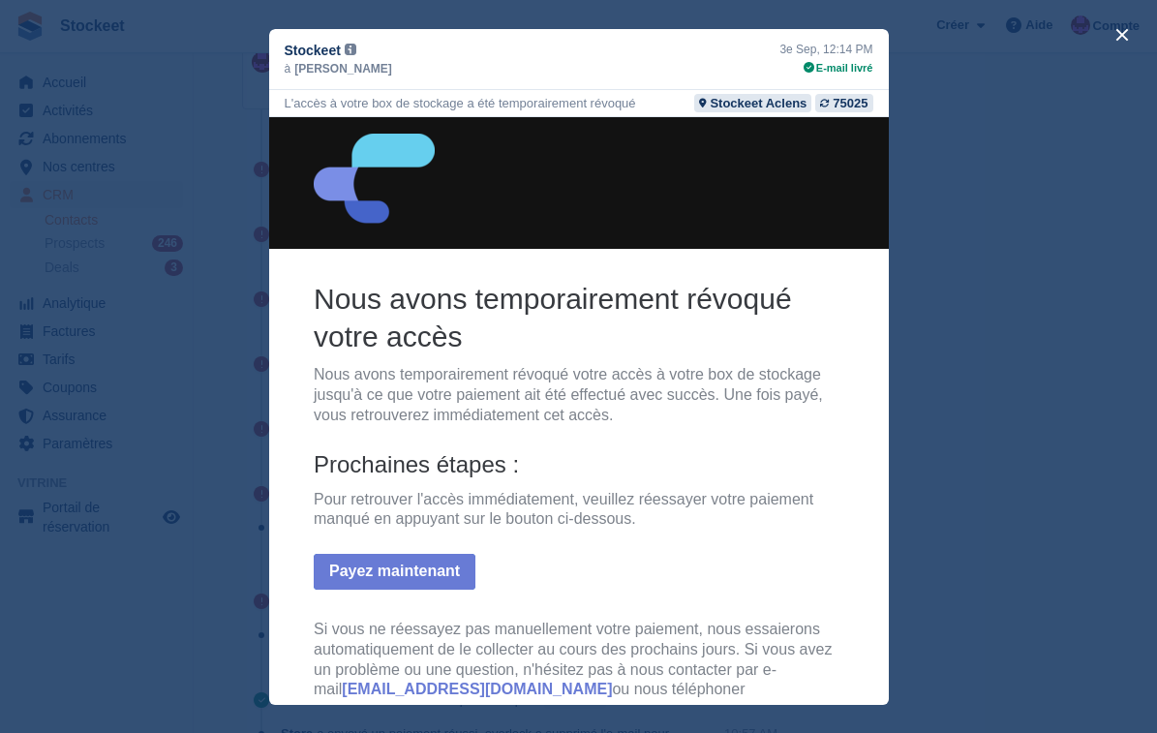
click at [546, 434] on td at bounding box center [578, 441] width 530 height 15
click at [1123, 27] on button "close" at bounding box center [1121, 34] width 31 height 31
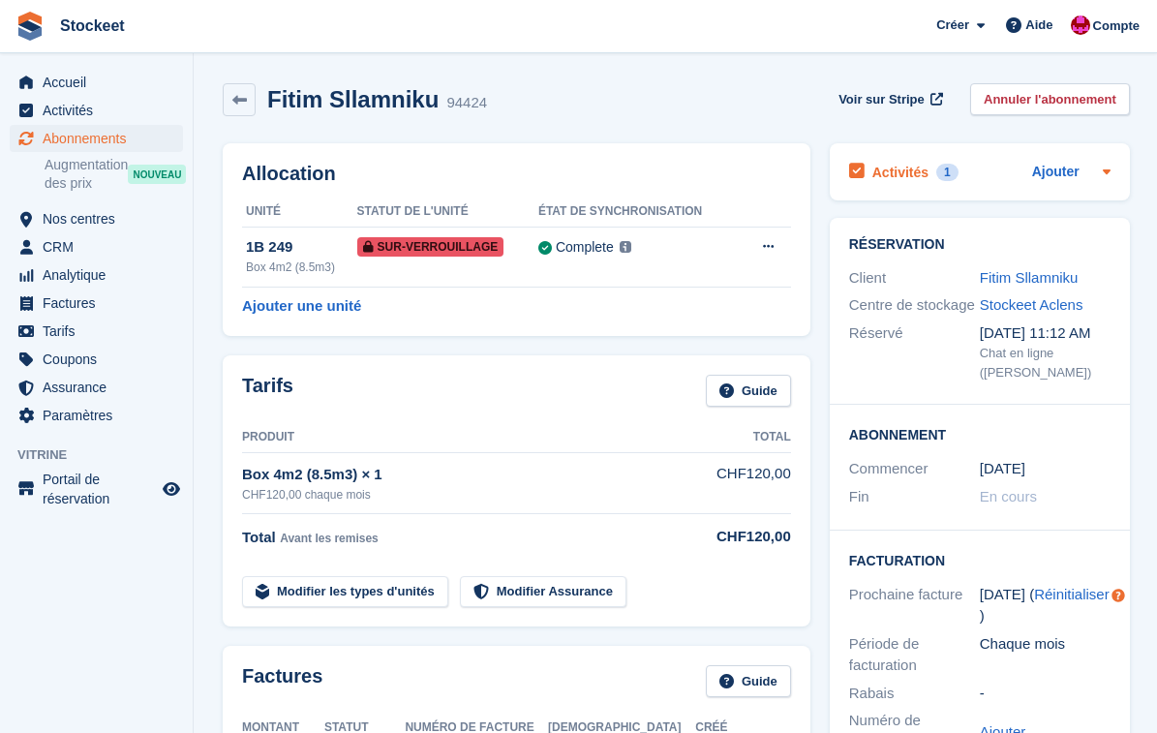
click at [888, 168] on h2 "Activités" at bounding box center [900, 172] width 56 height 17
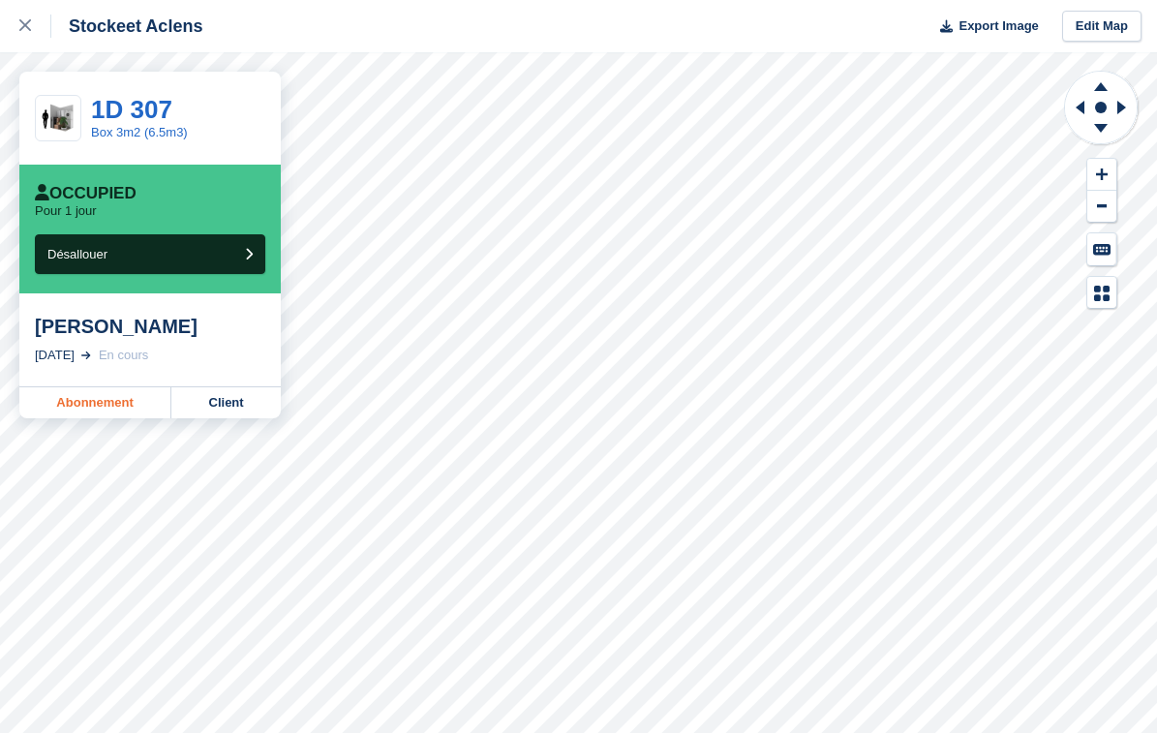
click at [75, 407] on link "Abonnement" at bounding box center [95, 402] width 152 height 31
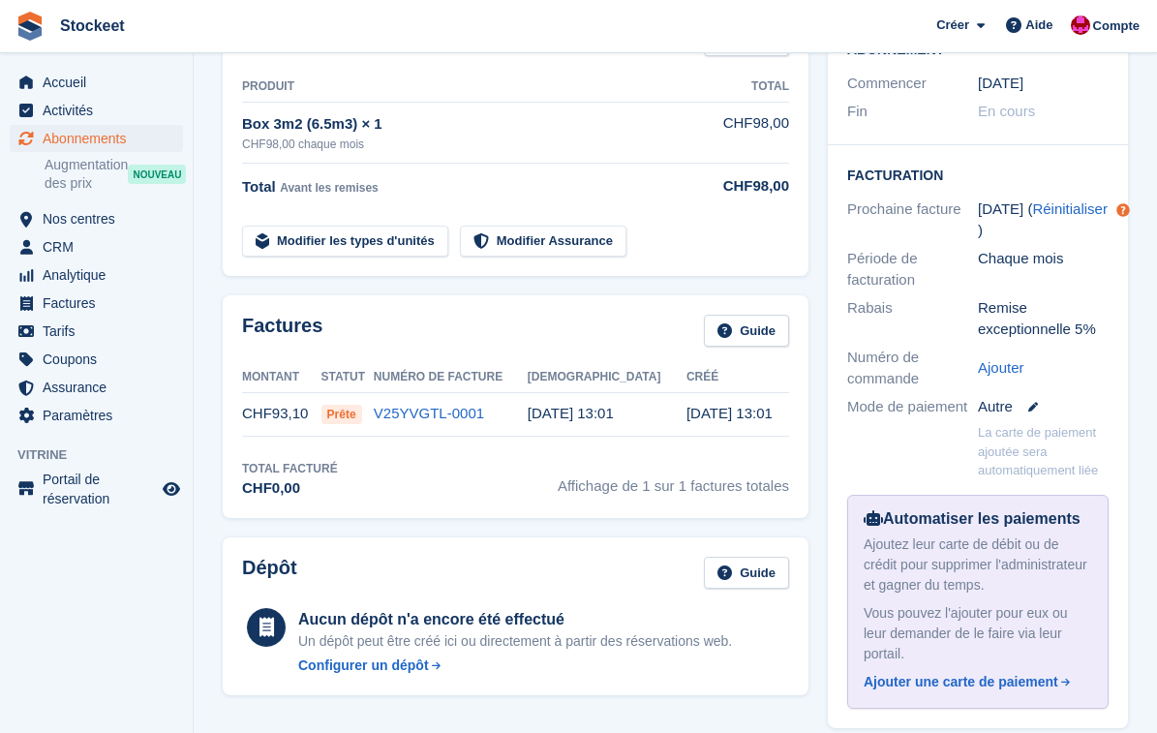
scroll to position [383, 0]
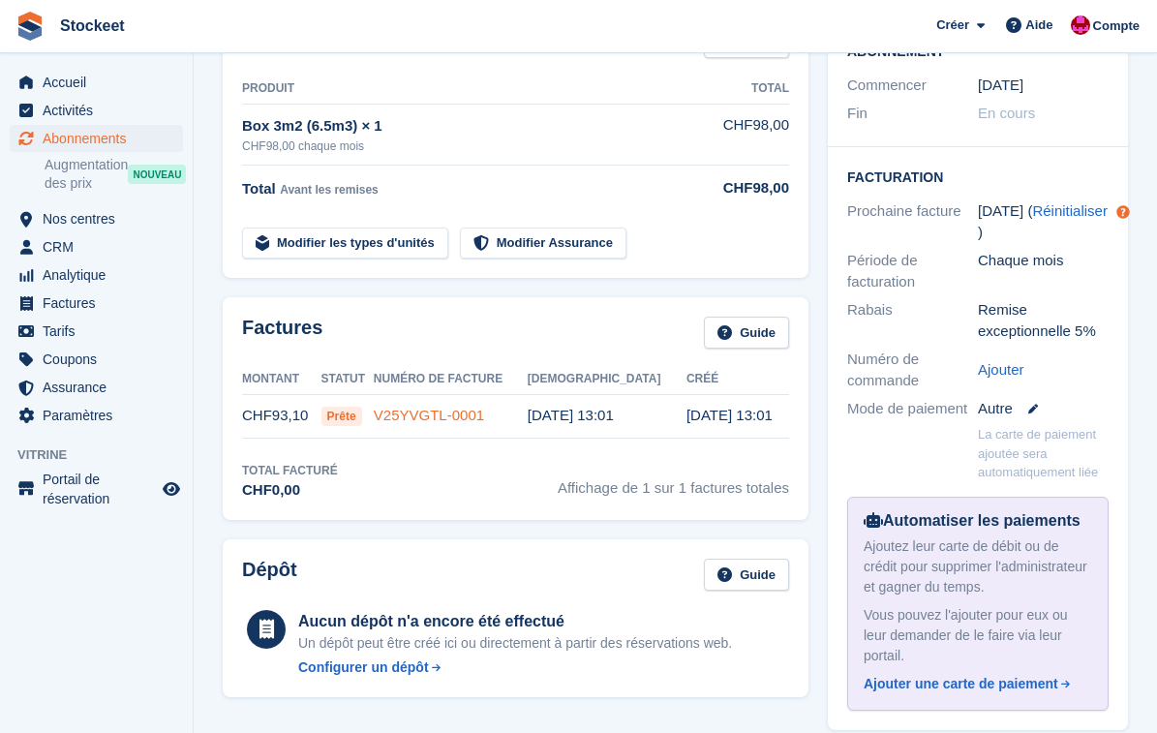
click at [470, 412] on link "V25YVGTL-0001" at bounding box center [429, 415] width 110 height 16
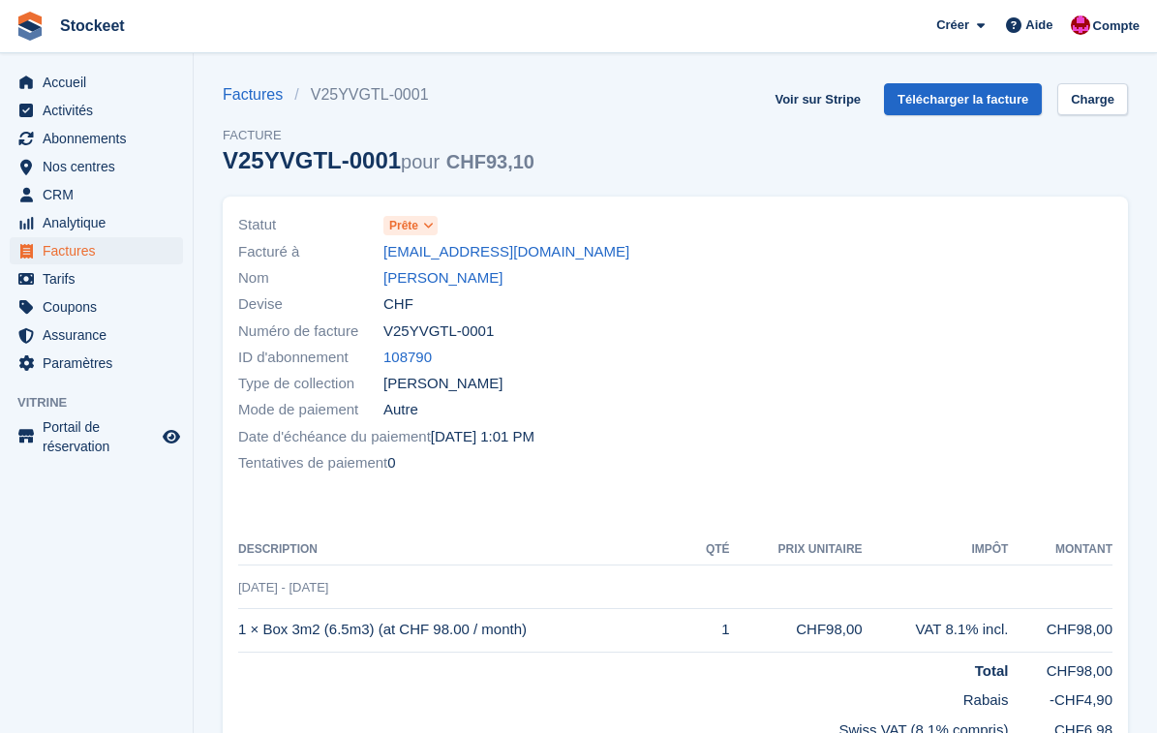
click at [430, 226] on icon at bounding box center [428, 226] width 11 height 12
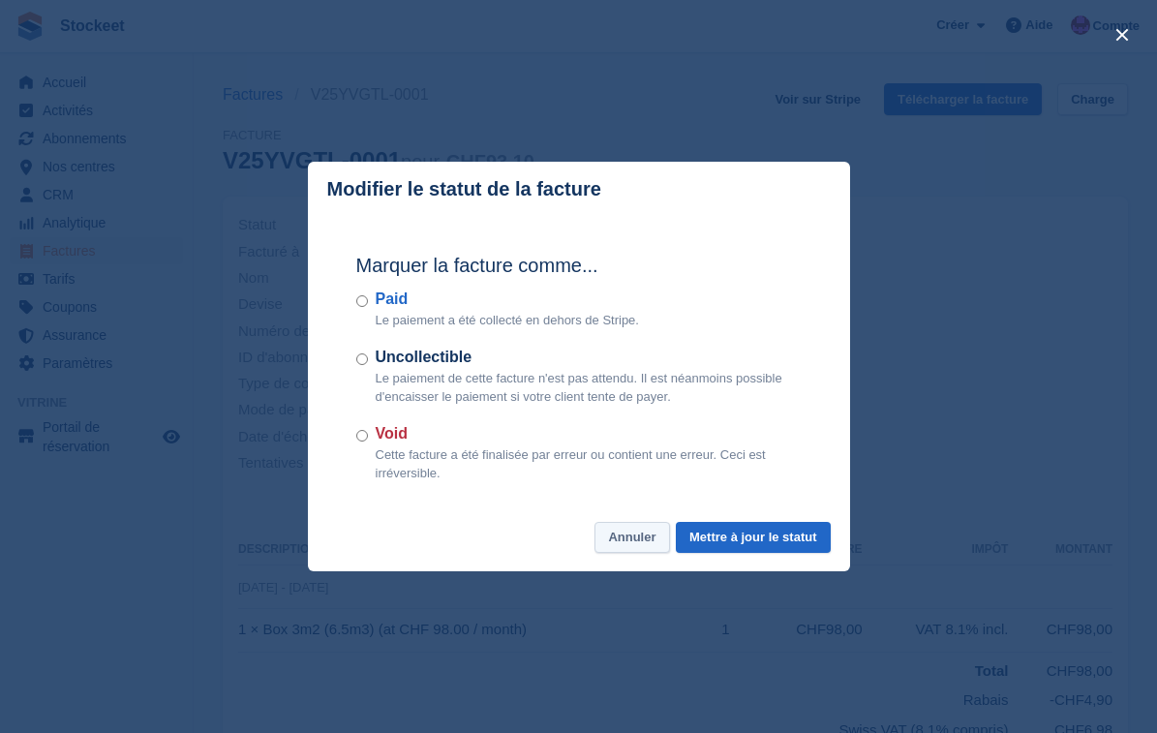
click at [646, 538] on button "Annuler" at bounding box center [631, 538] width 75 height 32
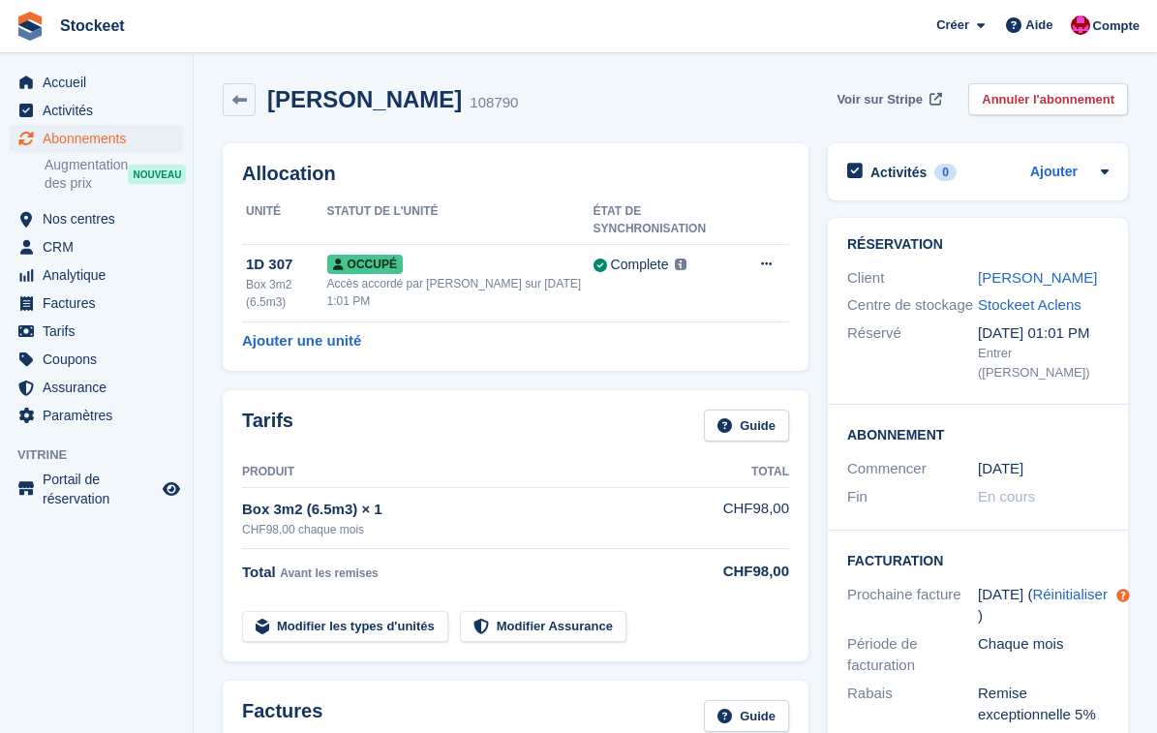
click at [888, 101] on span "Voir sur Stripe" at bounding box center [879, 99] width 86 height 19
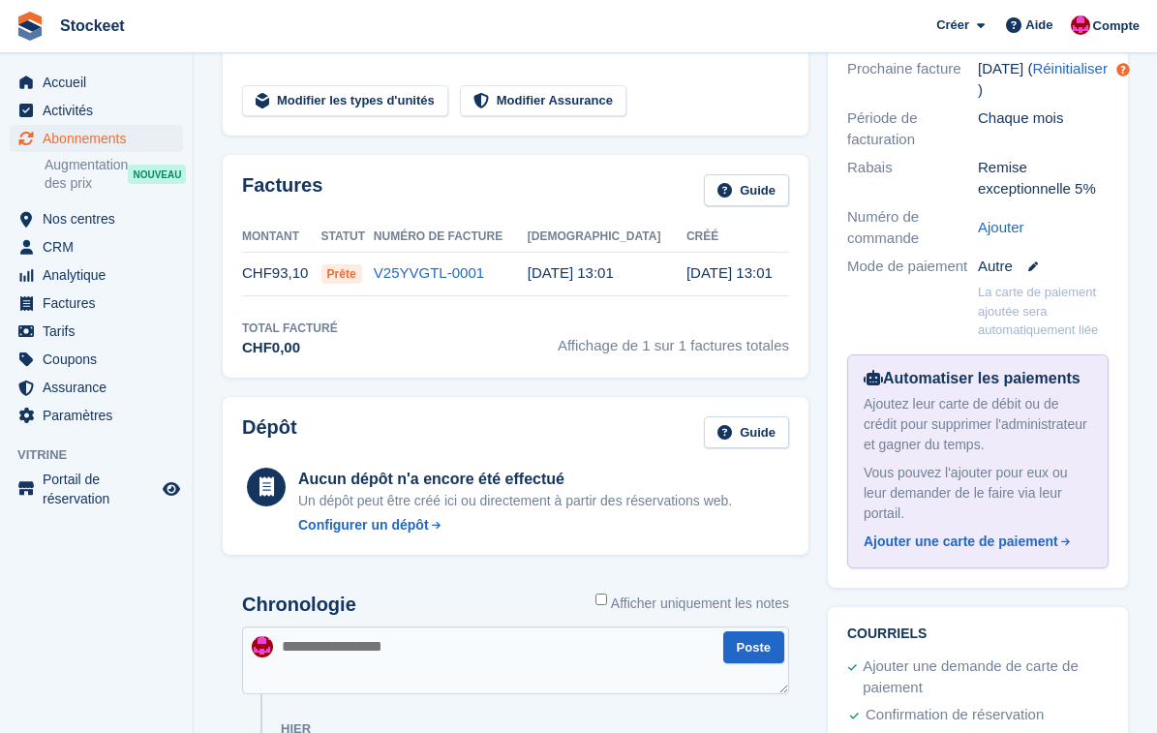
scroll to position [557, 0]
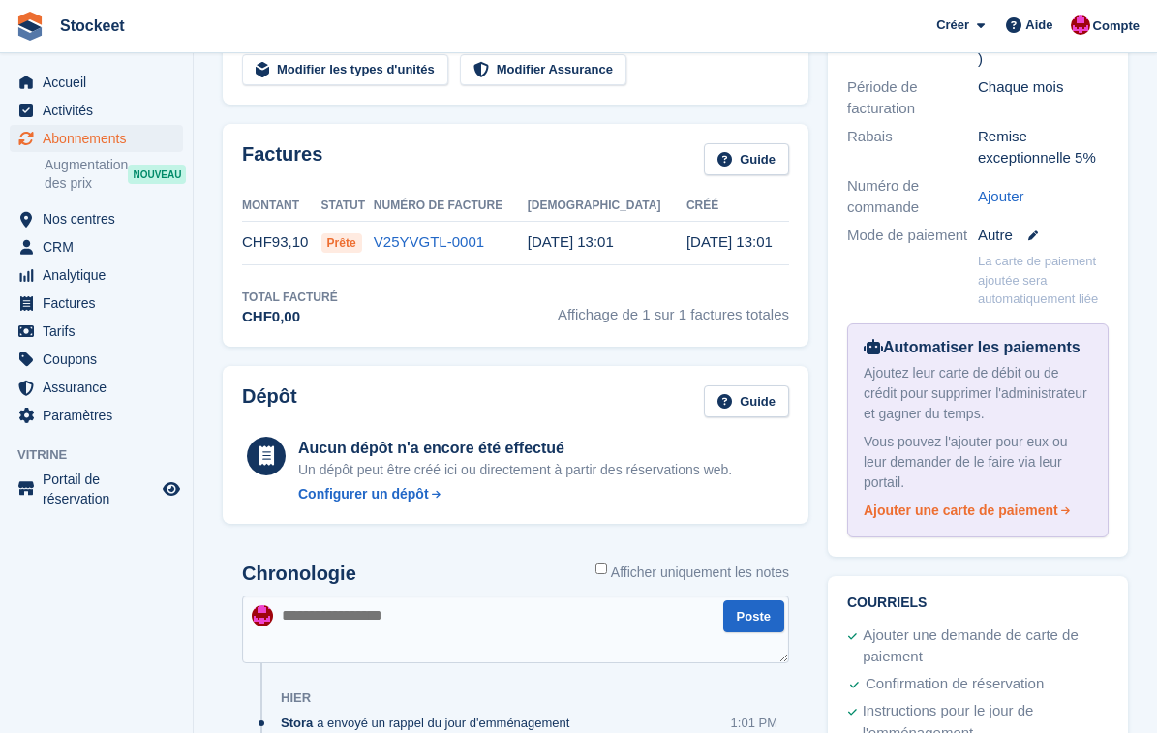
click at [951, 506] on div "Ajouter une carte de paiement" at bounding box center [960, 510] width 195 height 20
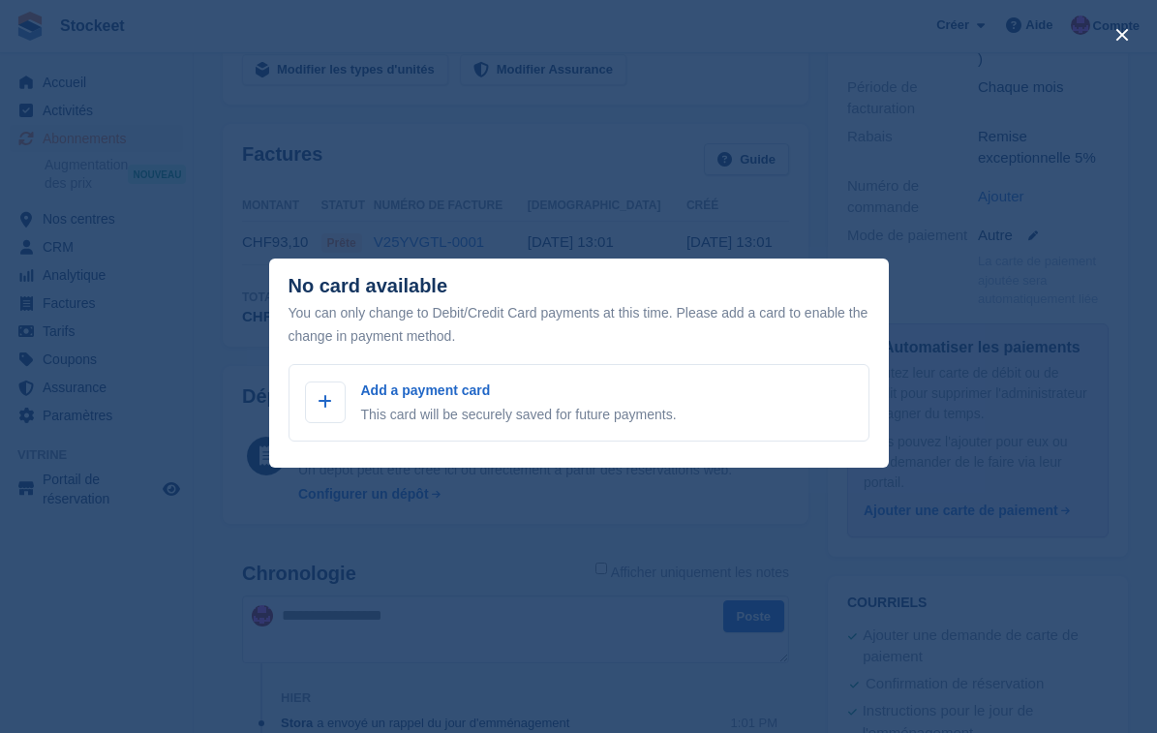
click at [550, 177] on div "close" at bounding box center [578, 366] width 1157 height 733
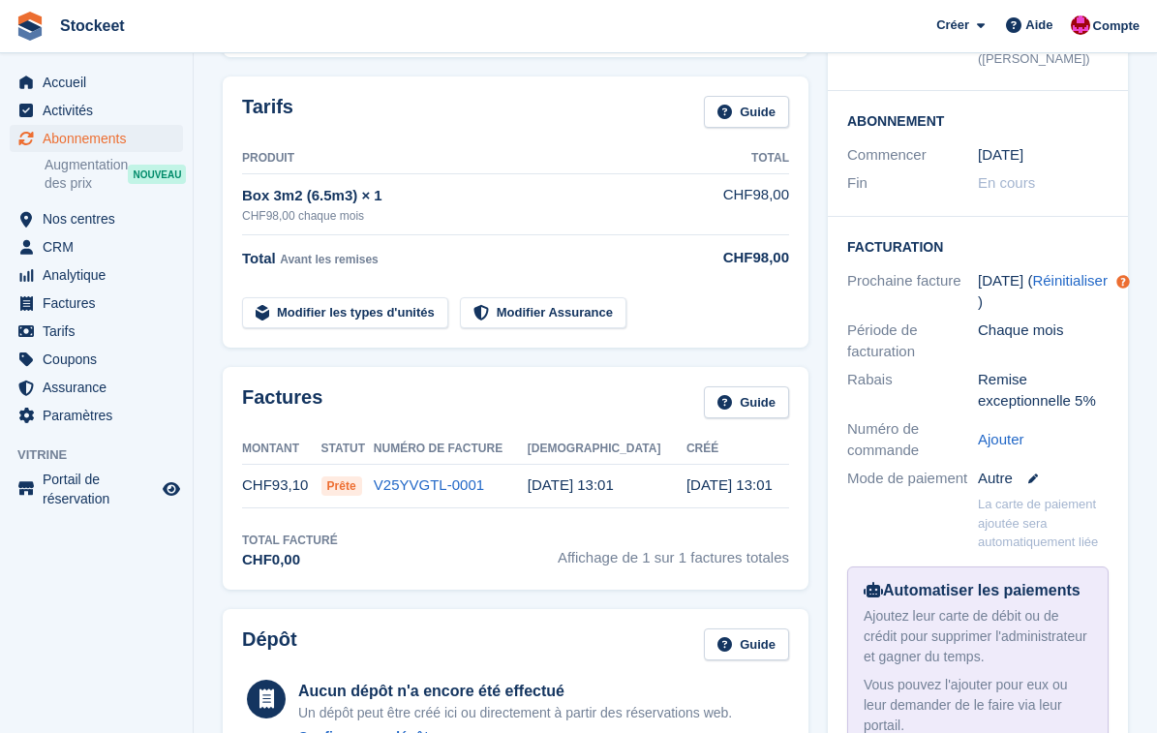
scroll to position [353, 0]
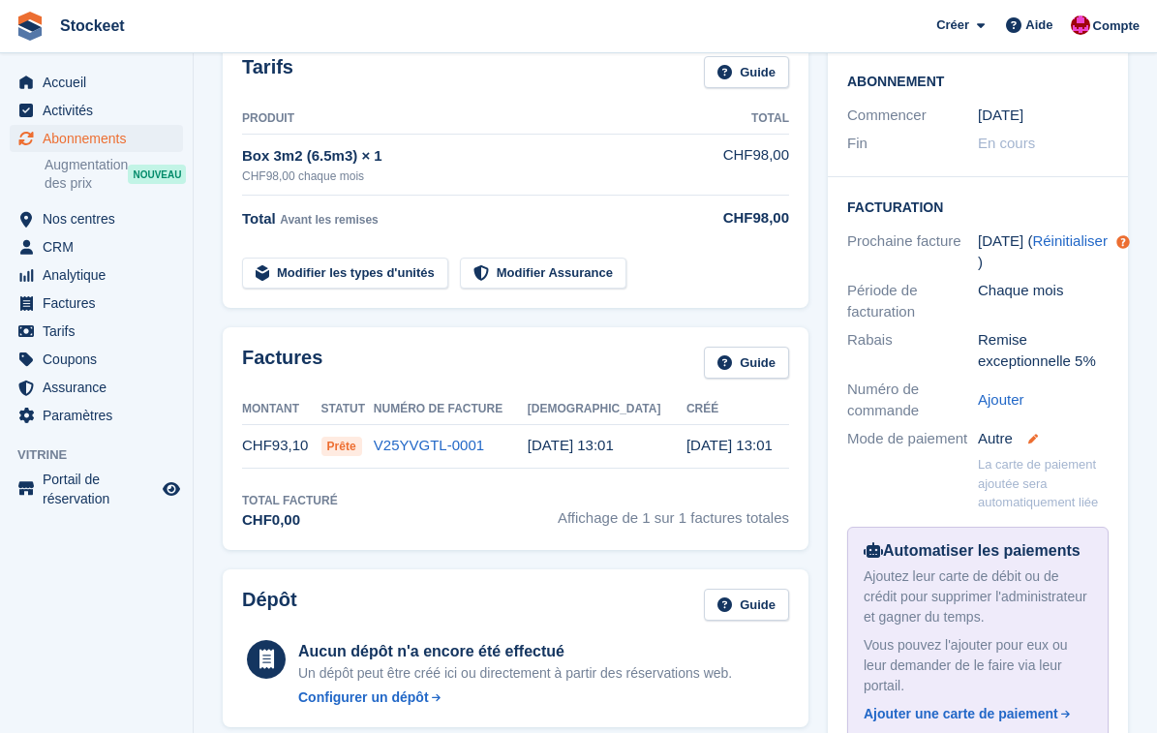
click at [1030, 434] on icon at bounding box center [1033, 439] width 10 height 10
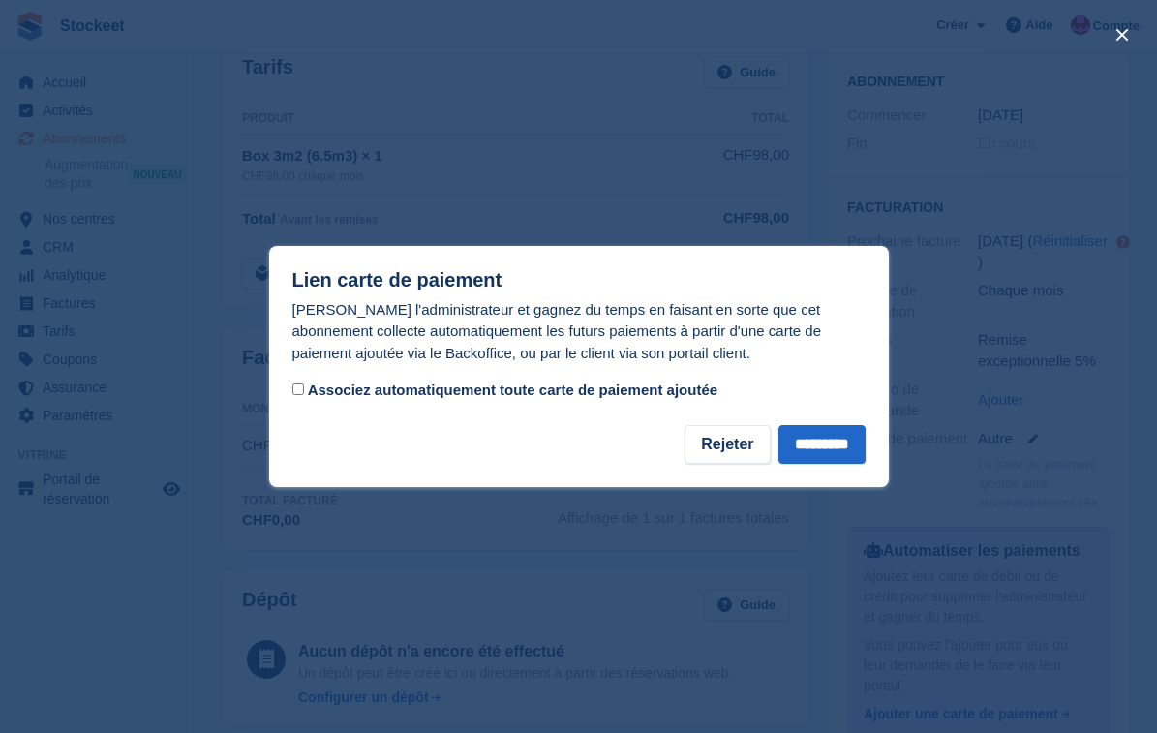
click at [773, 183] on div at bounding box center [578, 366] width 1157 height 733
click at [836, 438] on input "*********" at bounding box center [821, 444] width 87 height 39
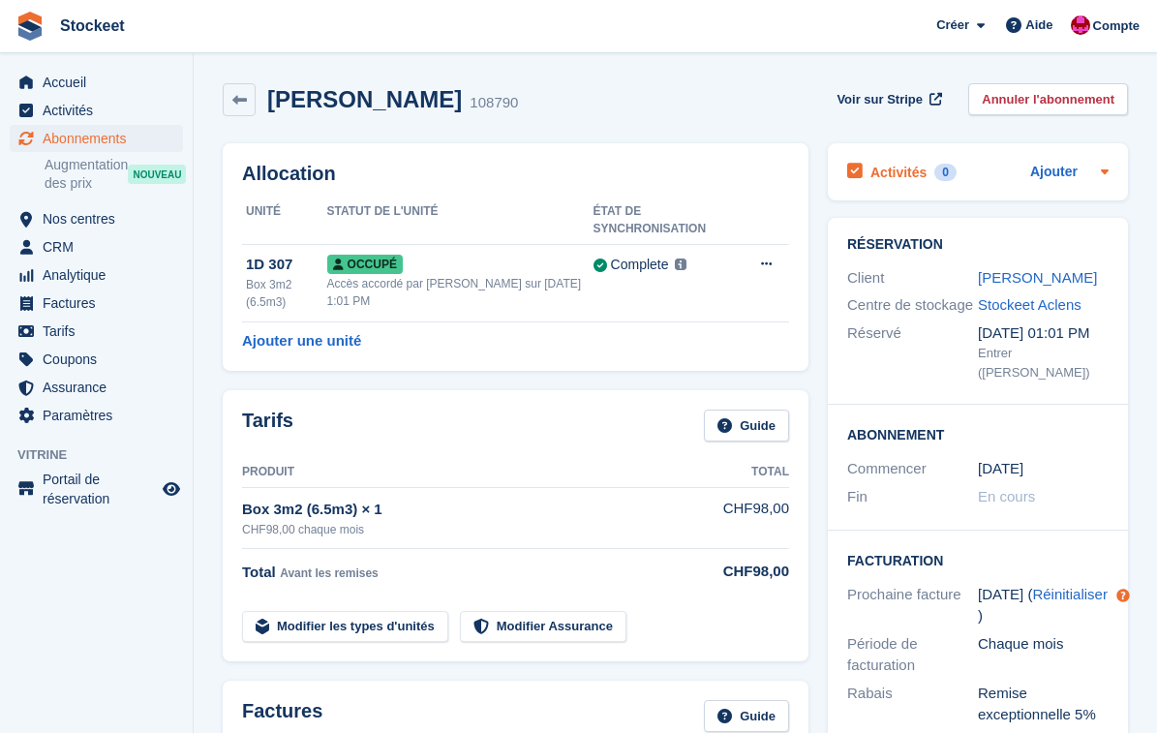
scroll to position [0, 0]
click at [1055, 169] on link "Ajouter" at bounding box center [1053, 173] width 47 height 22
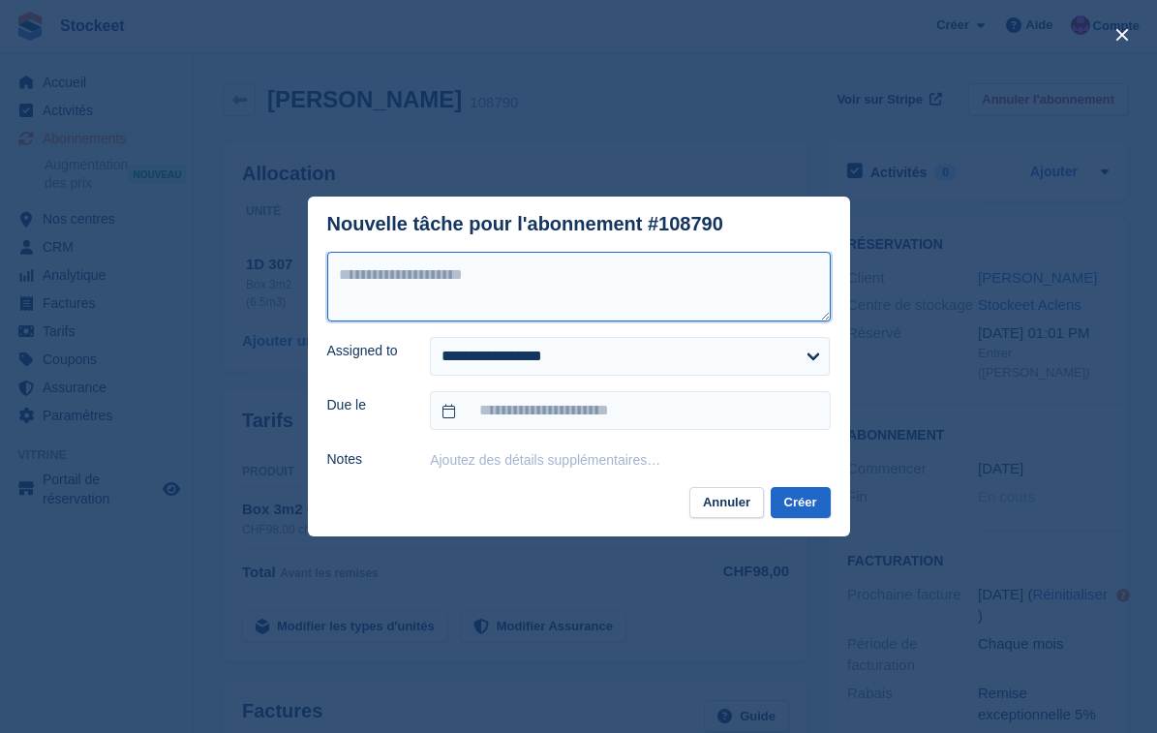
click at [532, 271] on textarea at bounding box center [578, 287] width 503 height 70
click at [365, 271] on textarea "**********" at bounding box center [578, 287] width 503 height 70
click at [549, 265] on textarea "**********" at bounding box center [578, 287] width 503 height 70
click at [430, 268] on textarea "**********" at bounding box center [578, 287] width 503 height 70
click at [362, 273] on textarea "**********" at bounding box center [578, 287] width 503 height 70
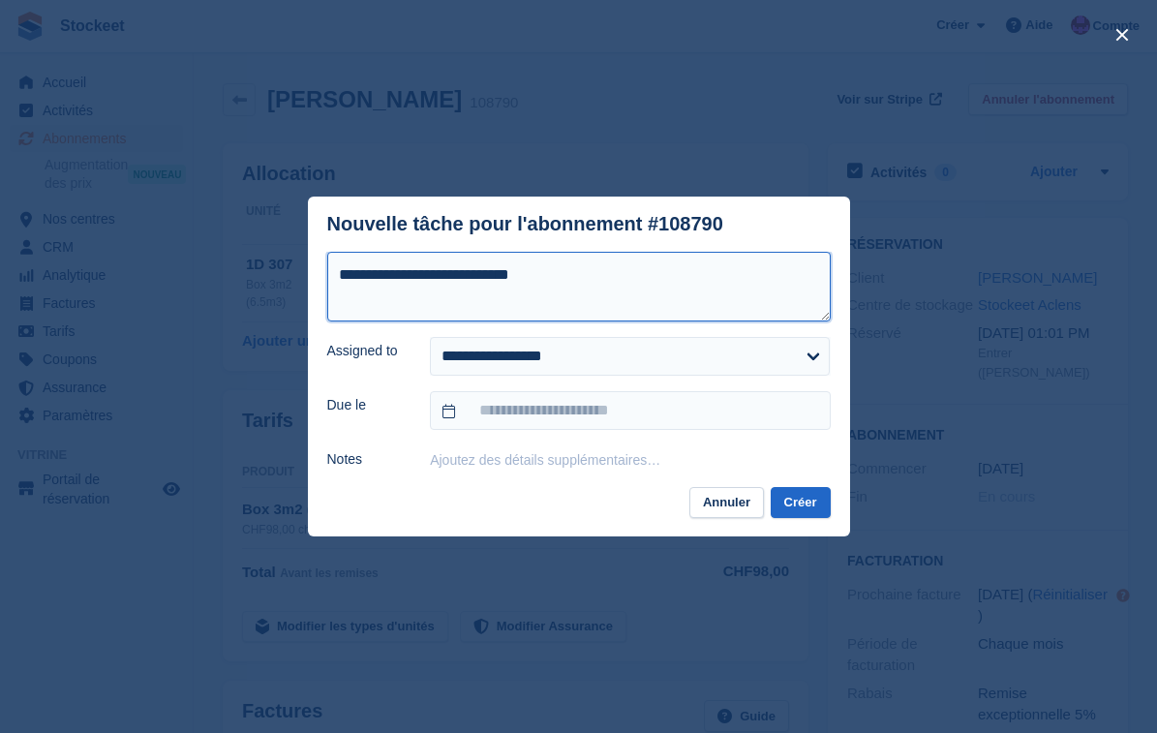
click at [383, 271] on textarea "**********" at bounding box center [578, 287] width 503 height 70
click at [458, 276] on textarea "**********" at bounding box center [578, 287] width 503 height 70
click at [419, 280] on textarea "**********" at bounding box center [578, 287] width 503 height 70
click at [510, 294] on textarea "**********" at bounding box center [578, 287] width 503 height 70
click at [450, 271] on textarea "**********" at bounding box center [578, 287] width 503 height 70
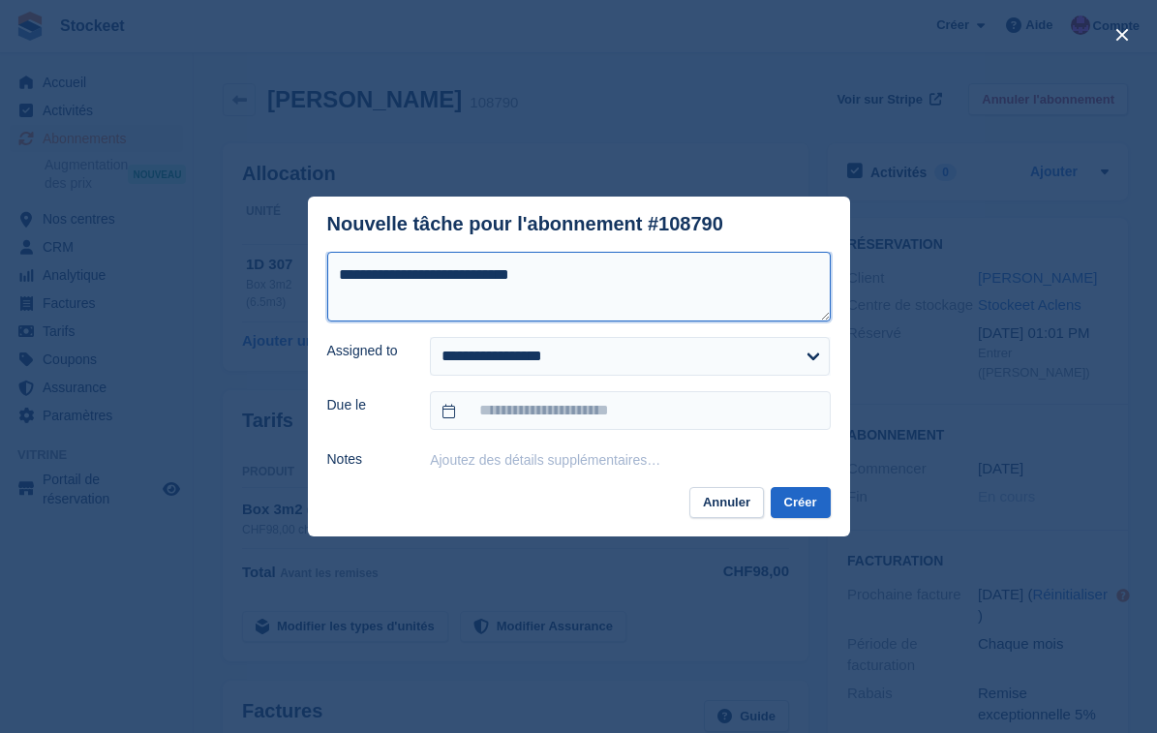
click at [365, 272] on textarea "**********" at bounding box center [578, 287] width 503 height 70
click at [529, 298] on textarea "**********" at bounding box center [578, 287] width 503 height 70
click at [445, 275] on textarea "**********" at bounding box center [578, 287] width 503 height 70
click at [515, 280] on textarea "**********" at bounding box center [578, 287] width 503 height 70
type textarea "**********"
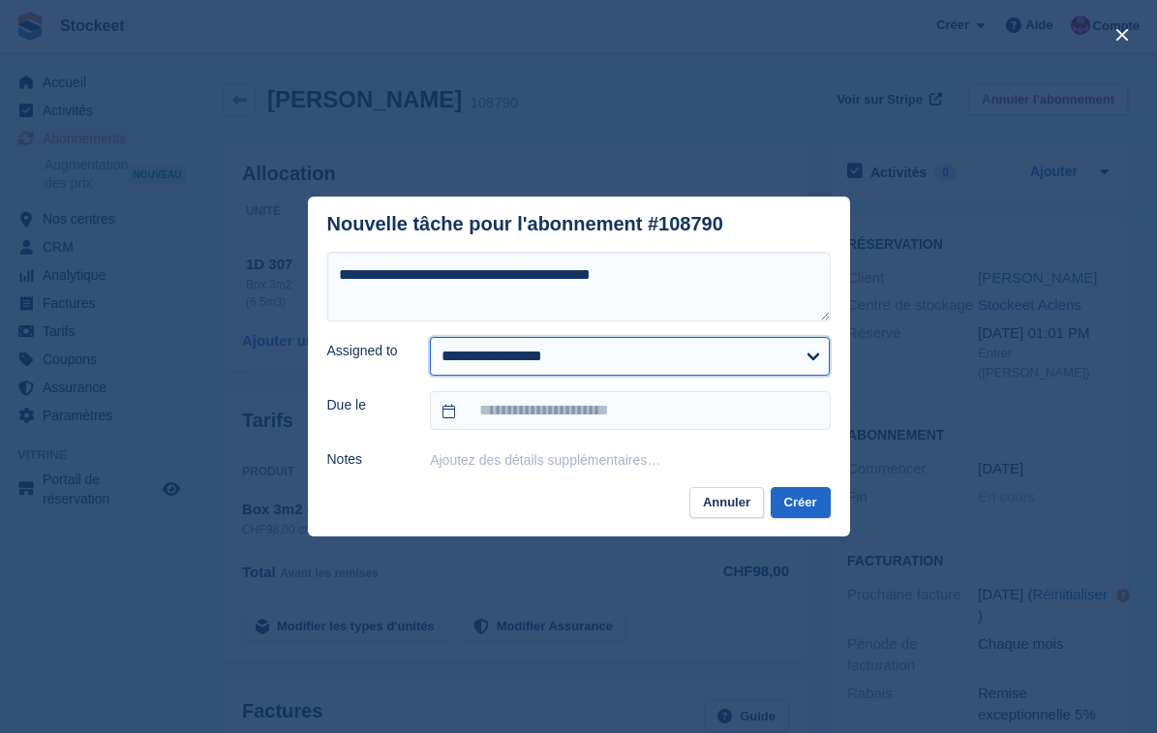
select select "****"
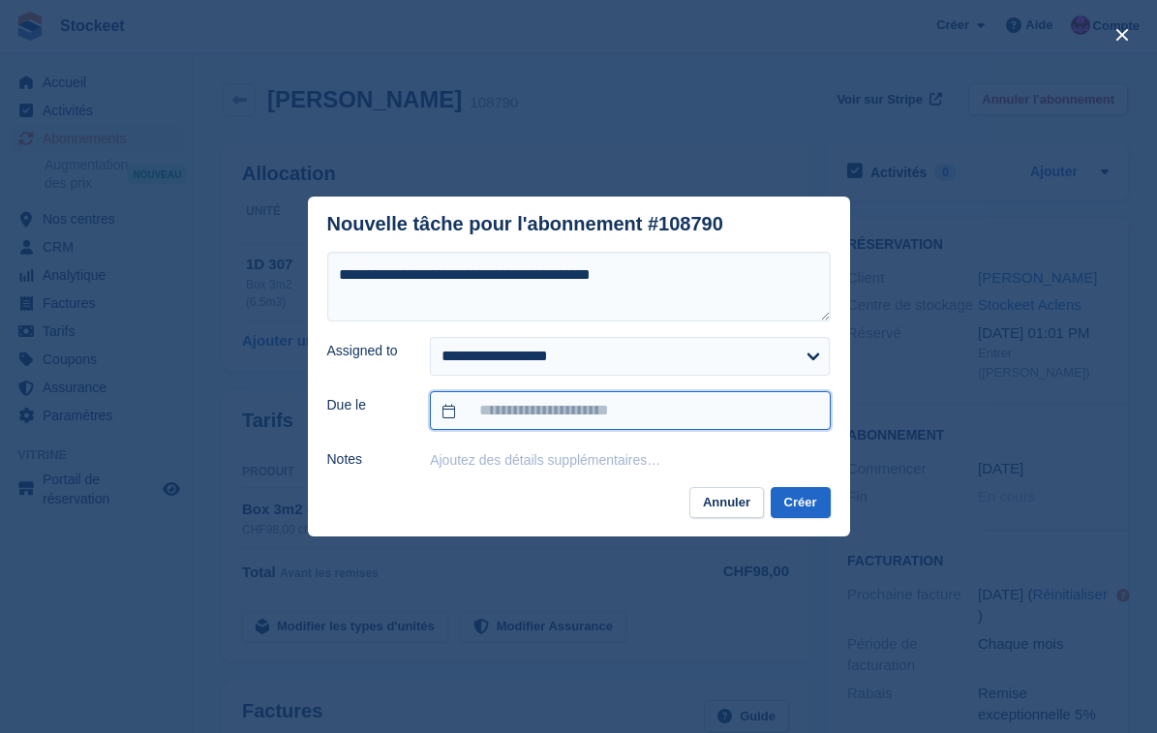
click at [504, 408] on input "text" at bounding box center [630, 410] width 400 height 39
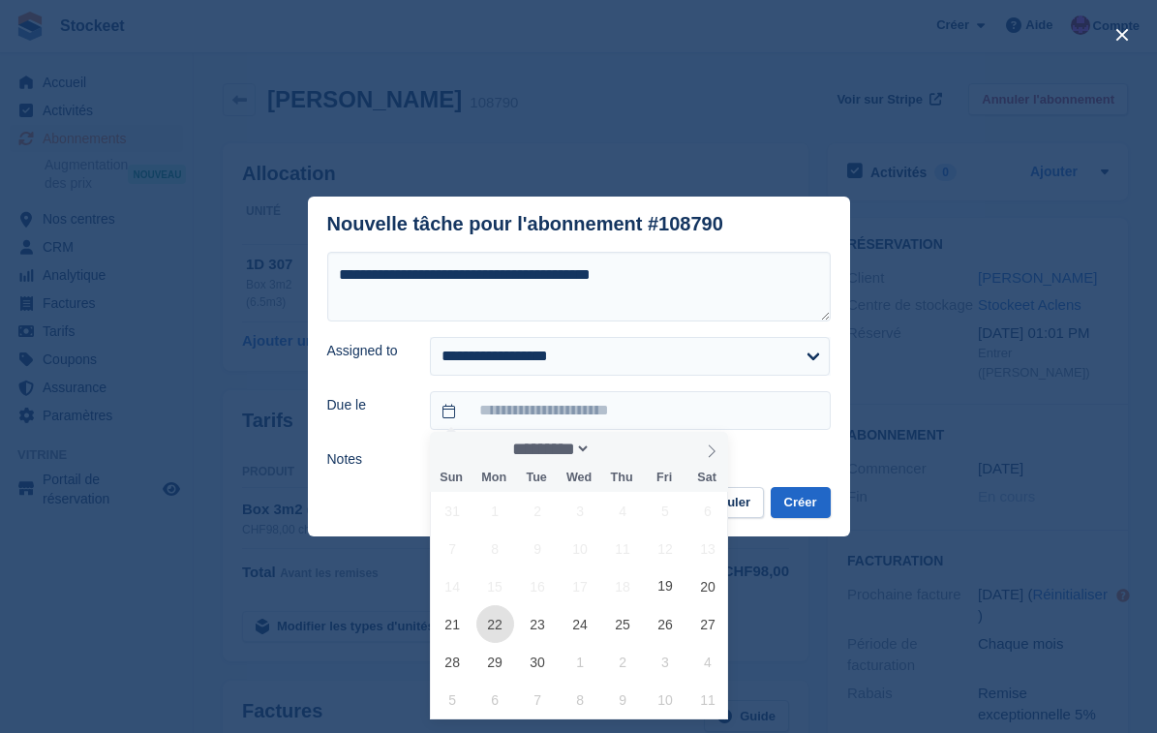
click at [491, 624] on span "22" at bounding box center [495, 624] width 38 height 38
type input "**********"
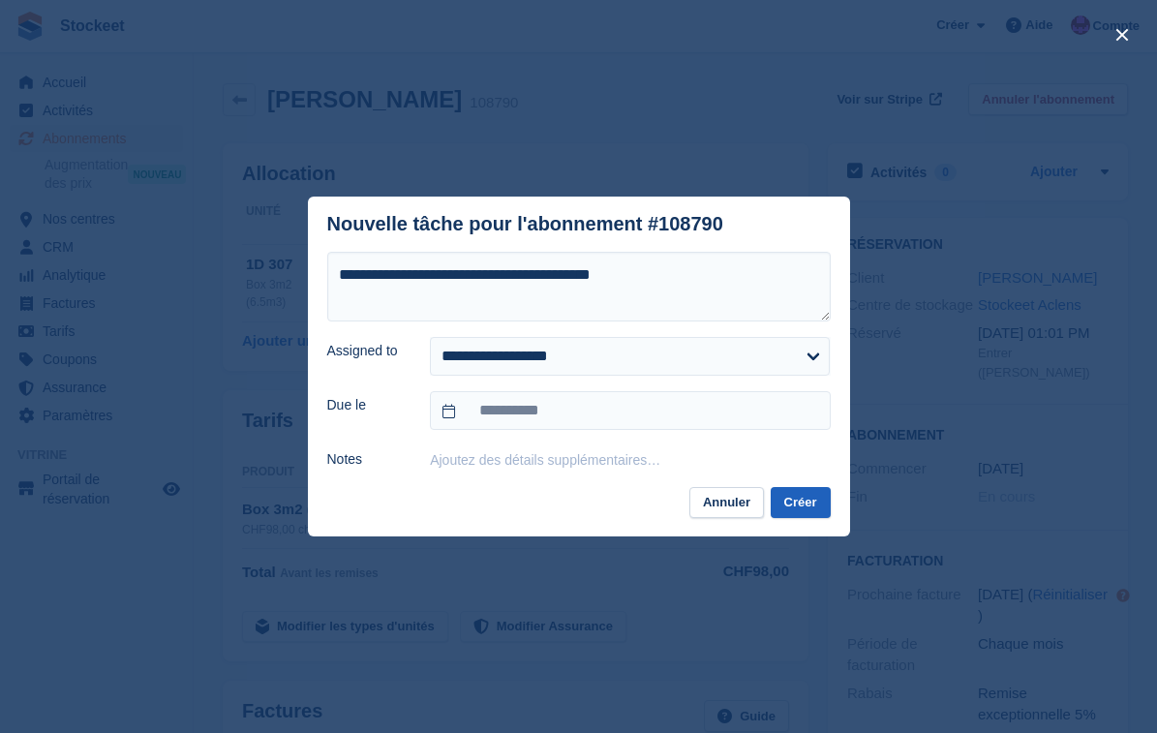
click at [800, 499] on button "Créer" at bounding box center [801, 503] width 60 height 32
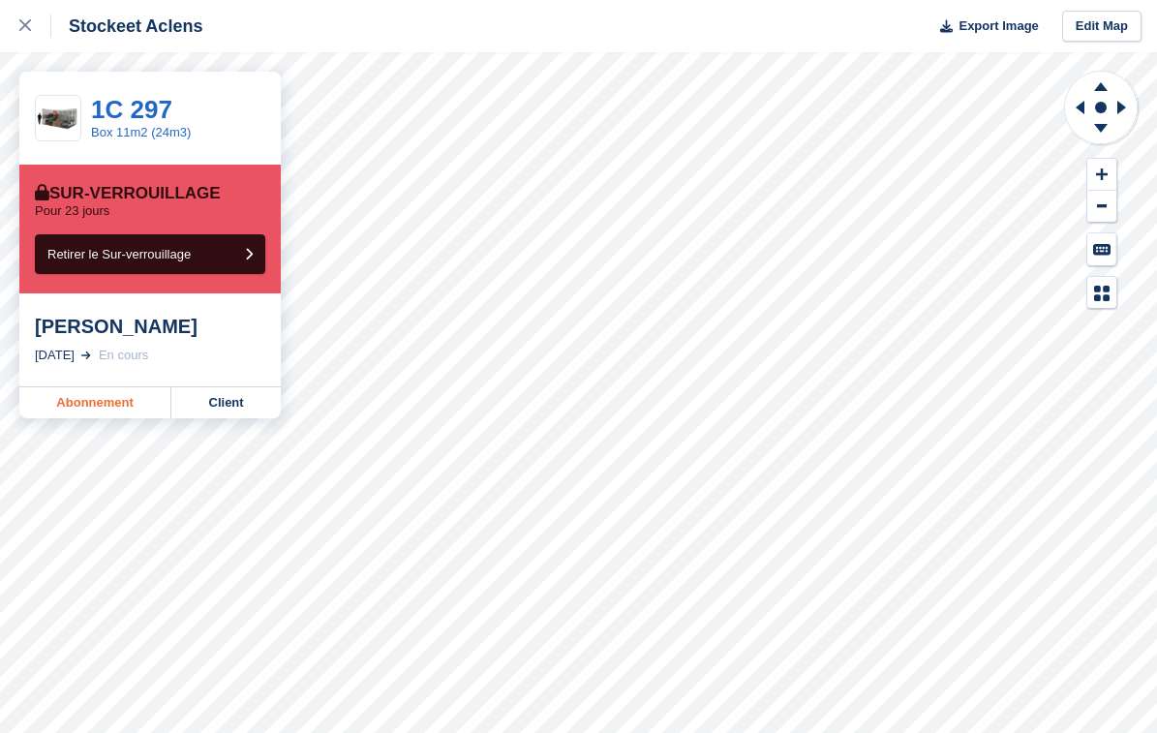
click at [106, 400] on link "Abonnement" at bounding box center [95, 402] width 152 height 31
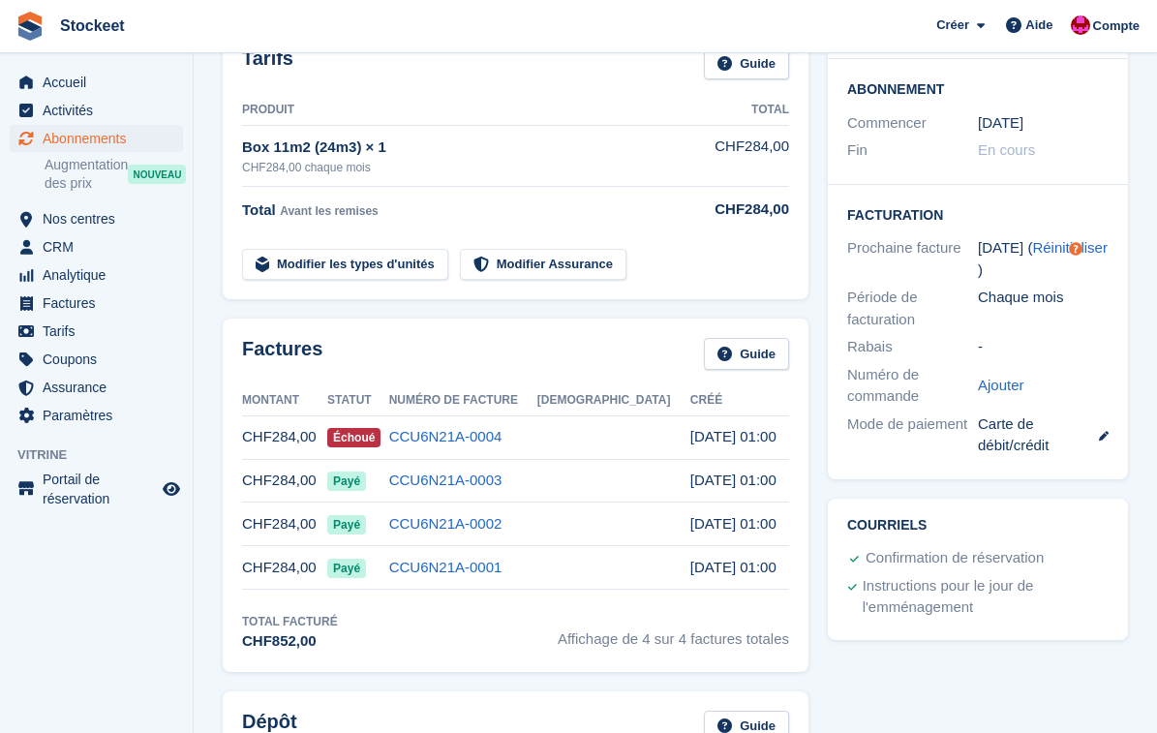
scroll to position [328, 0]
click at [482, 436] on link "CCU6N21A-0004" at bounding box center [445, 435] width 113 height 16
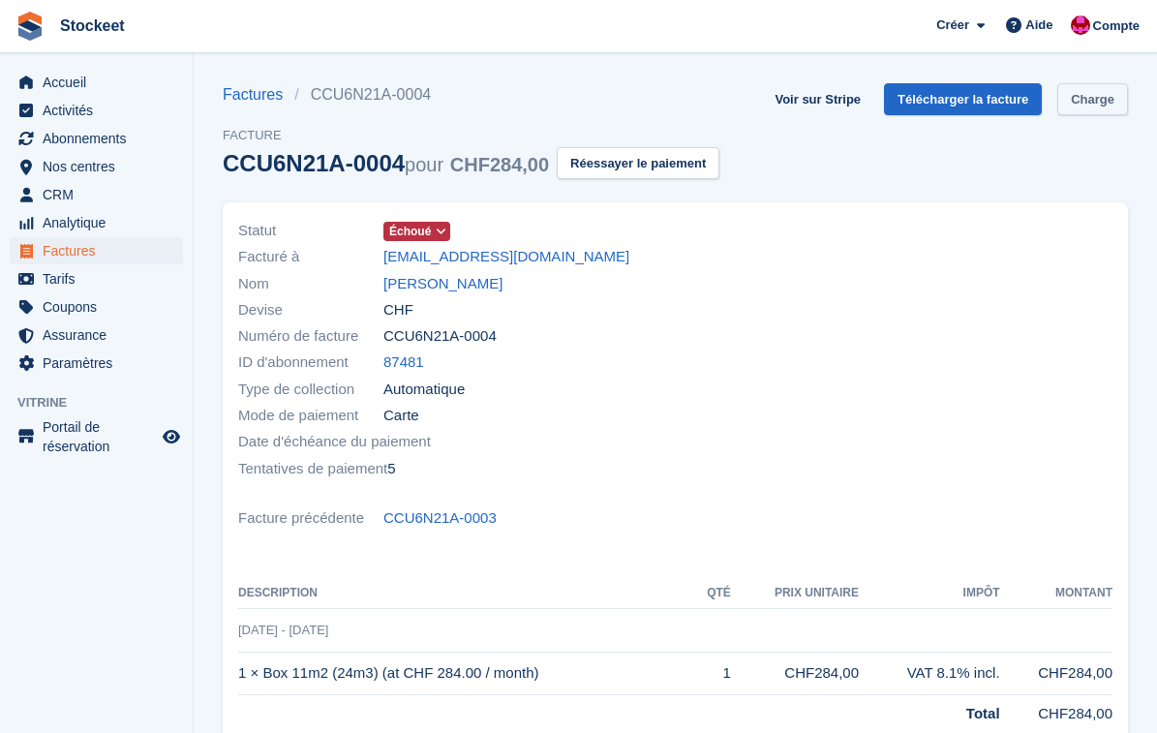
click at [1109, 97] on link "Charge" at bounding box center [1092, 99] width 71 height 32
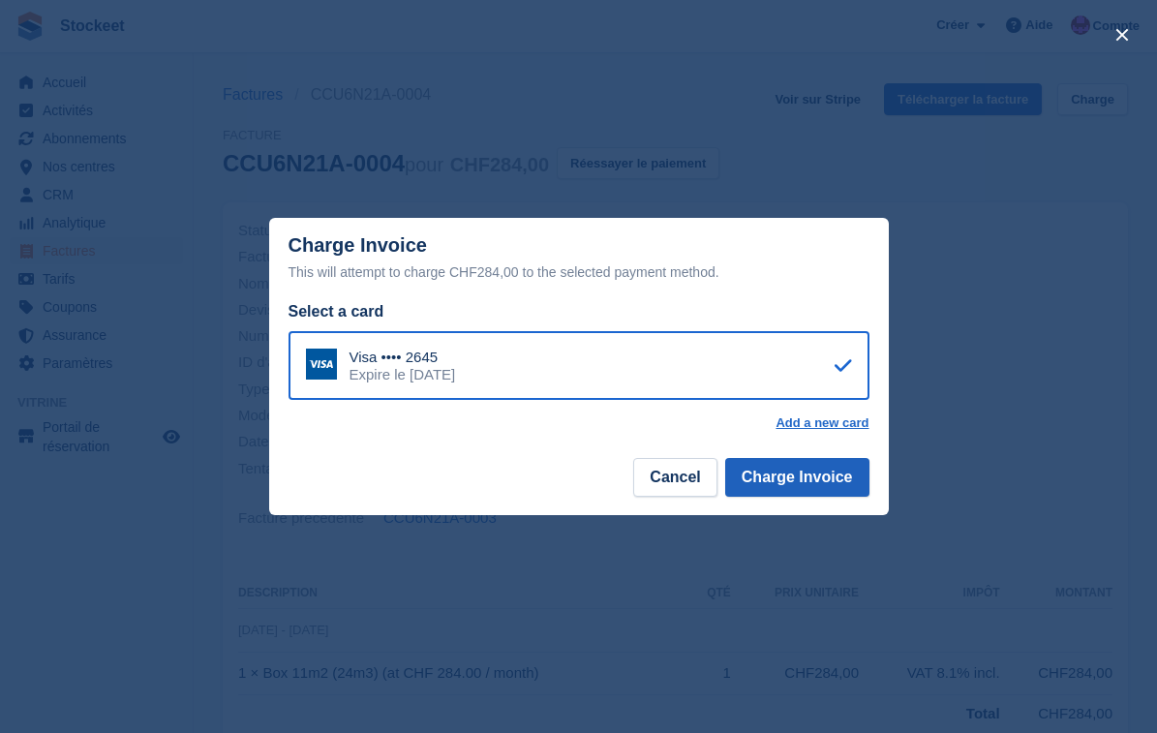
click at [836, 484] on button "Charge Invoice" at bounding box center [797, 477] width 144 height 39
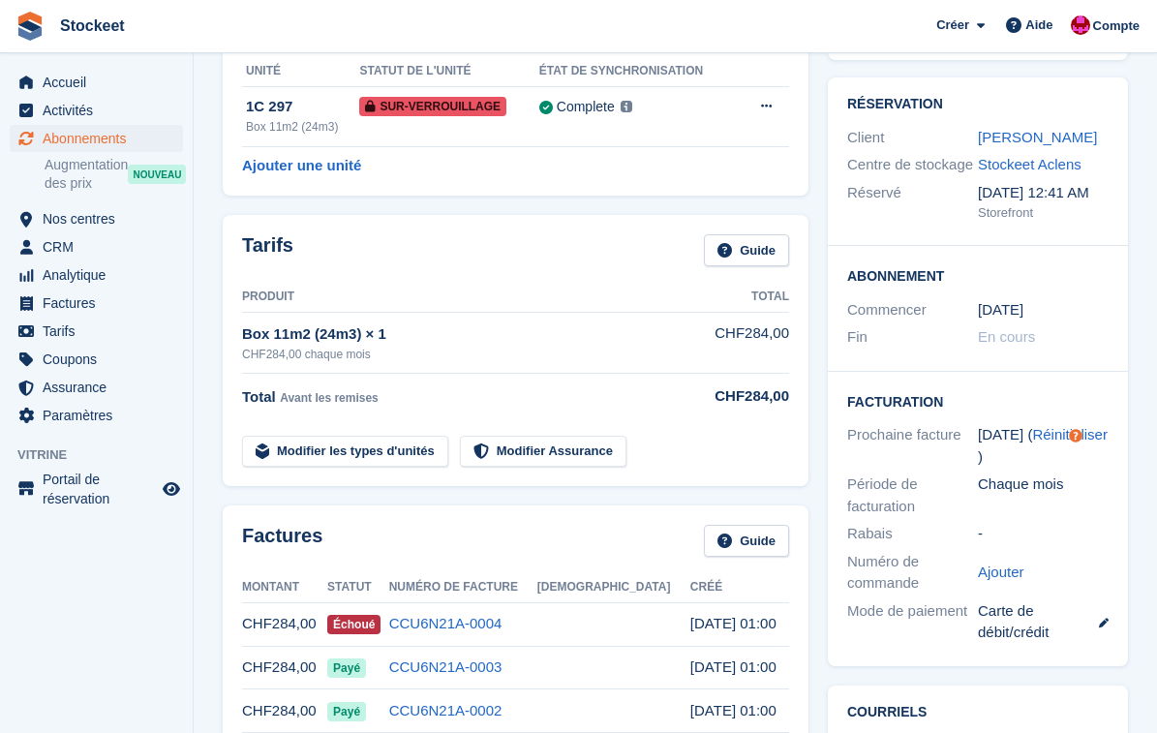
scroll to position [101, 0]
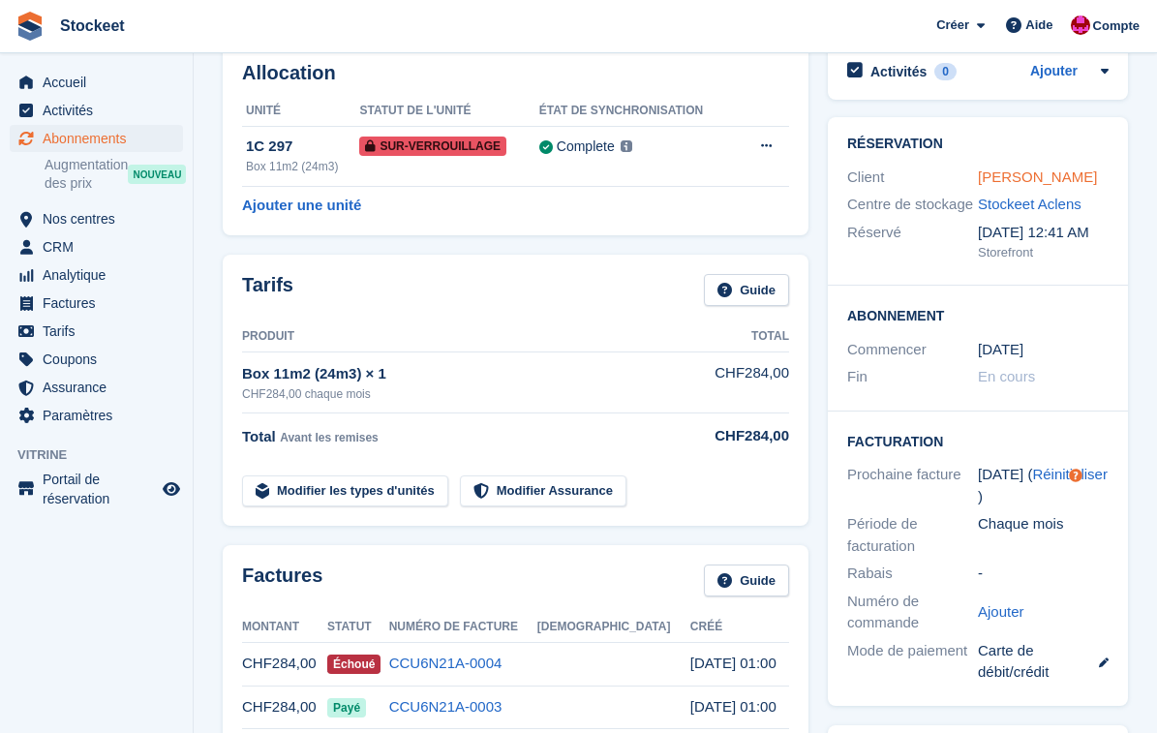
click at [997, 175] on link "[PERSON_NAME]" at bounding box center [1037, 176] width 119 height 16
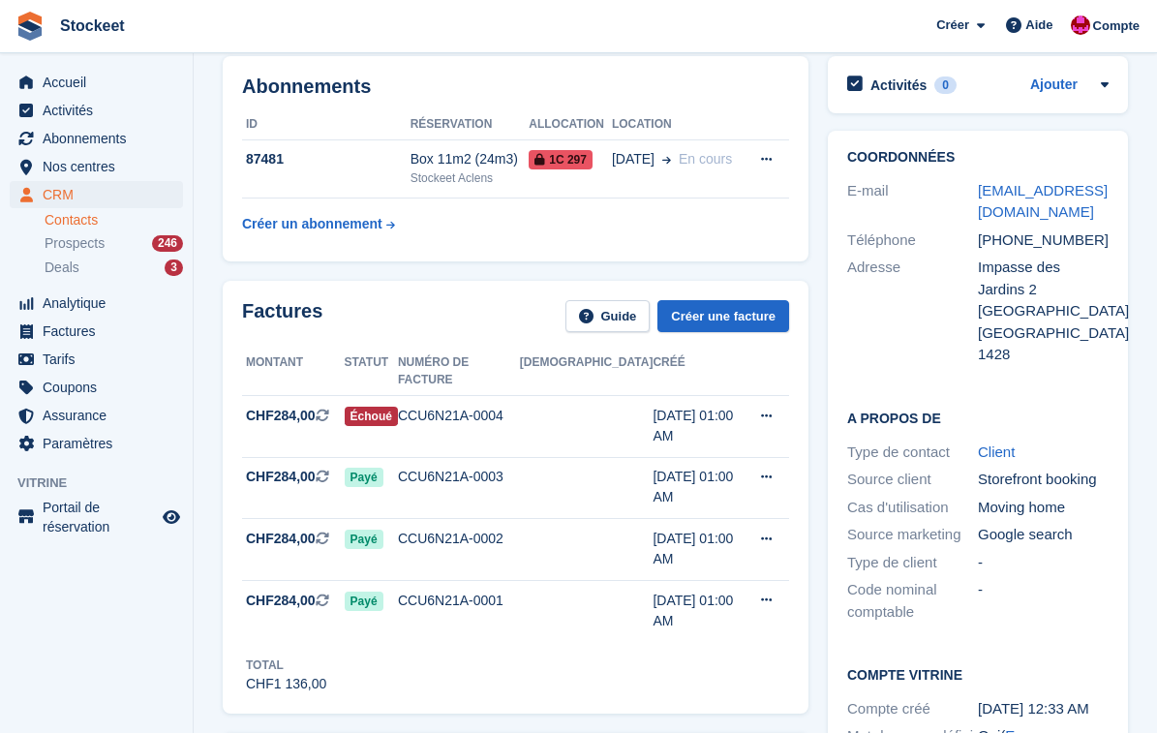
scroll to position [56, 0]
